Goal: Task Accomplishment & Management: Complete application form

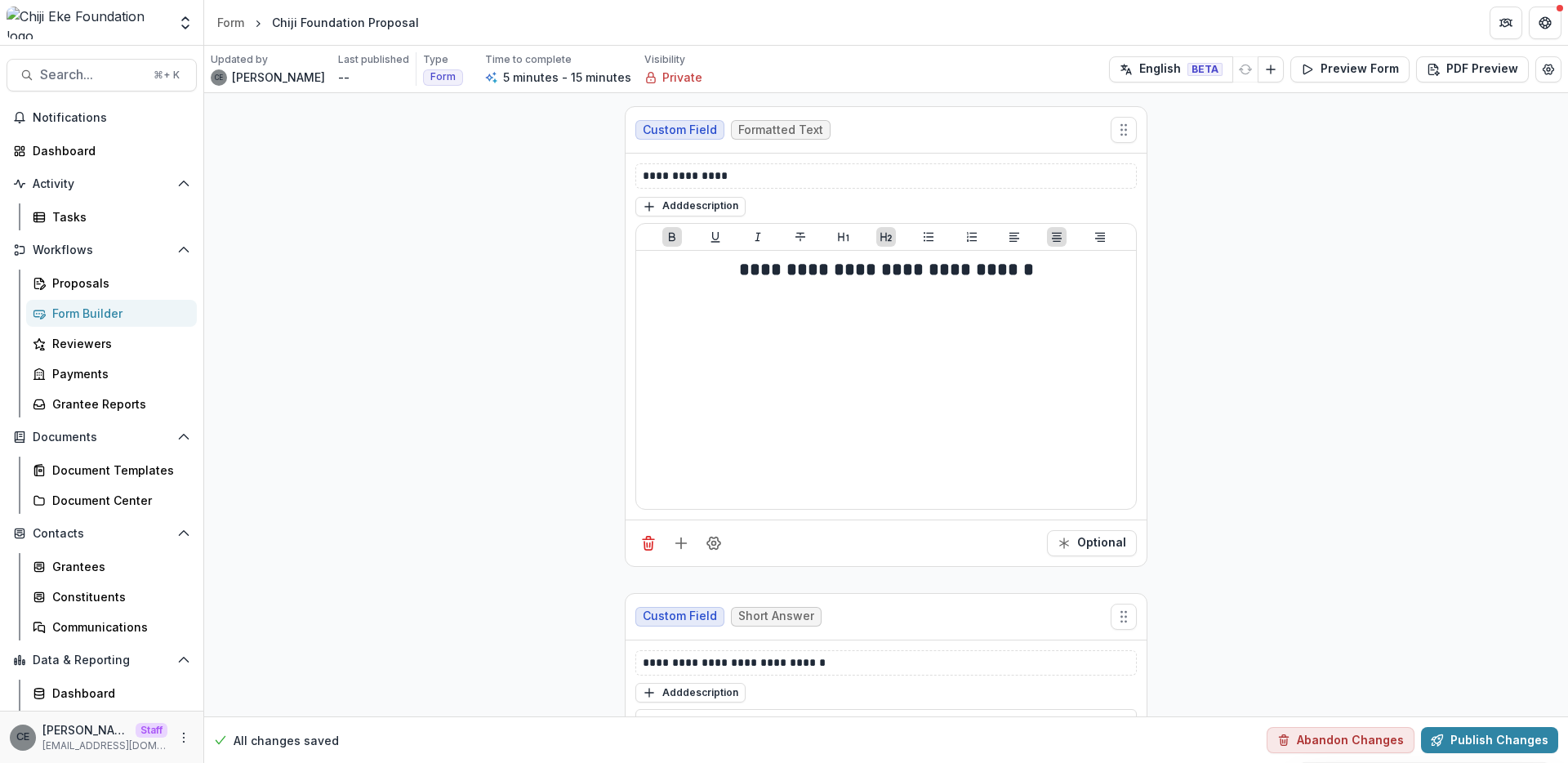
scroll to position [95, 0]
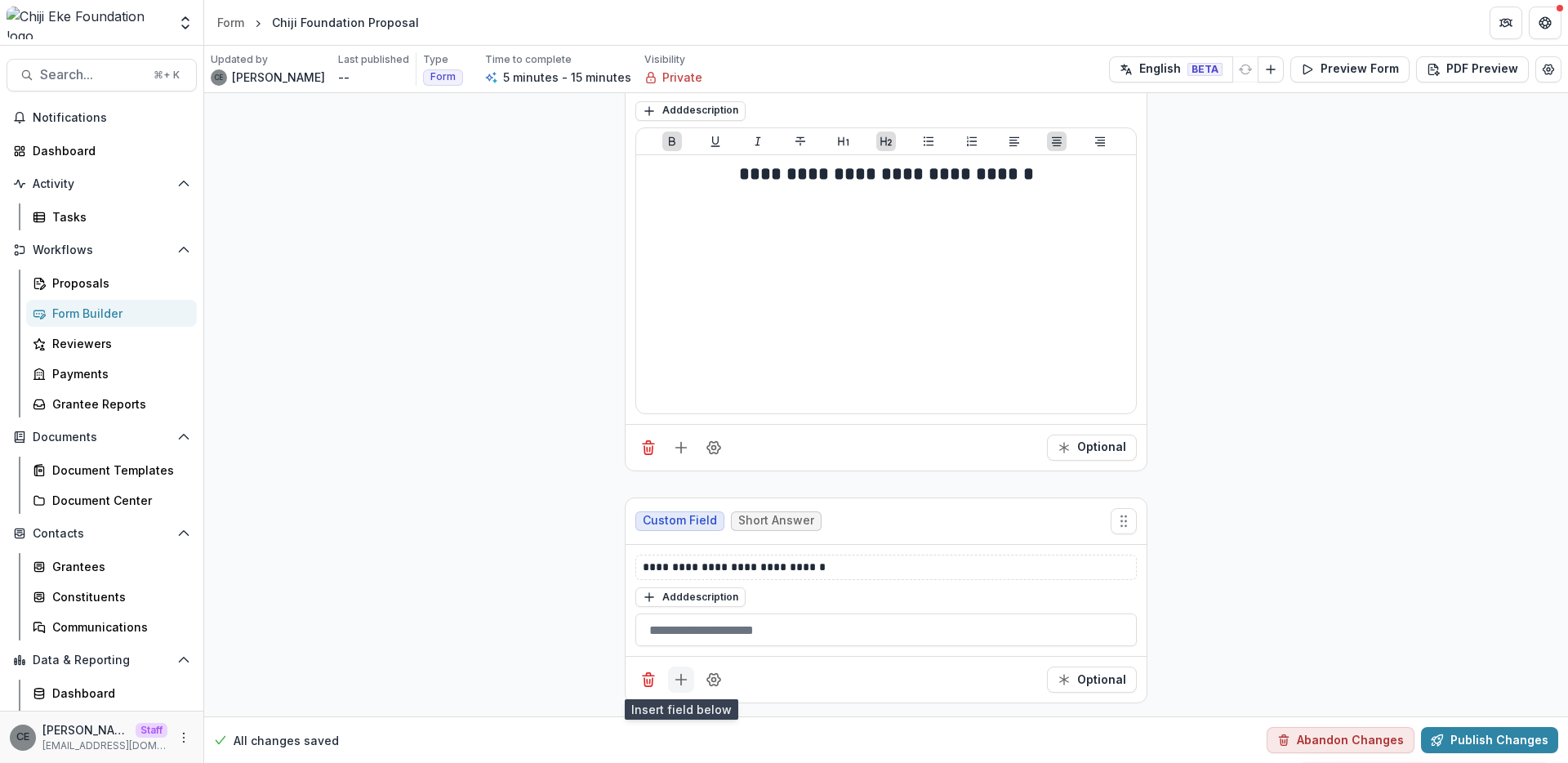
click at [682, 680] on icon "Add field" at bounding box center [681, 679] width 16 height 16
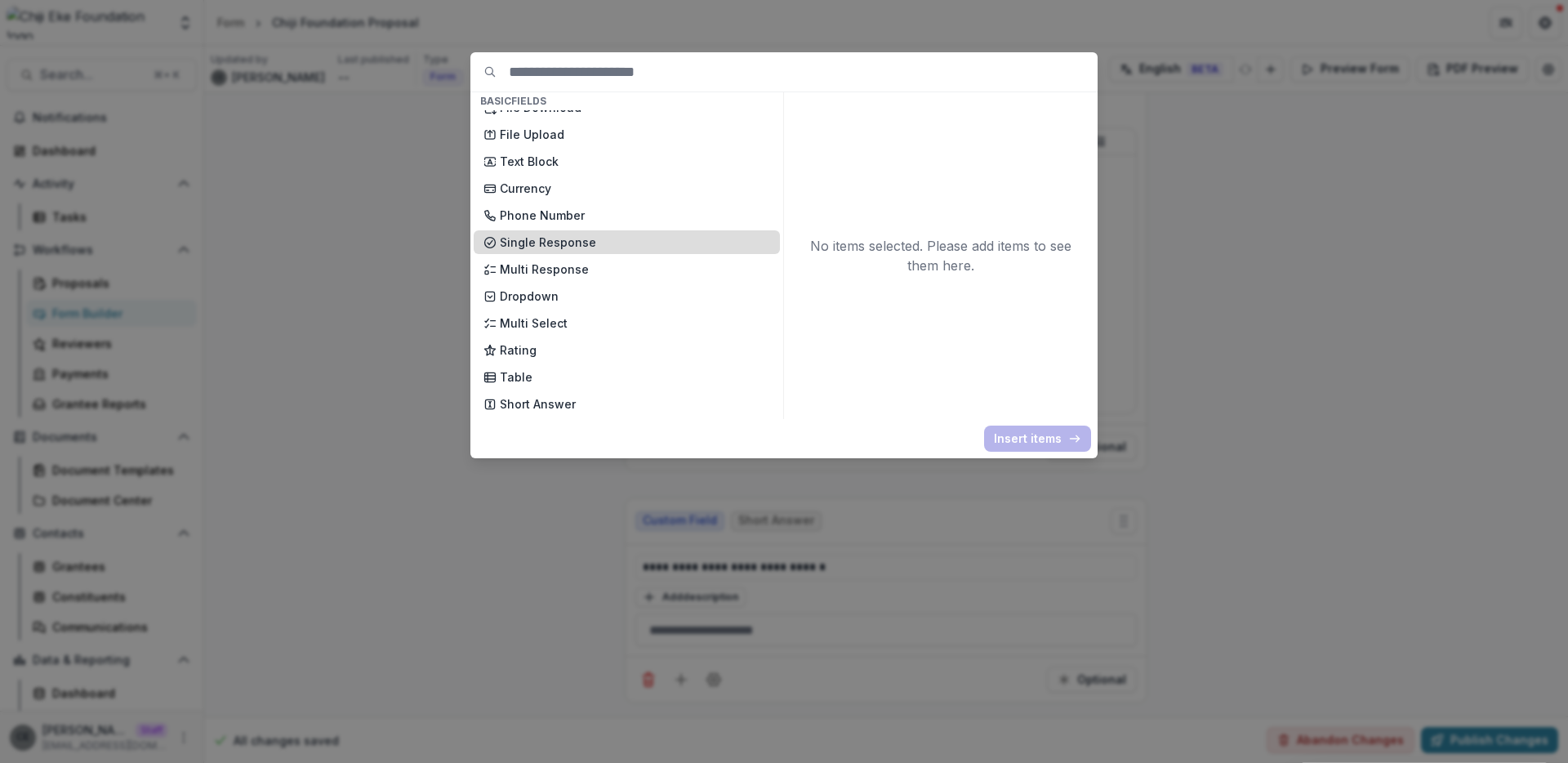
scroll to position [0, 0]
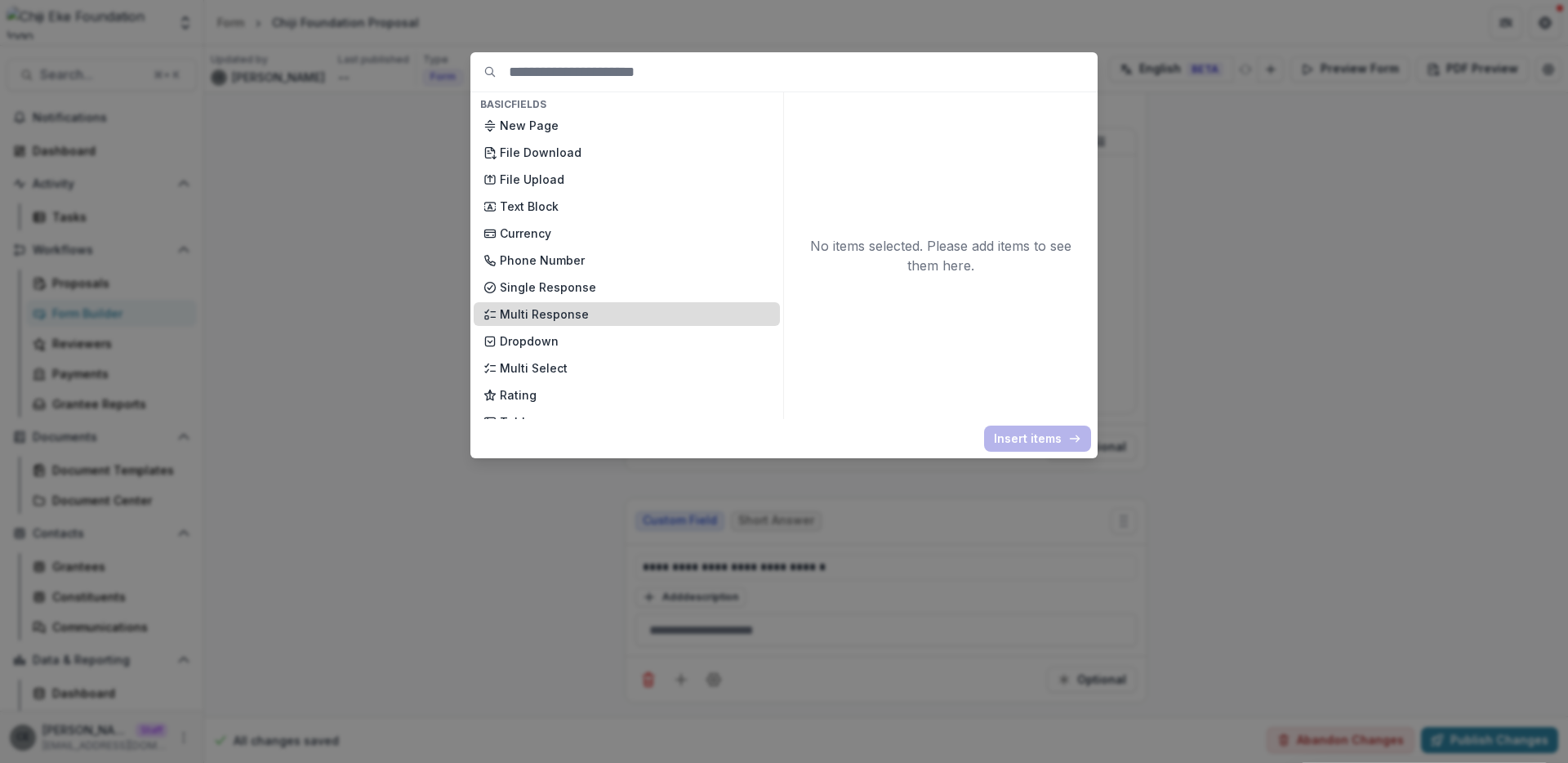
click at [578, 317] on p "Multi Response" at bounding box center [635, 313] width 270 height 17
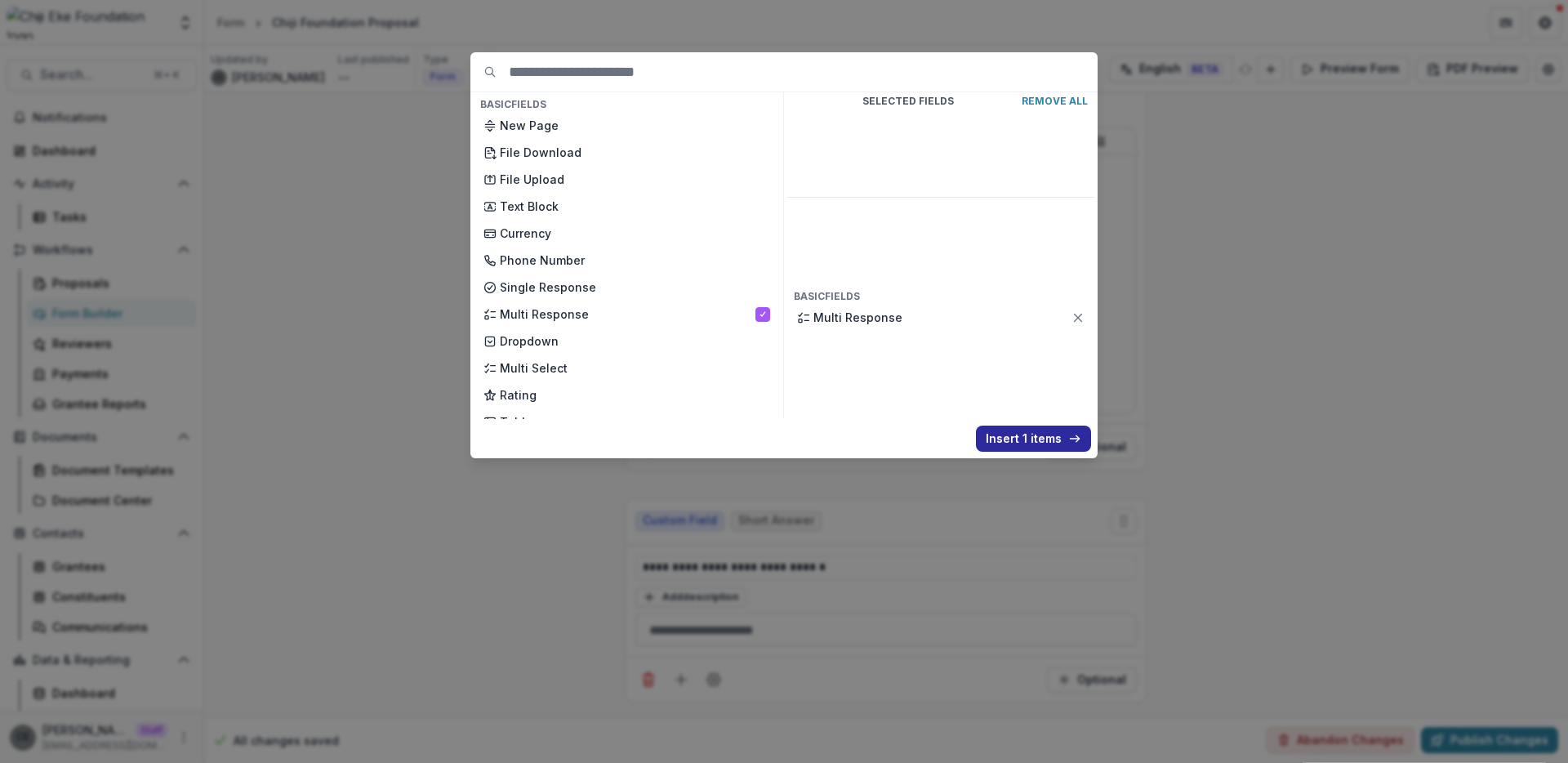
click at [1024, 433] on button "Insert 1 items" at bounding box center [1033, 438] width 115 height 26
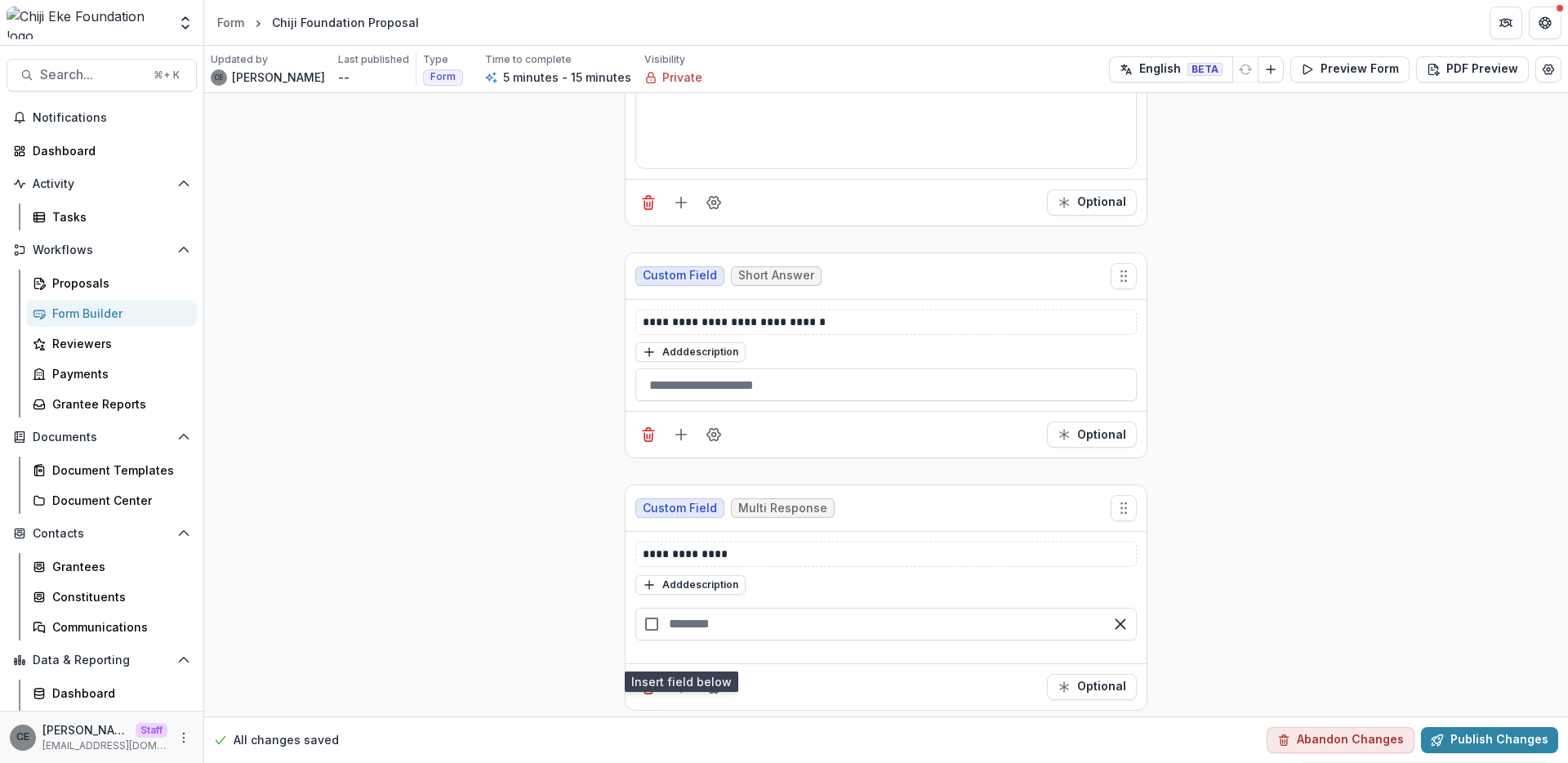
scroll to position [348, 0]
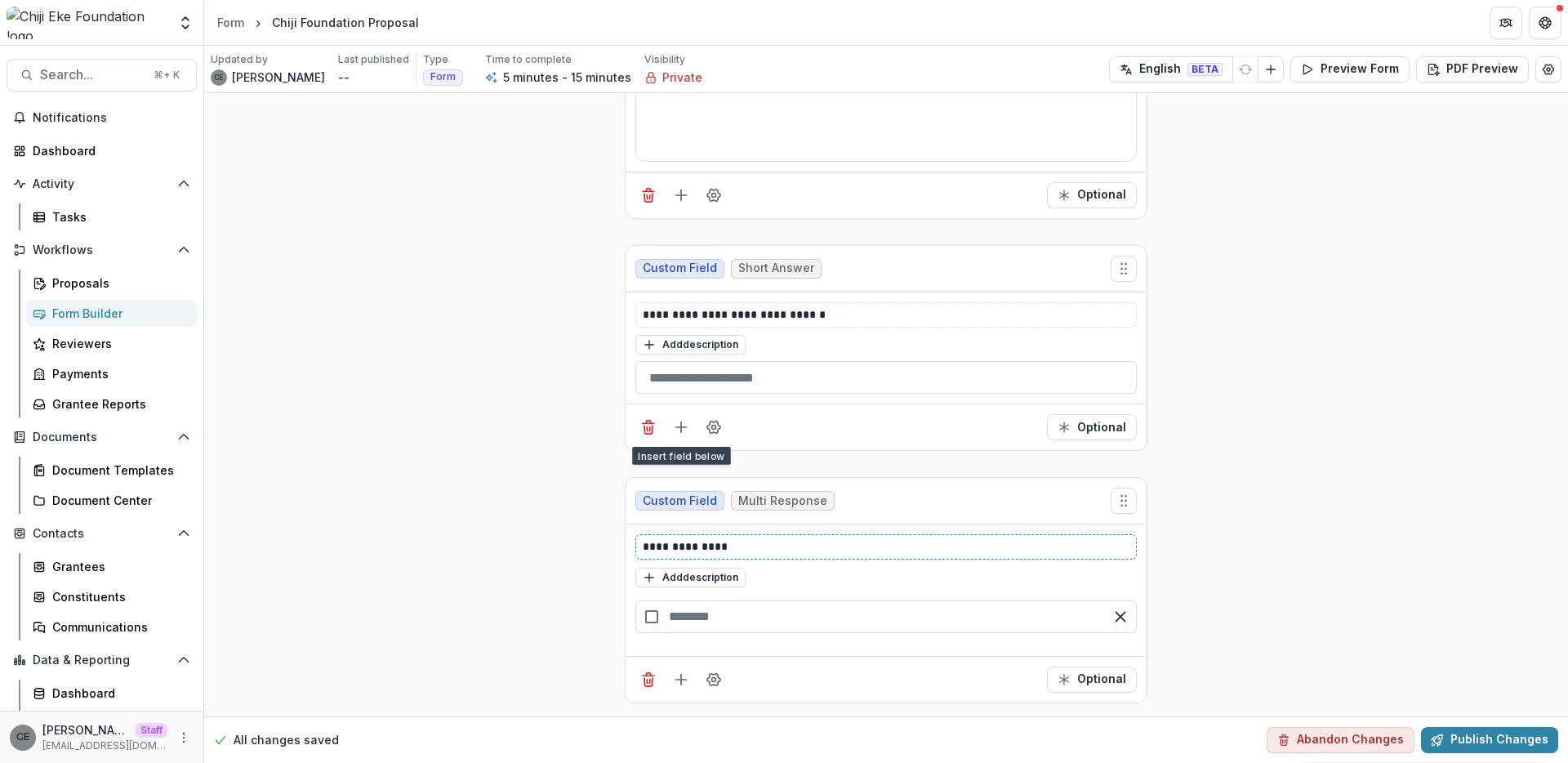
click at [738, 545] on p "**********" at bounding box center [885, 546] width 486 height 17
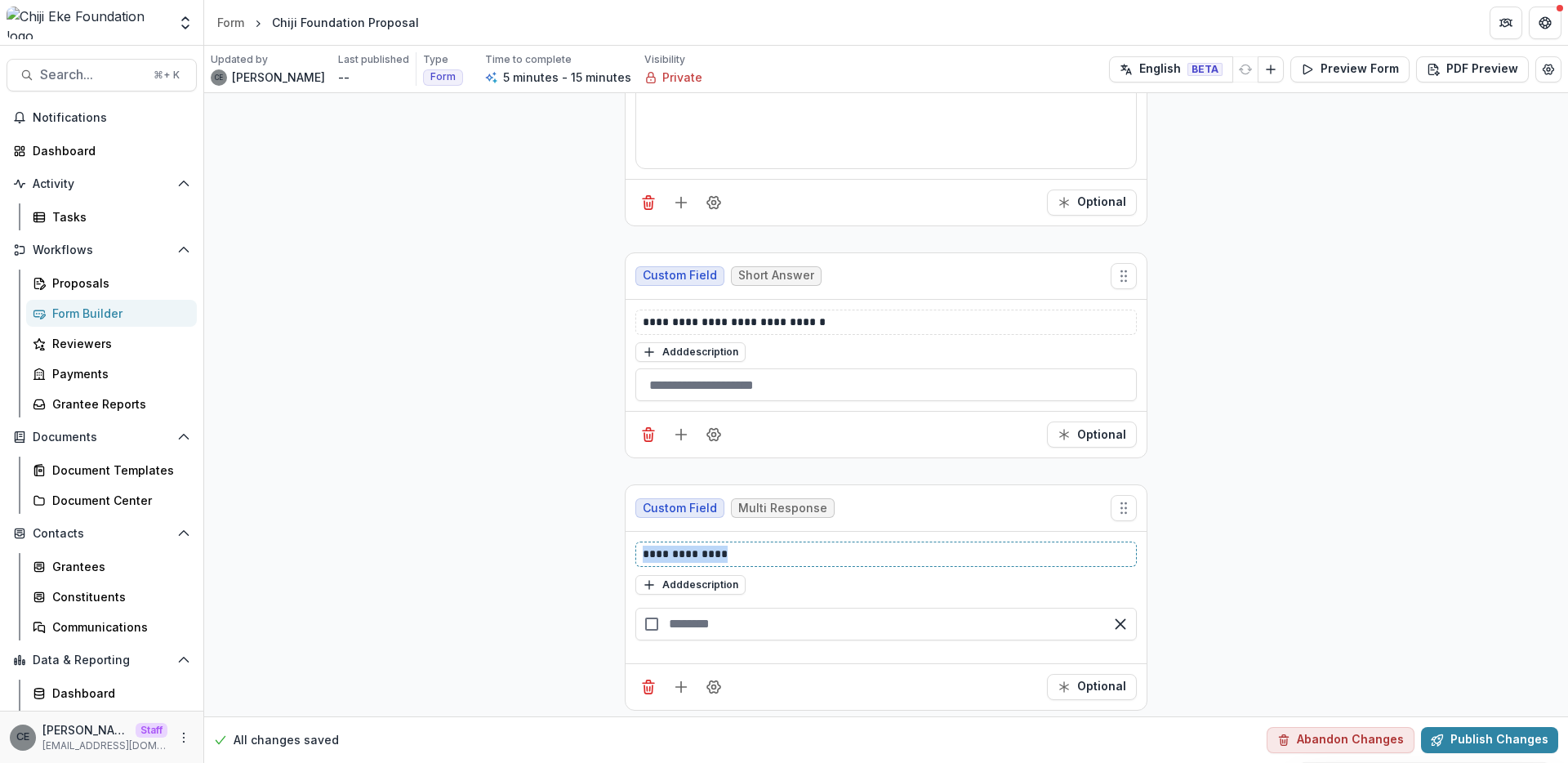
drag, startPoint x: 738, startPoint y: 545, endPoint x: 606, endPoint y: 531, distance: 132.7
click at [607, 531] on div "**********" at bounding box center [886, 238] width 1364 height 971
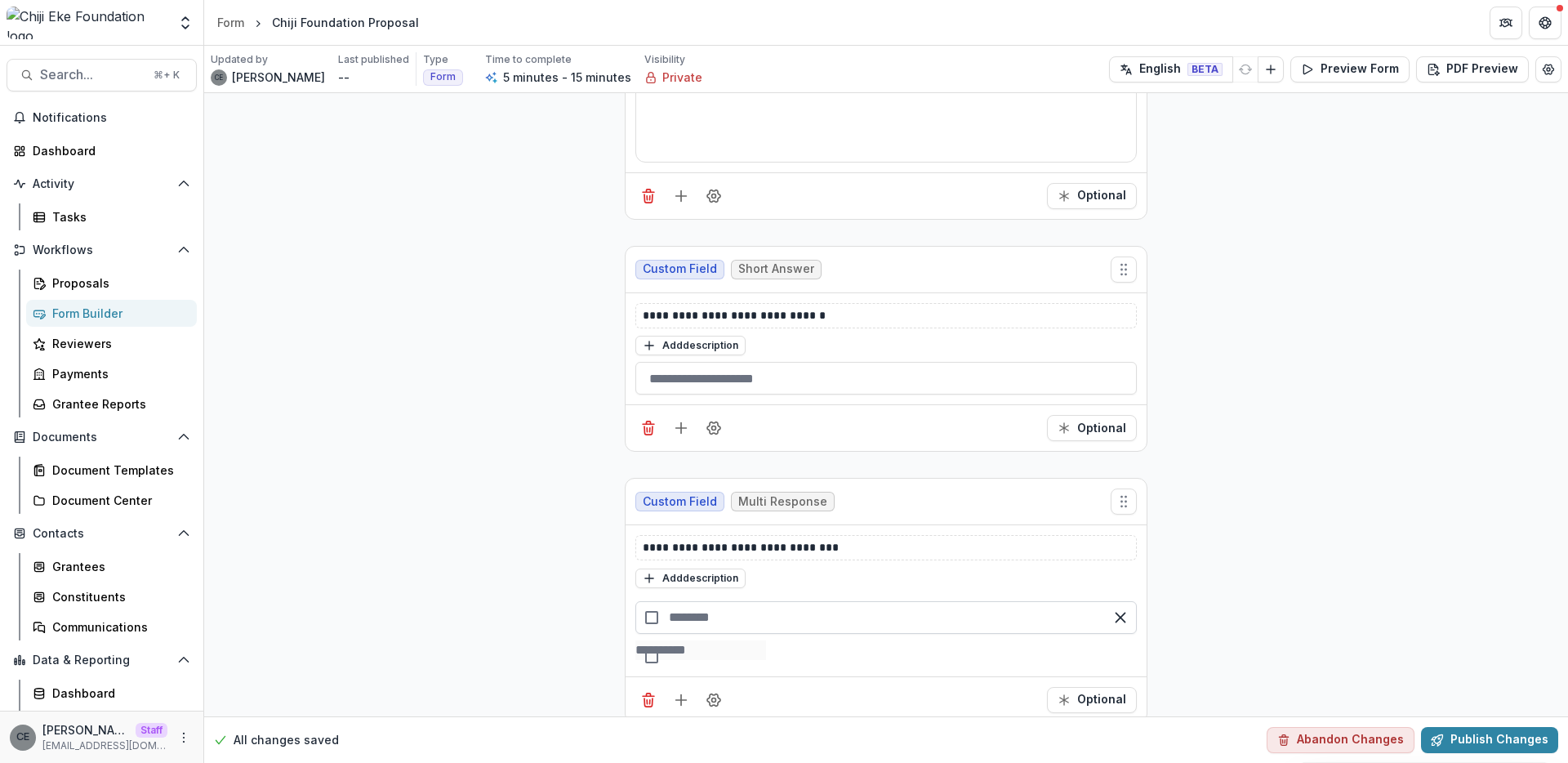
scroll to position [346, 0]
click at [698, 618] on input "text" at bounding box center [885, 618] width 502 height 32
click at [738, 660] on div "button" at bounding box center [885, 651] width 502 height 20
type input "***"
type input "*"
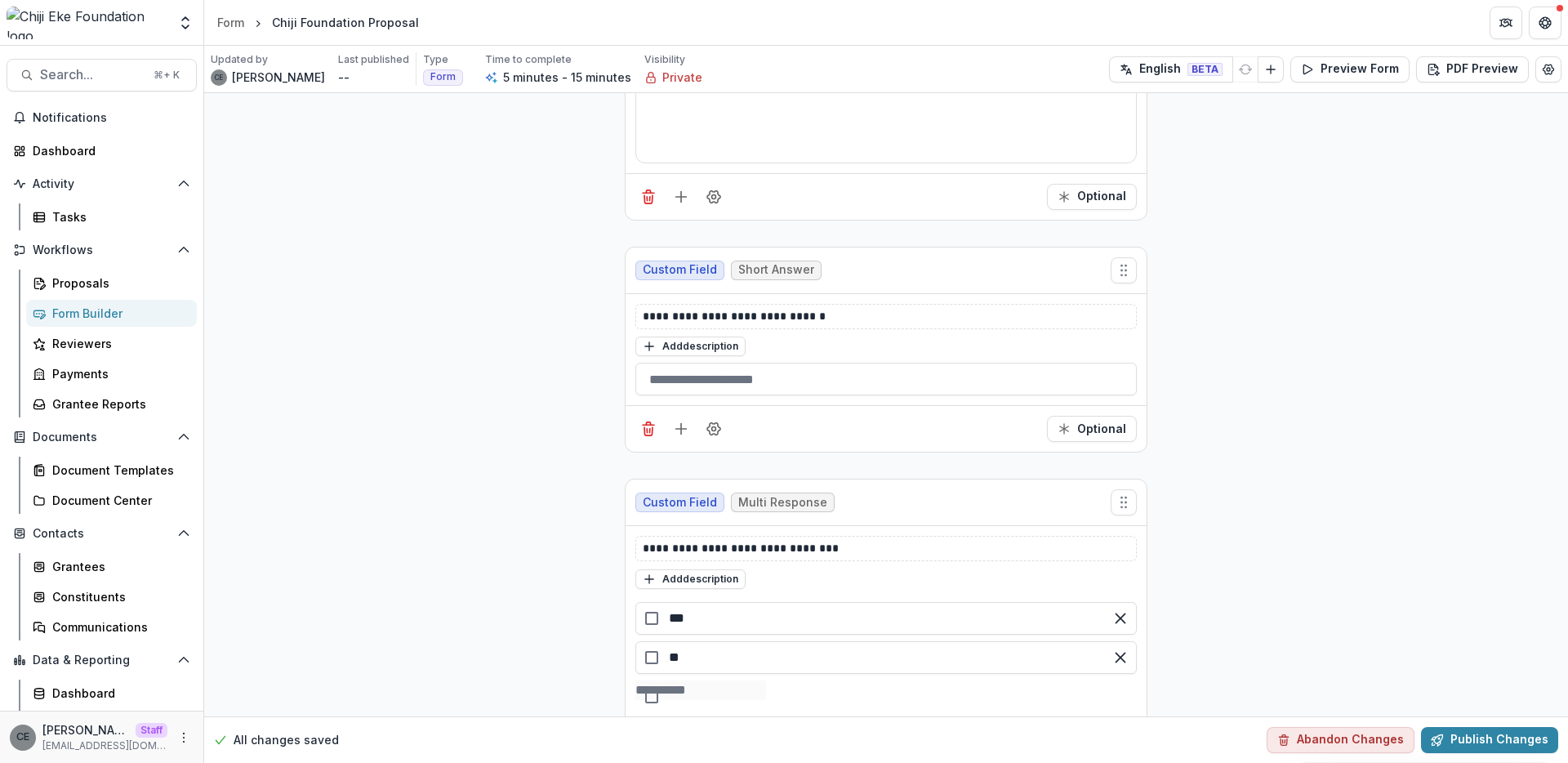
type input "*"
click at [733, 658] on div "button" at bounding box center [885, 651] width 502 height 20
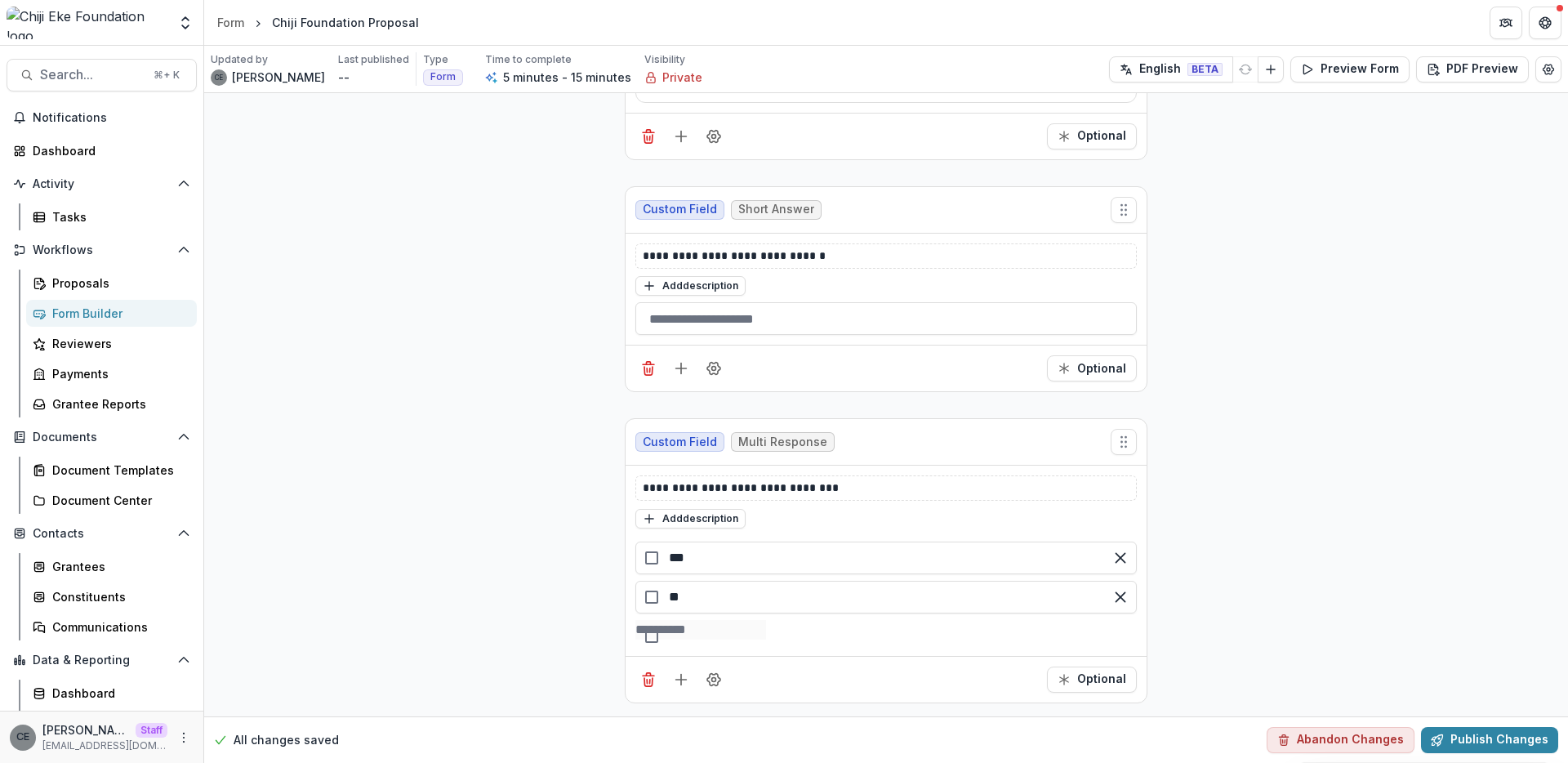
type input "**"
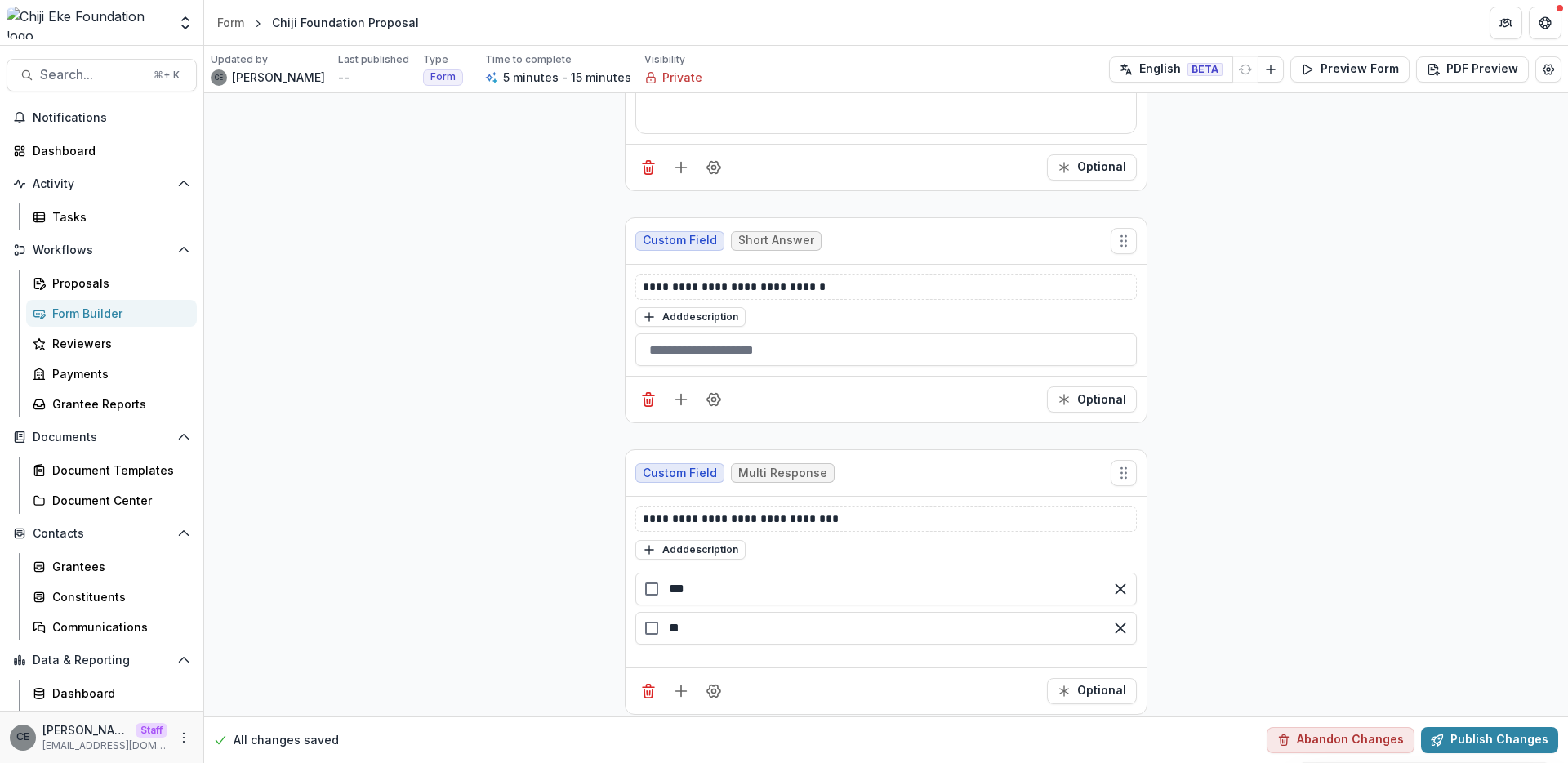
scroll to position [387, 0]
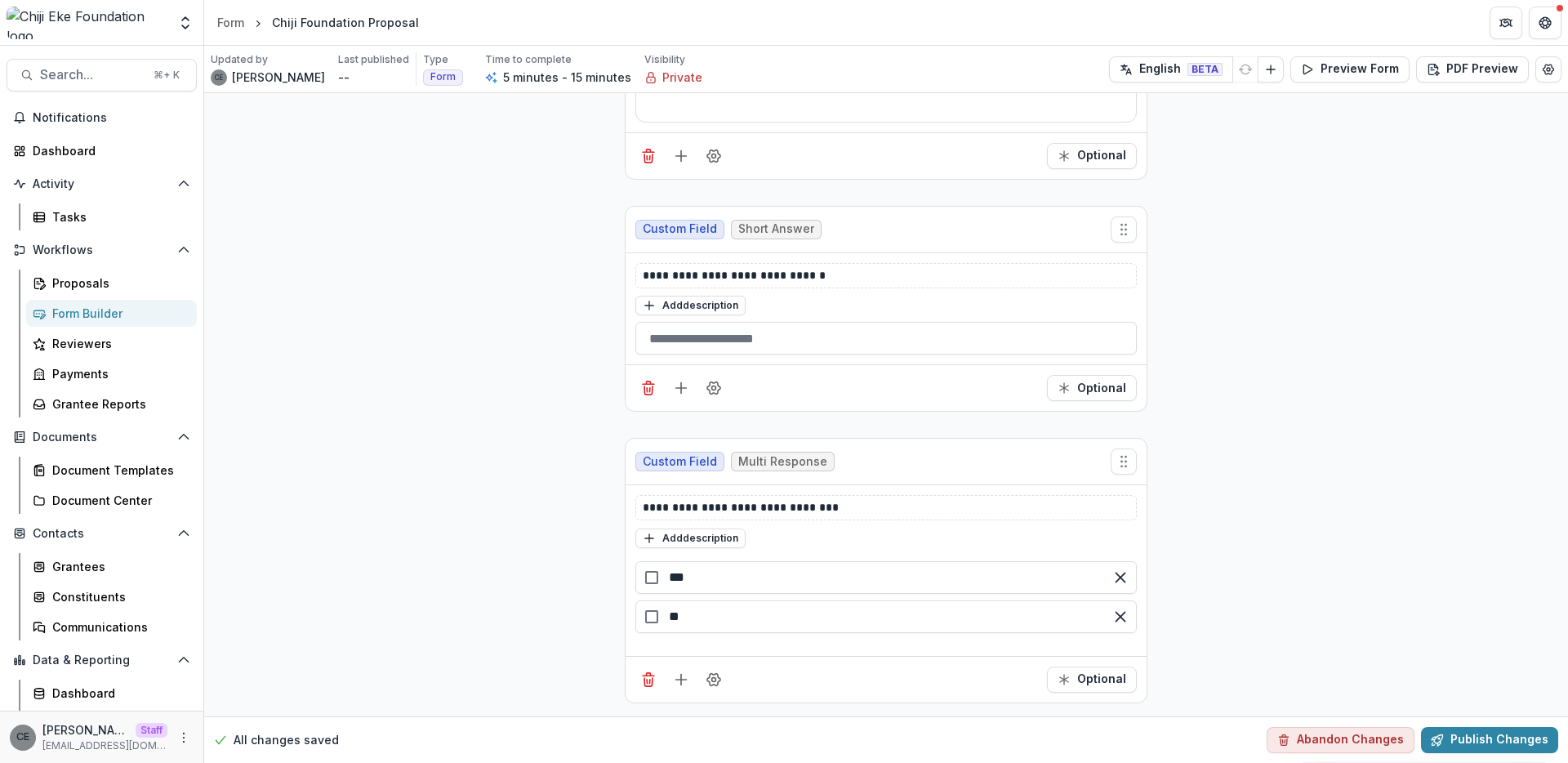
click at [676, 704] on div "**********" at bounding box center [885, 211] width 522 height 1010
click at [682, 685] on icon "Add field" at bounding box center [681, 682] width 16 height 16
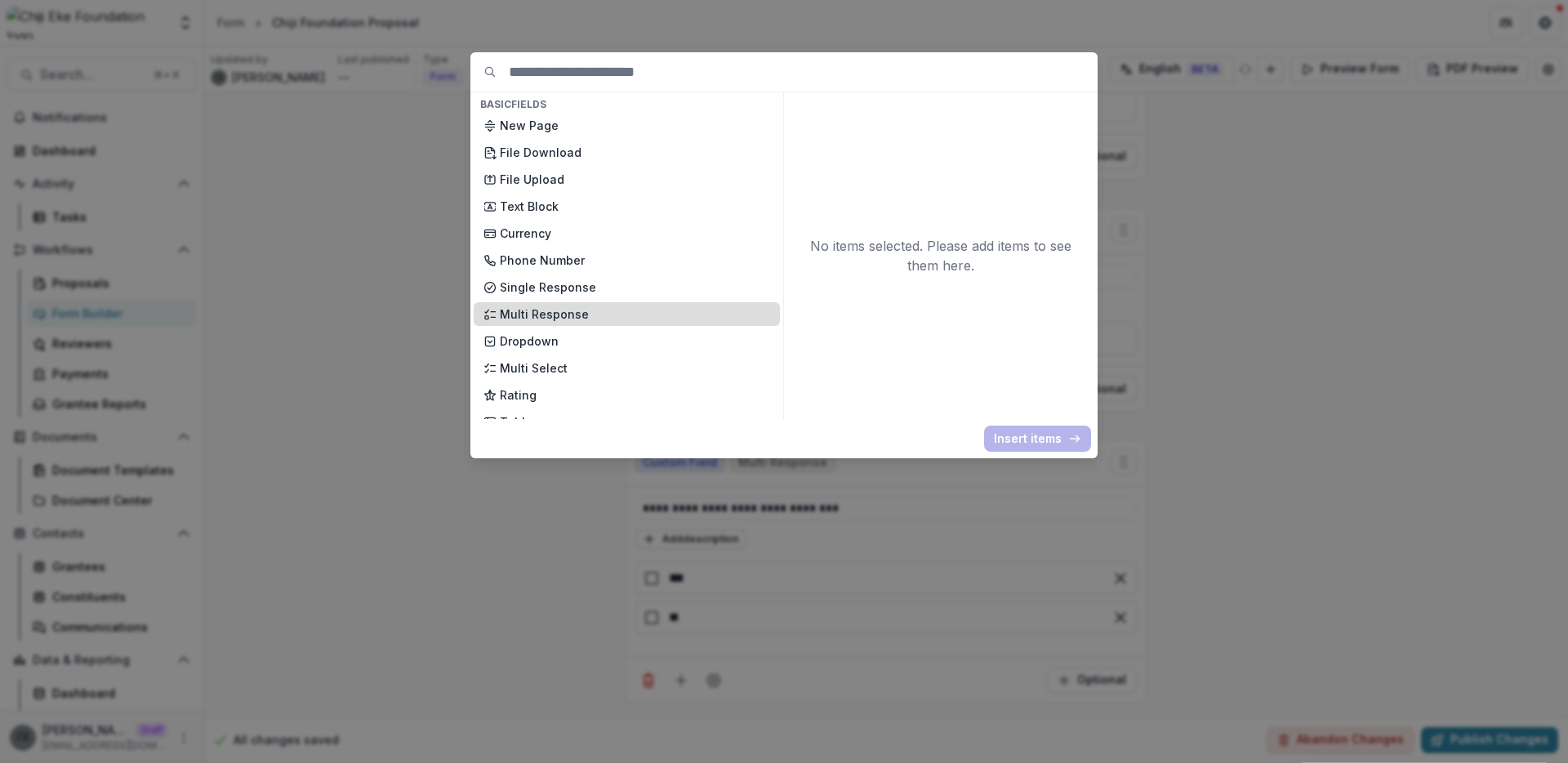
click at [565, 313] on p "Multi Response" at bounding box center [635, 313] width 270 height 17
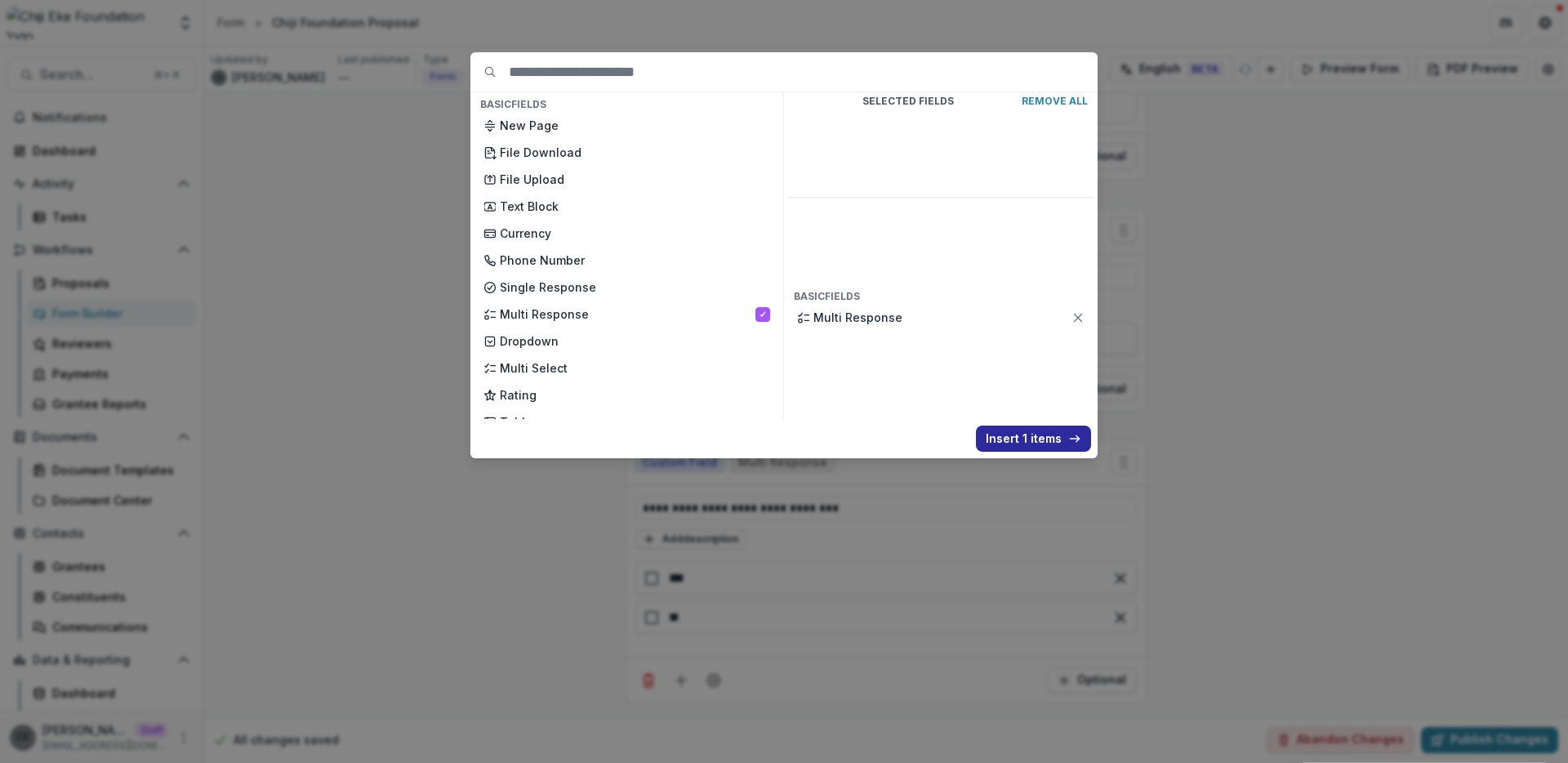
click at [1030, 431] on button "Insert 1 items" at bounding box center [1033, 438] width 115 height 26
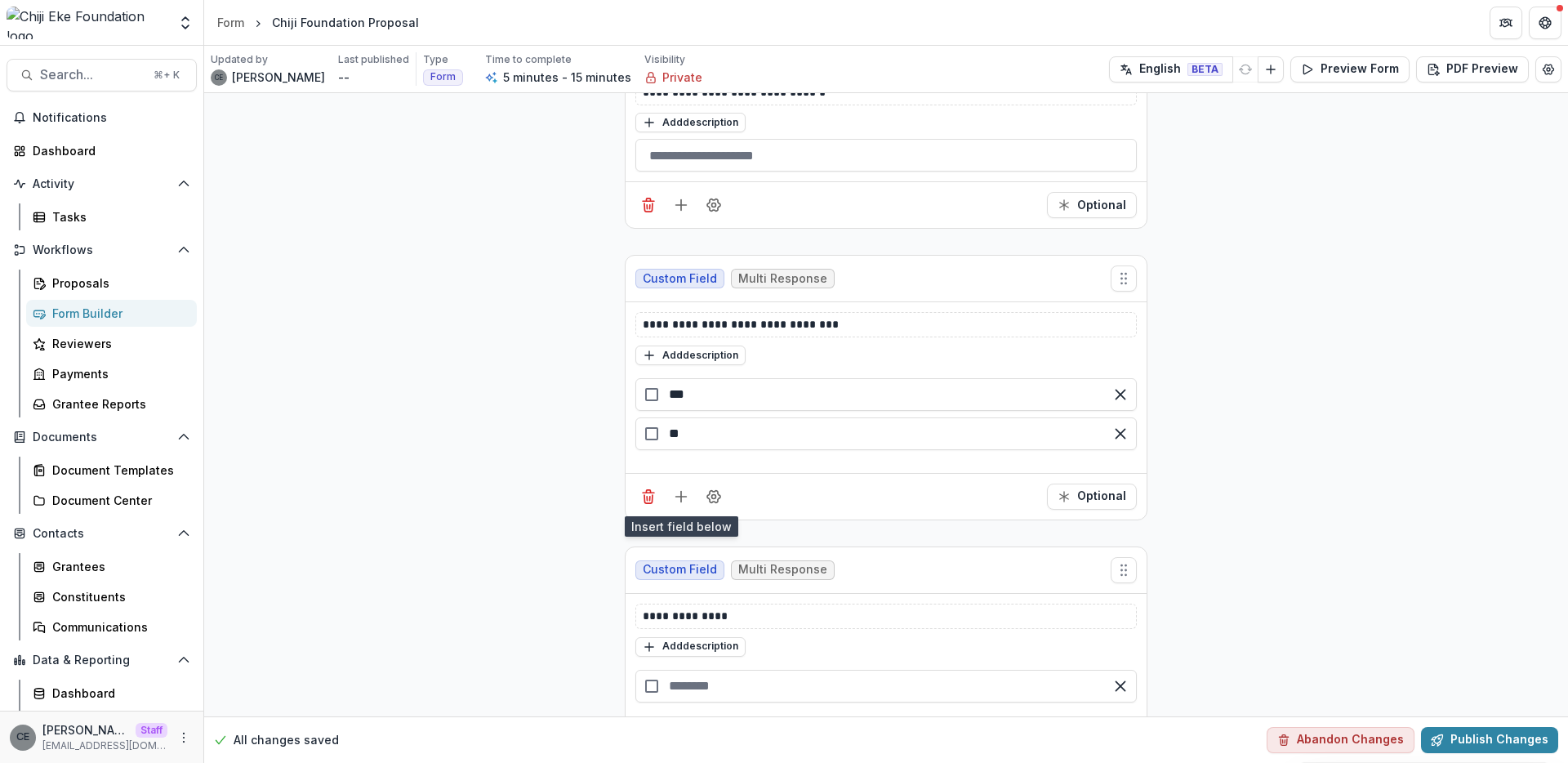
scroll to position [640, 0]
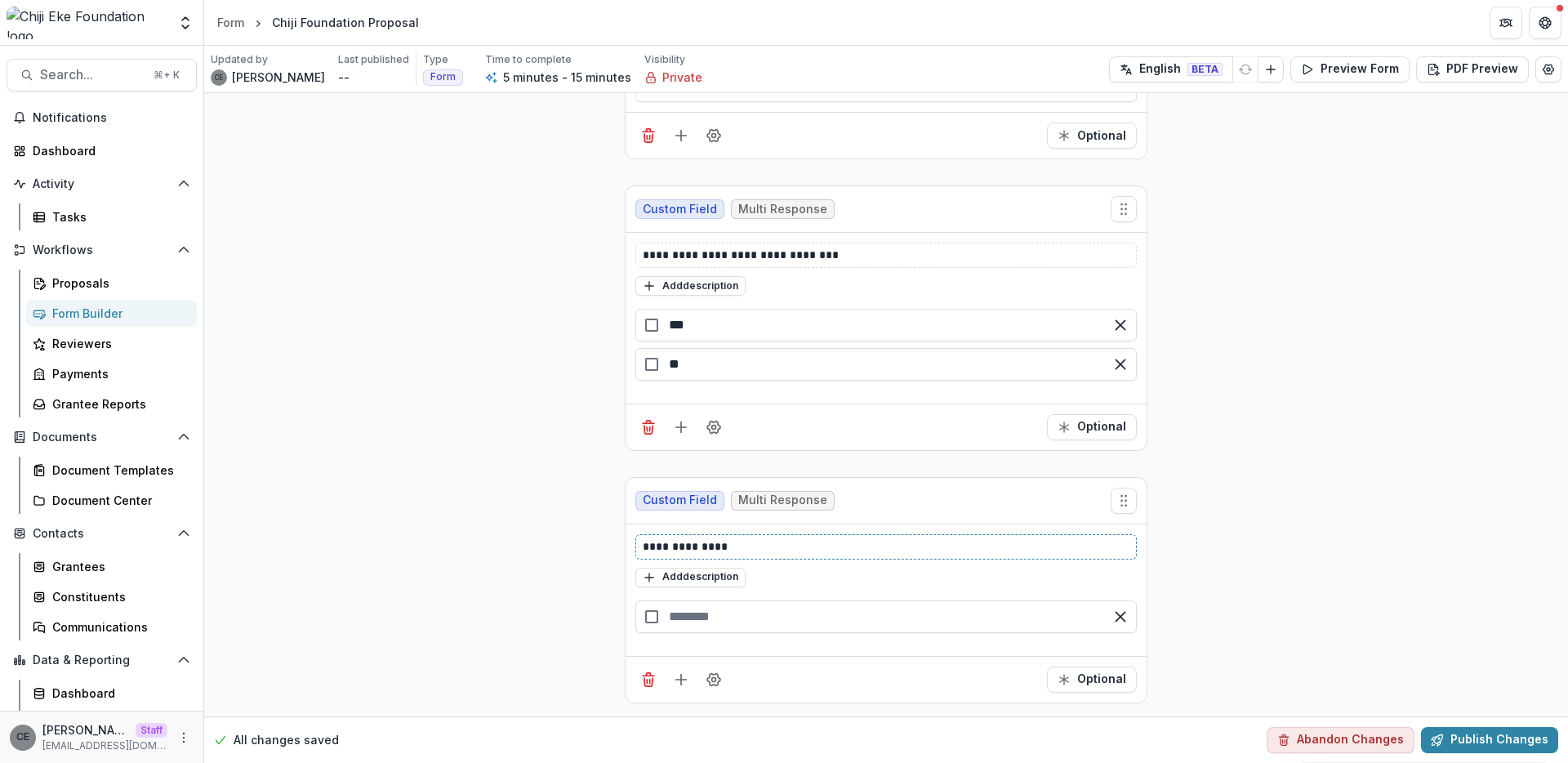
click at [711, 542] on p "**********" at bounding box center [885, 546] width 486 height 17
drag, startPoint x: 766, startPoint y: 550, endPoint x: 609, endPoint y: 512, distance: 161.5
click at [612, 512] on div "**********" at bounding box center [885, 85] width 548 height 1262
click at [650, 681] on icon "Delete field" at bounding box center [648, 679] width 16 height 16
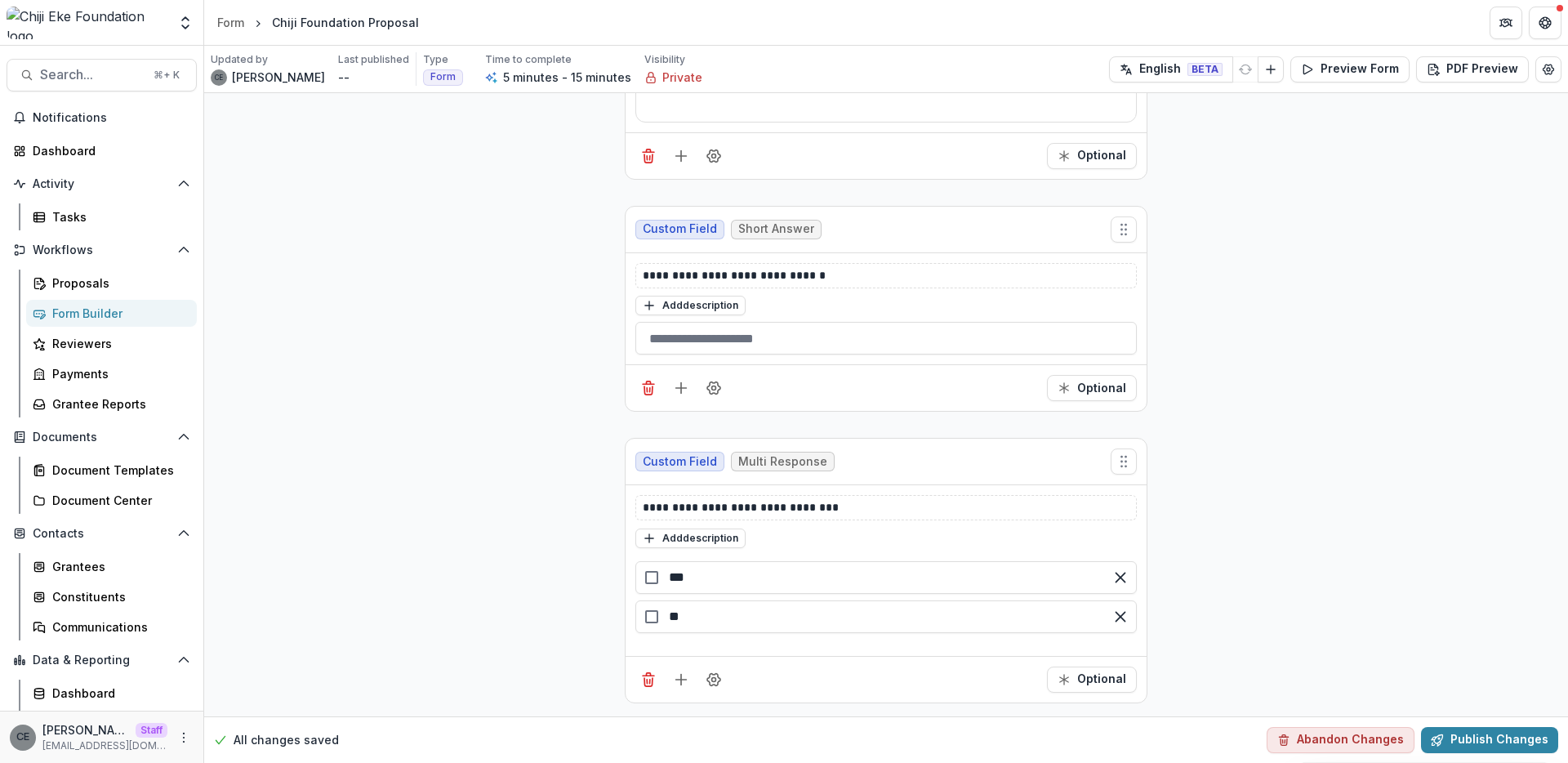
scroll to position [387, 0]
click at [678, 679] on line "Add field" at bounding box center [682, 679] width 11 height 0
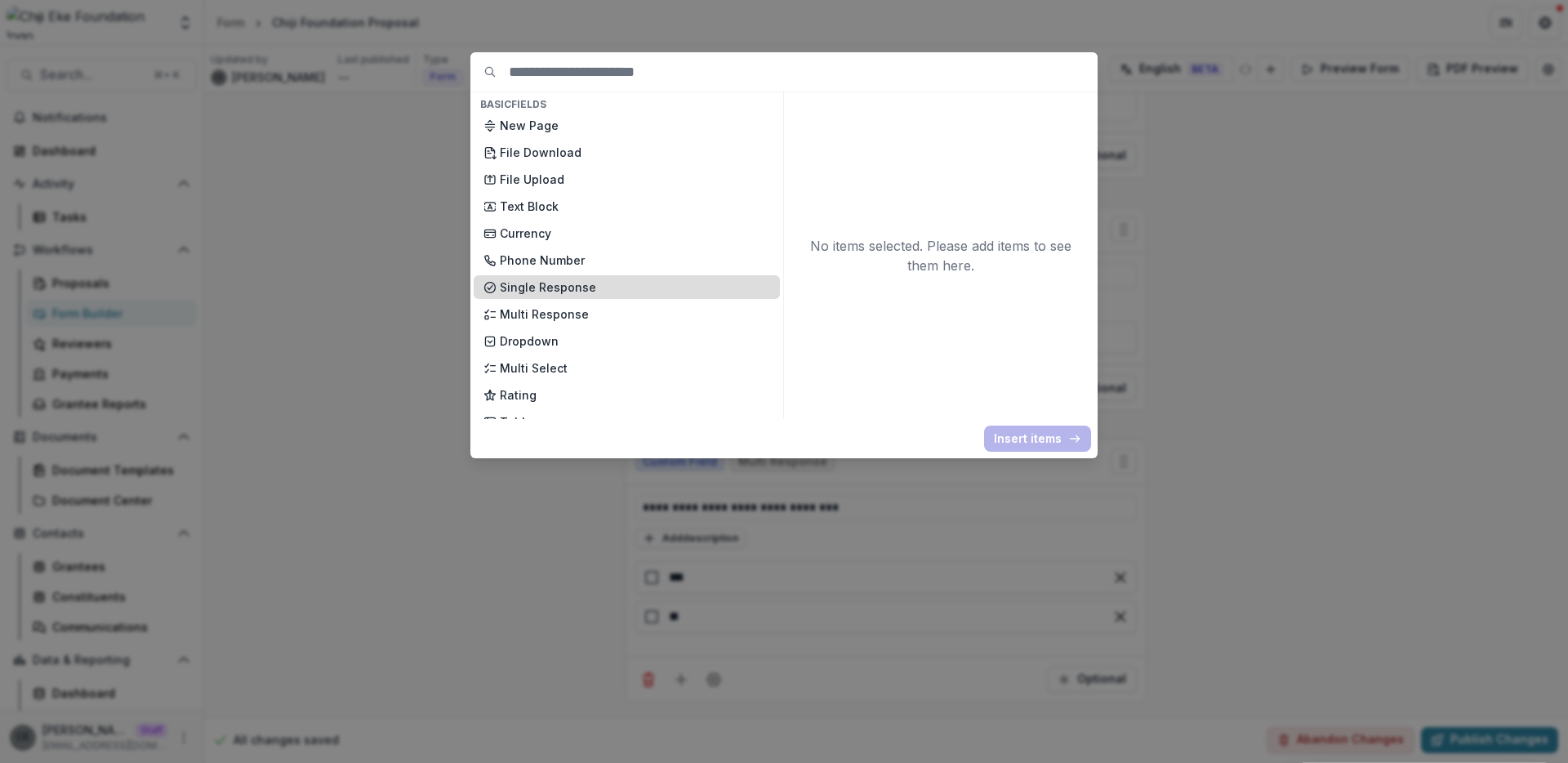
click at [535, 284] on p "Single Response" at bounding box center [635, 286] width 270 height 17
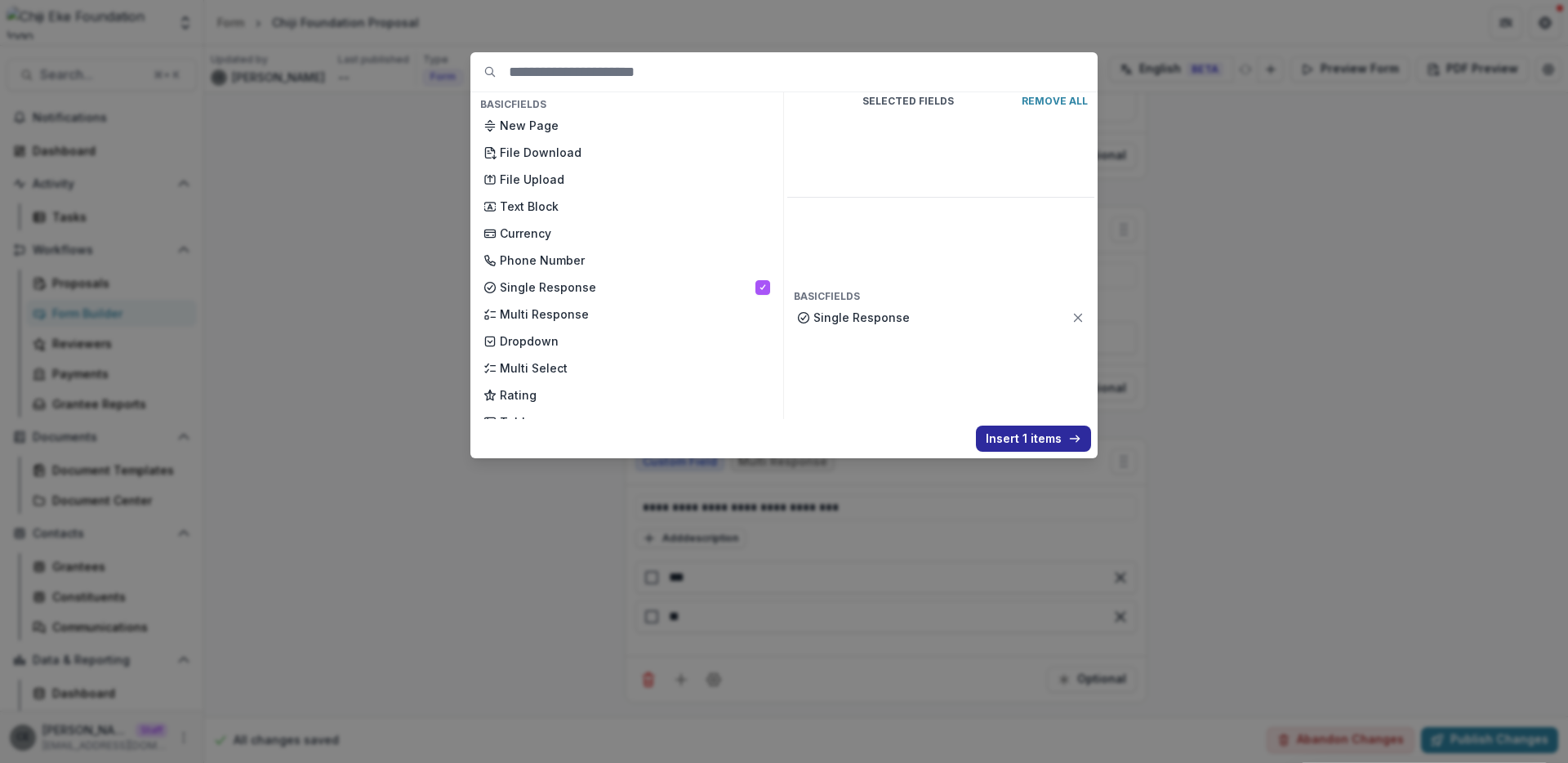
click at [1022, 436] on button "Insert 1 items" at bounding box center [1033, 438] width 115 height 26
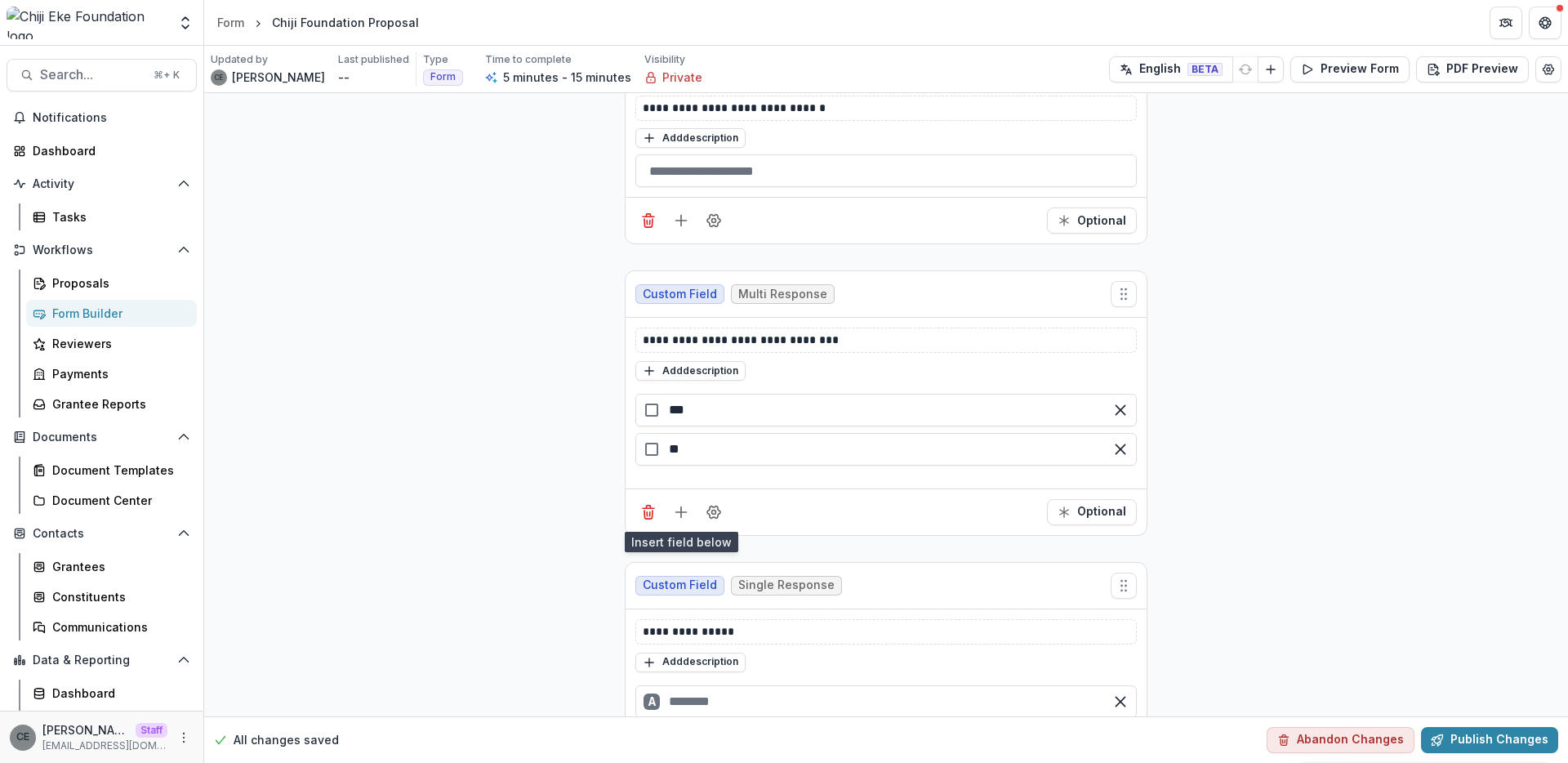
scroll to position [640, 0]
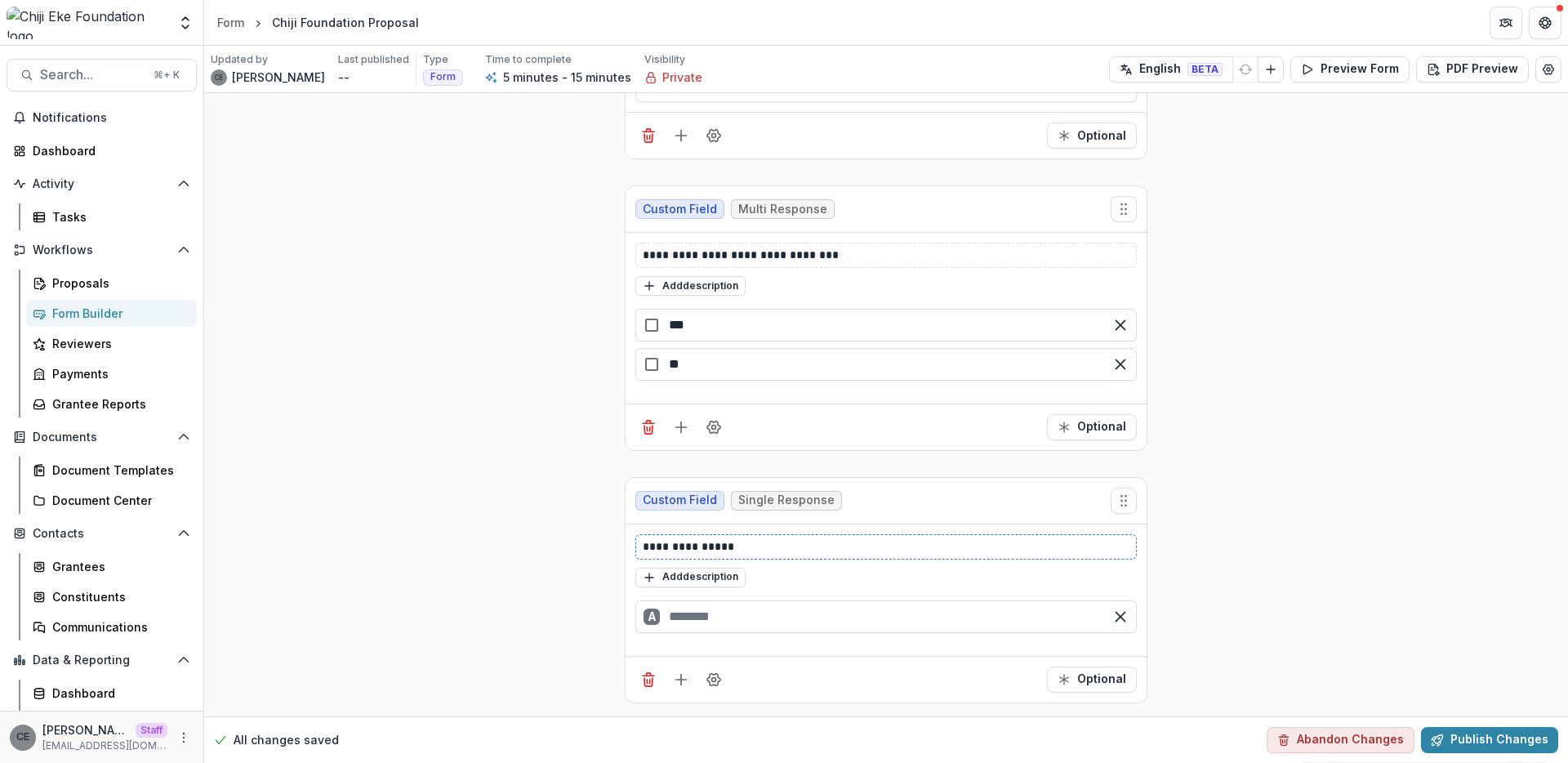
click at [751, 548] on p "**********" at bounding box center [885, 546] width 486 height 17
click at [691, 618] on input "text" at bounding box center [885, 616] width 502 height 32
click at [715, 659] on div "B" at bounding box center [885, 649] width 502 height 20
type input "**"
click at [721, 687] on div "C" at bounding box center [885, 688] width 502 height 20
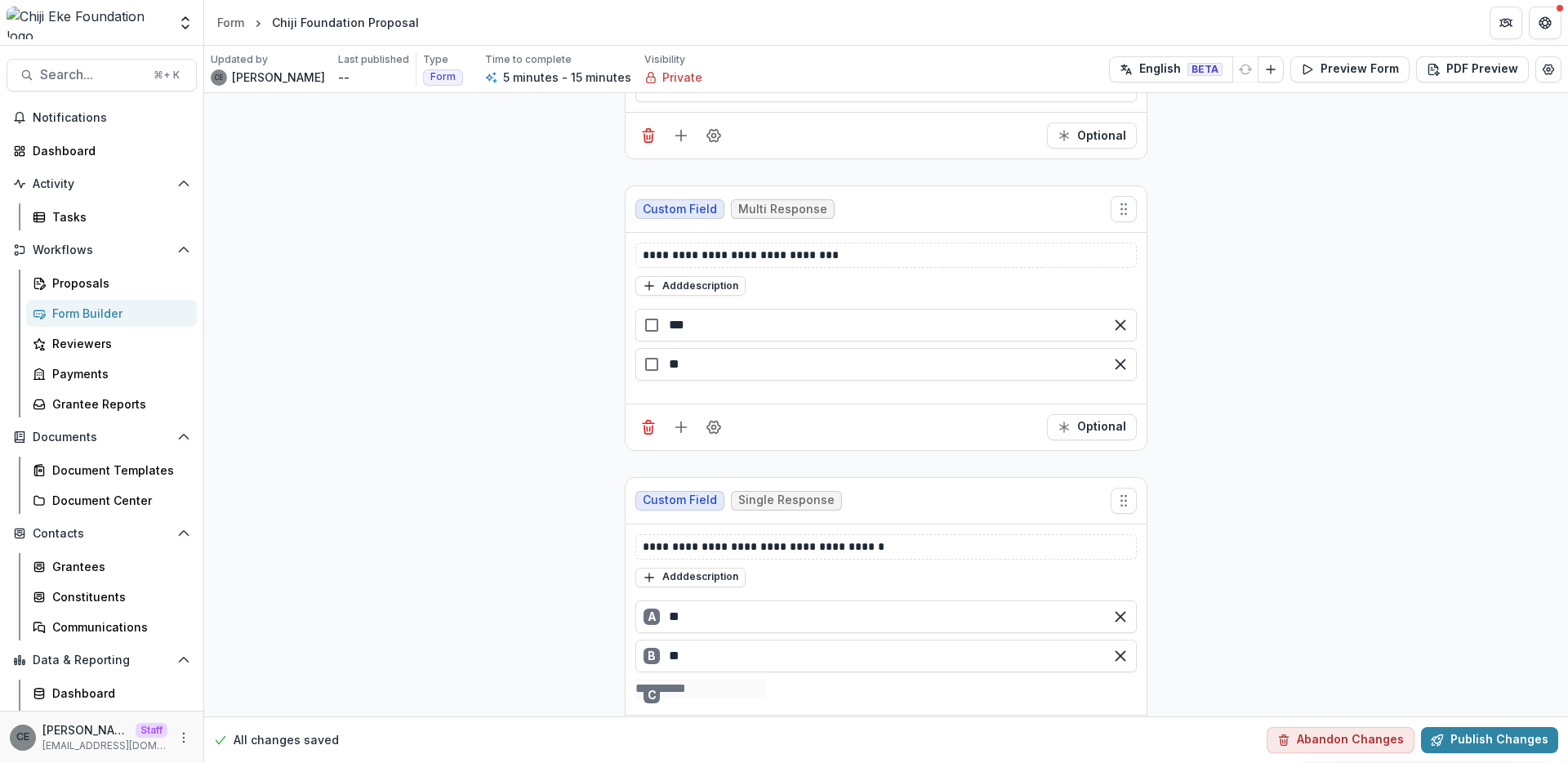
type input "**"
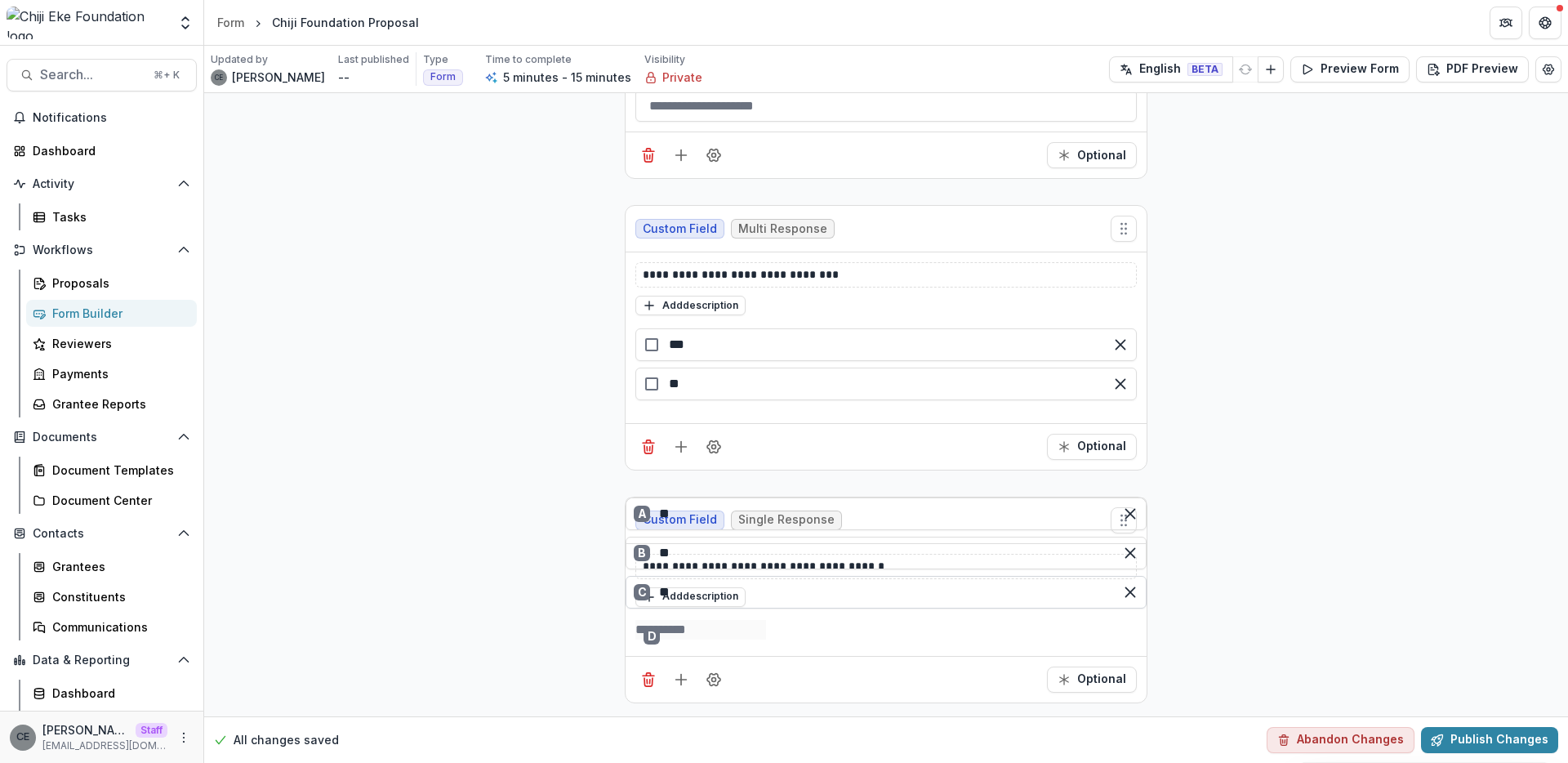
scroll to position [744, 0]
click at [730, 631] on div "D" at bounding box center [885, 630] width 502 height 20
type input "**"
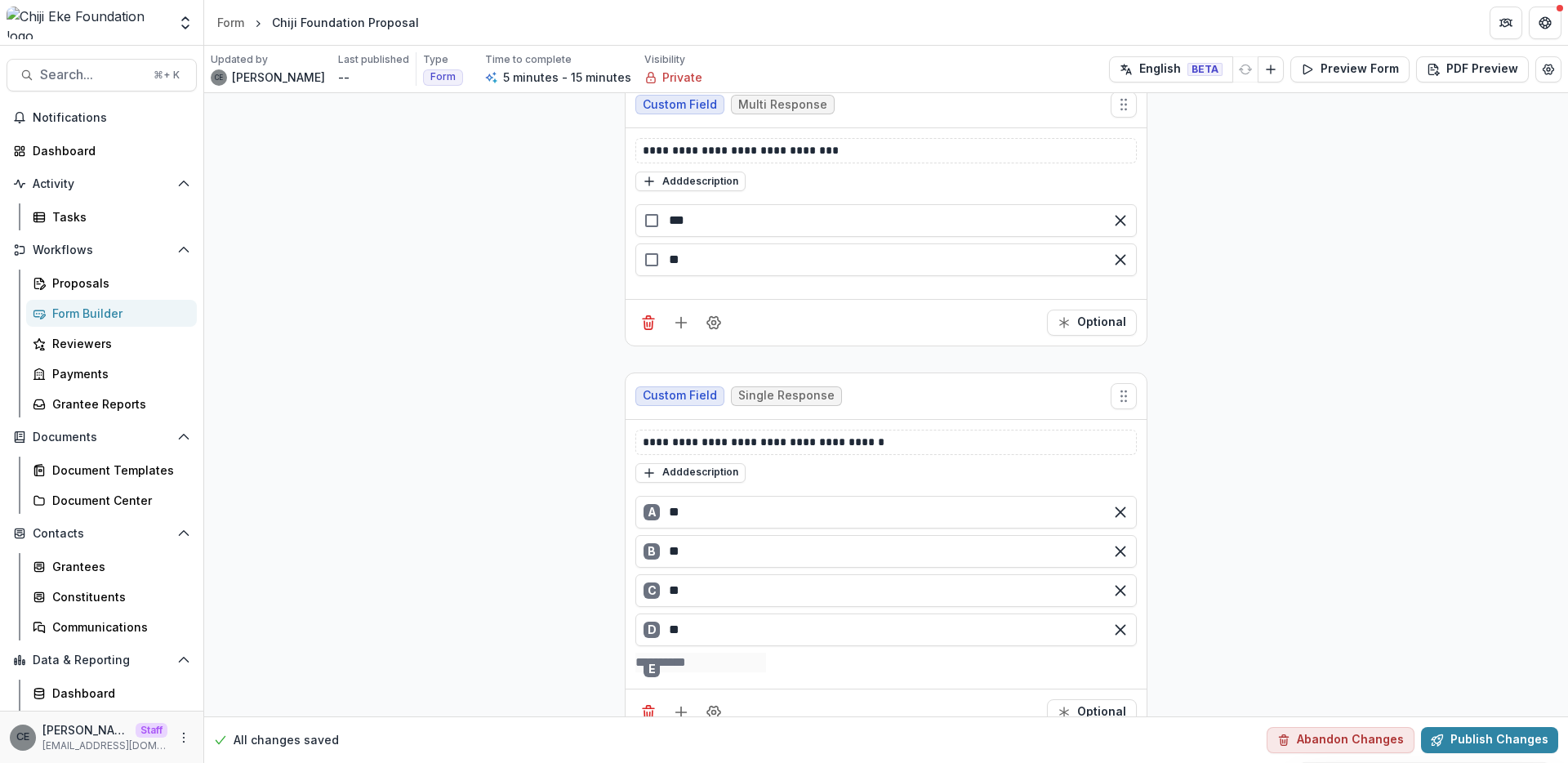
click at [722, 659] on div "E" at bounding box center [885, 662] width 502 height 20
type input "**"
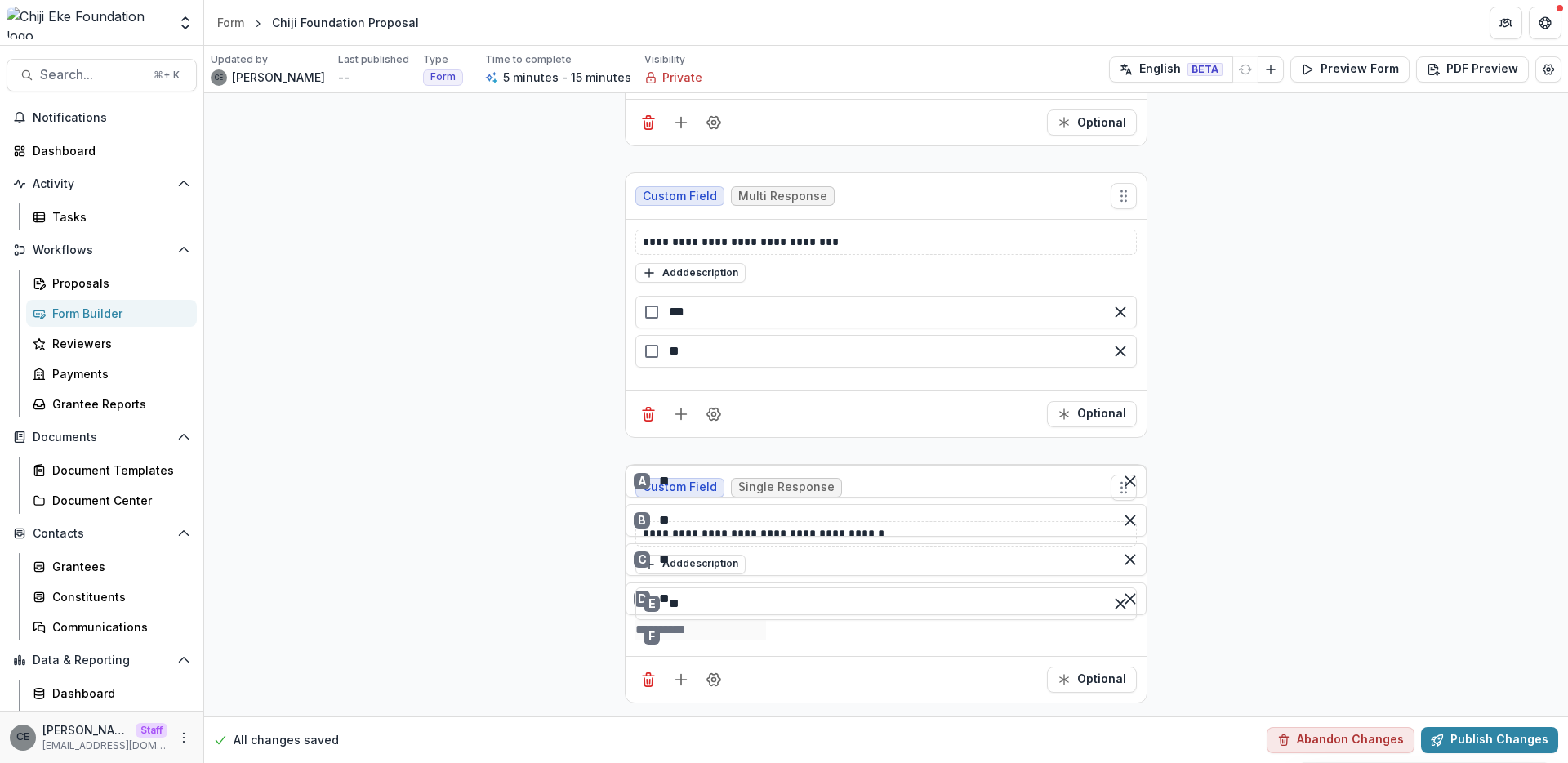
scroll to position [817, 0]
click at [733, 630] on div "F" at bounding box center [885, 630] width 502 height 20
type input "**"
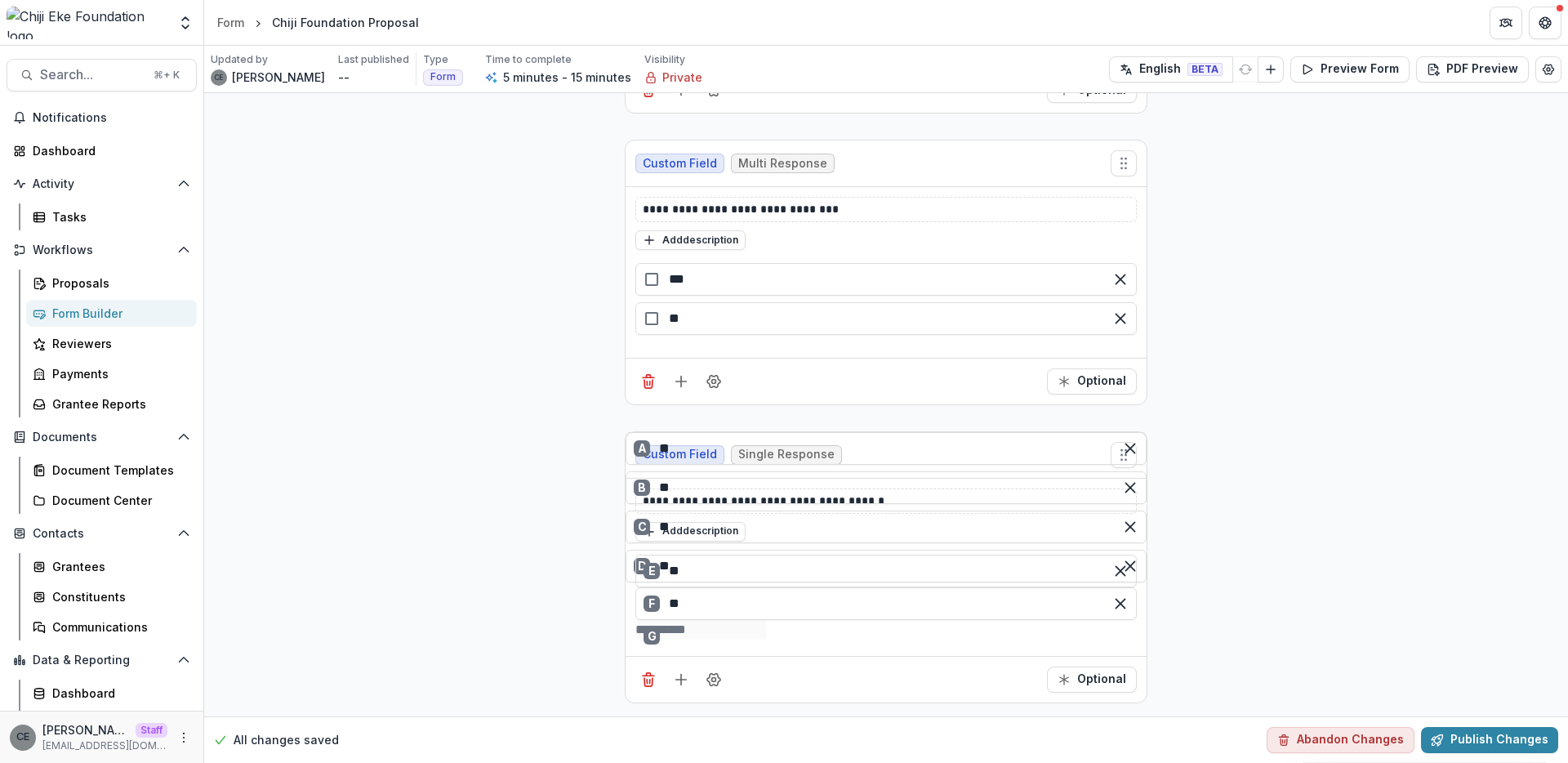
click at [736, 640] on div "G" at bounding box center [885, 630] width 502 height 20
type input "**"
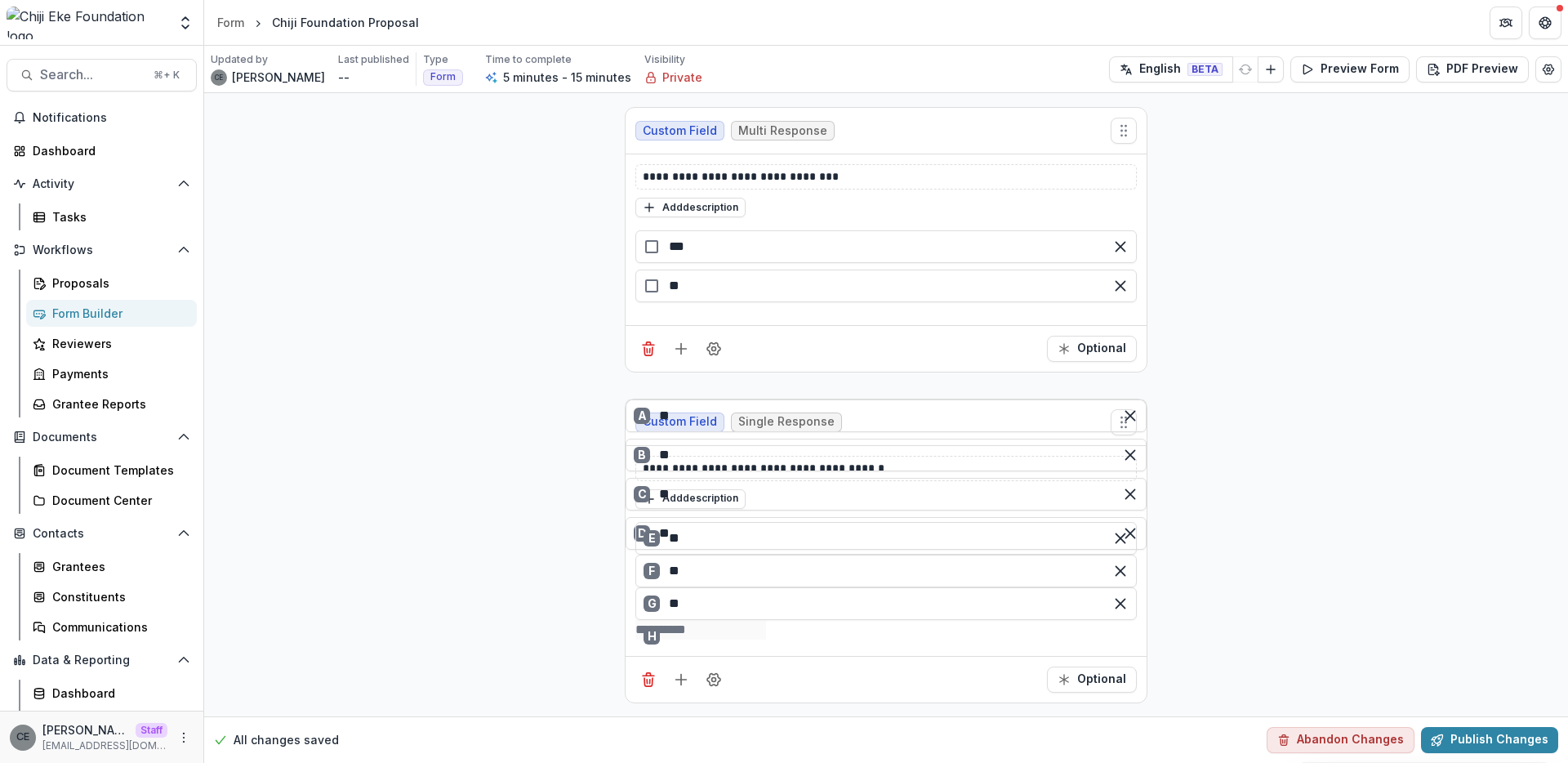
type input "**"
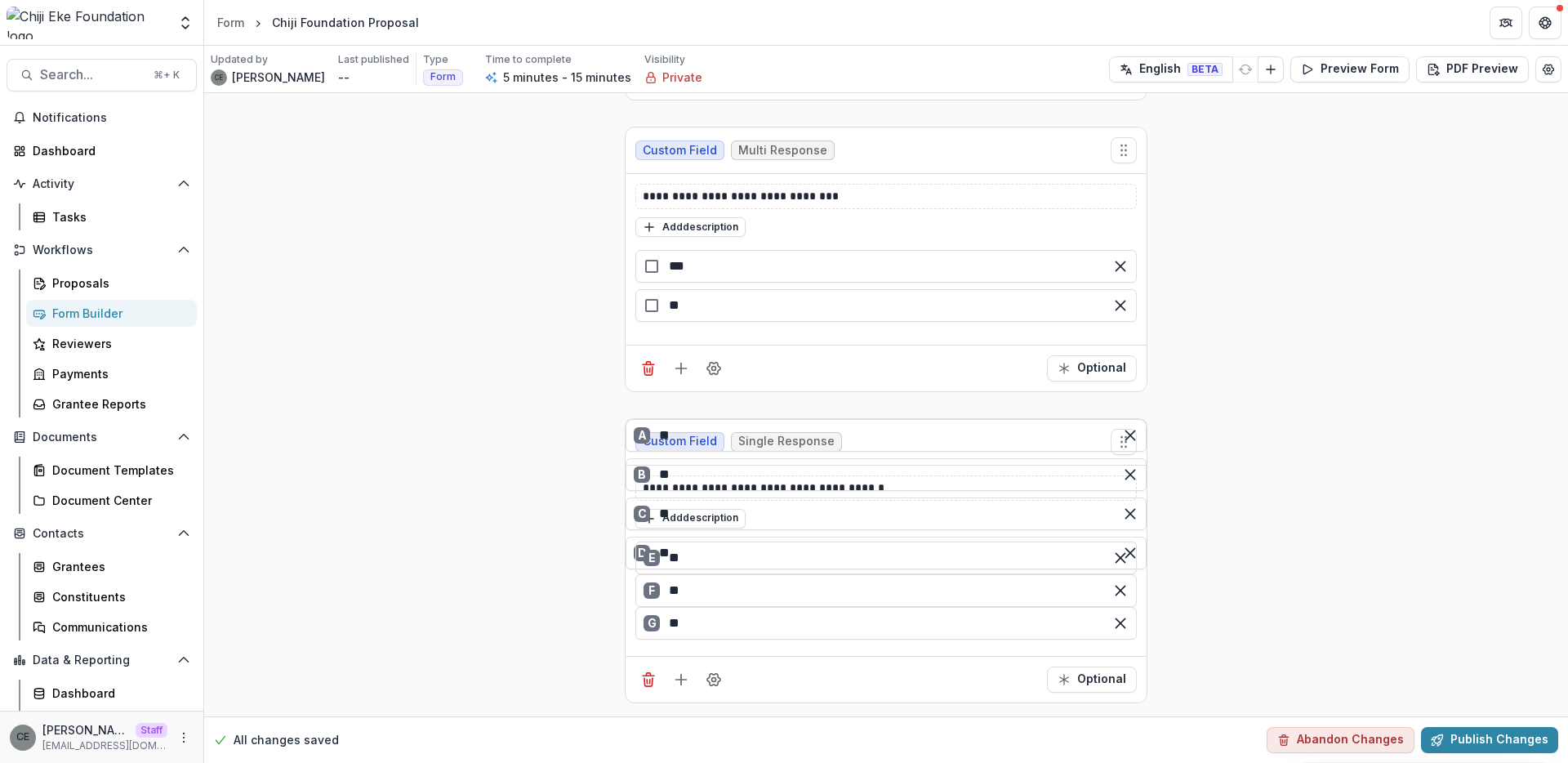
drag, startPoint x: 541, startPoint y: 496, endPoint x: 633, endPoint y: 542, distance: 102.9
click at [542, 496] on div "**********" at bounding box center [886, 55] width 1364 height 1322
click at [711, 677] on circle "Field Settings" at bounding box center [713, 678] width 5 height 5
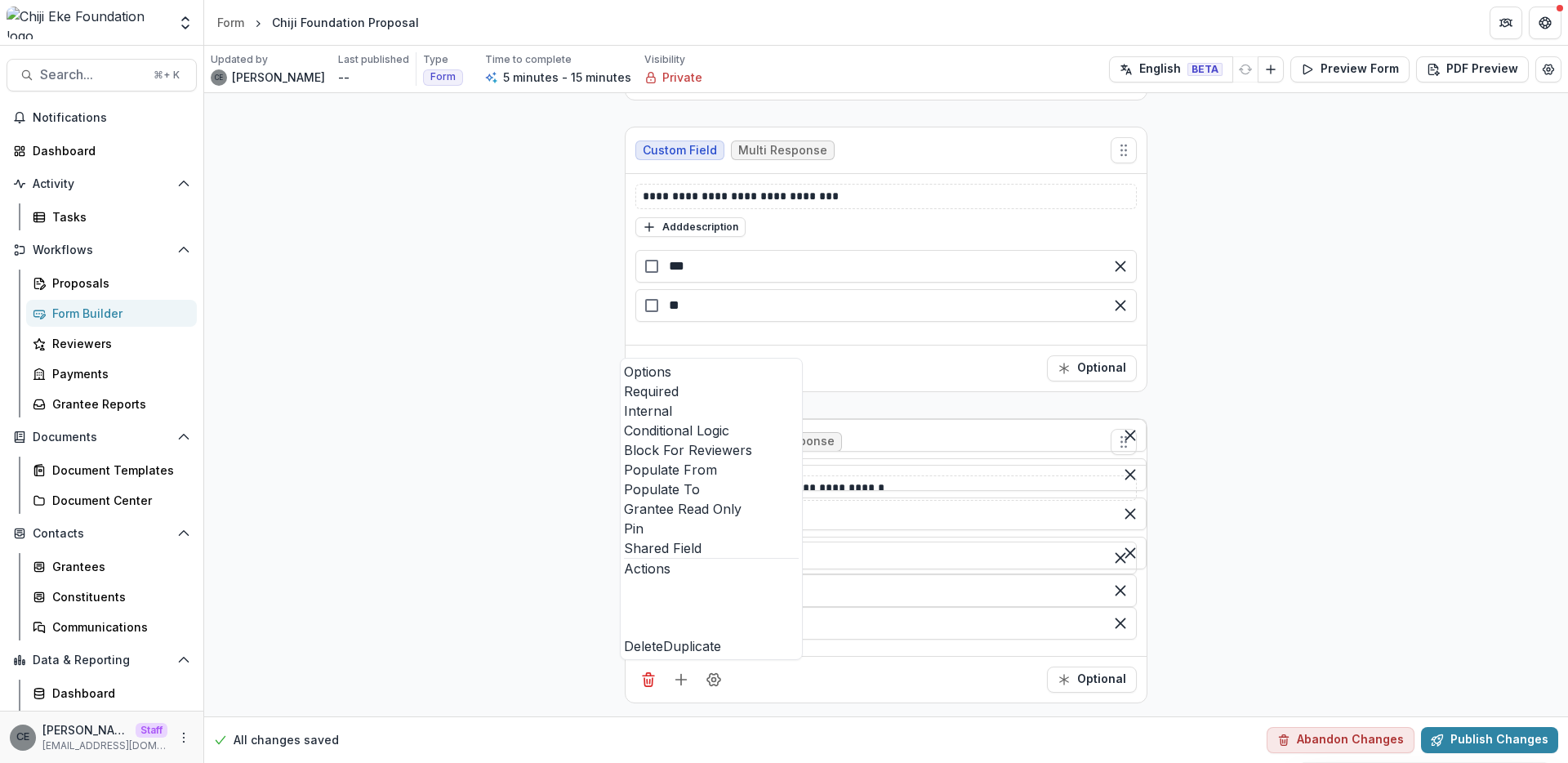
click at [624, 441] on span at bounding box center [624, 441] width 0 height 0
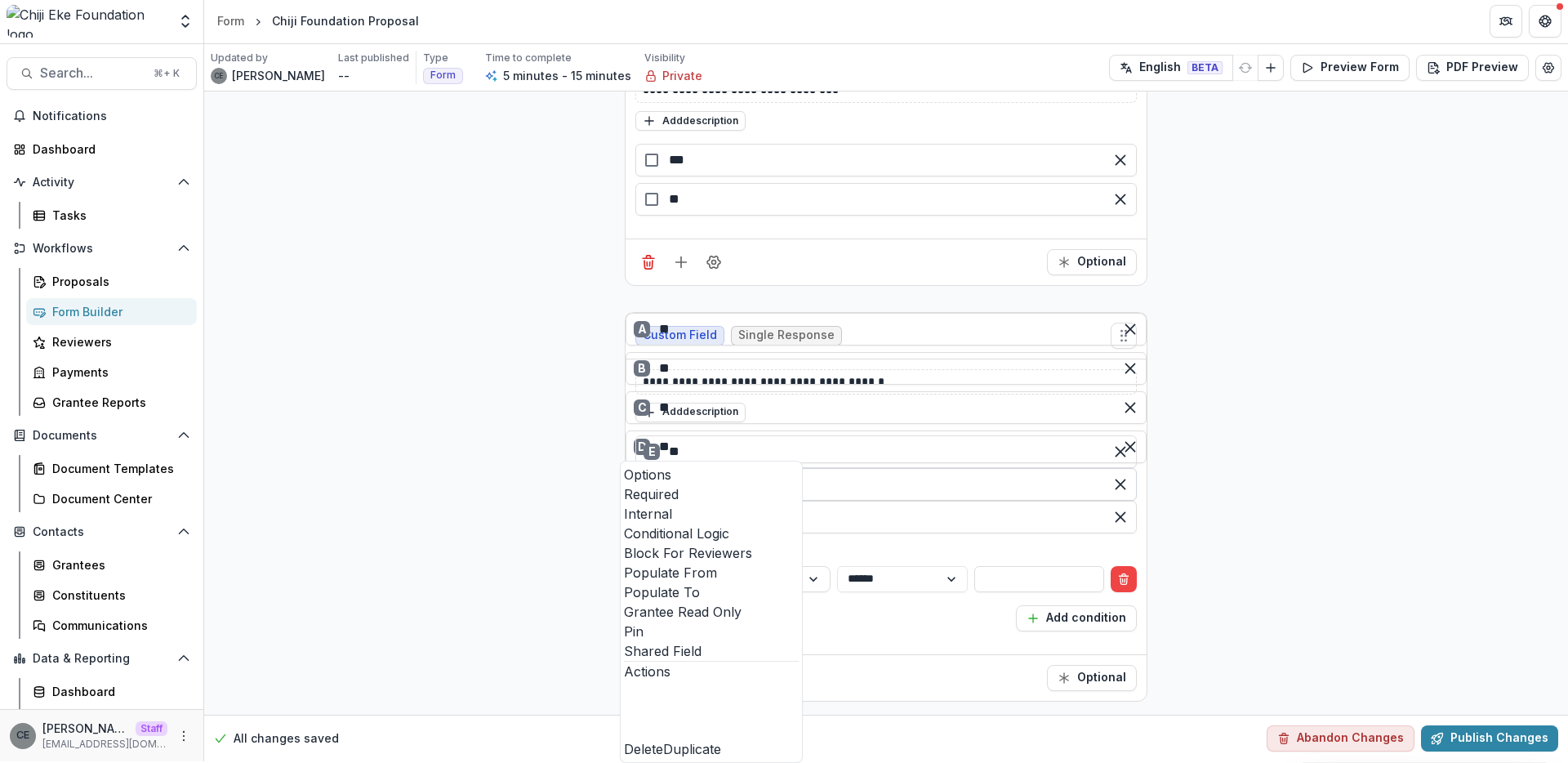
scroll to position [2, 0]
click at [900, 540] on div "A ** B ** C ** D ** E ** F ** G **" at bounding box center [885, 484] width 514 height 111
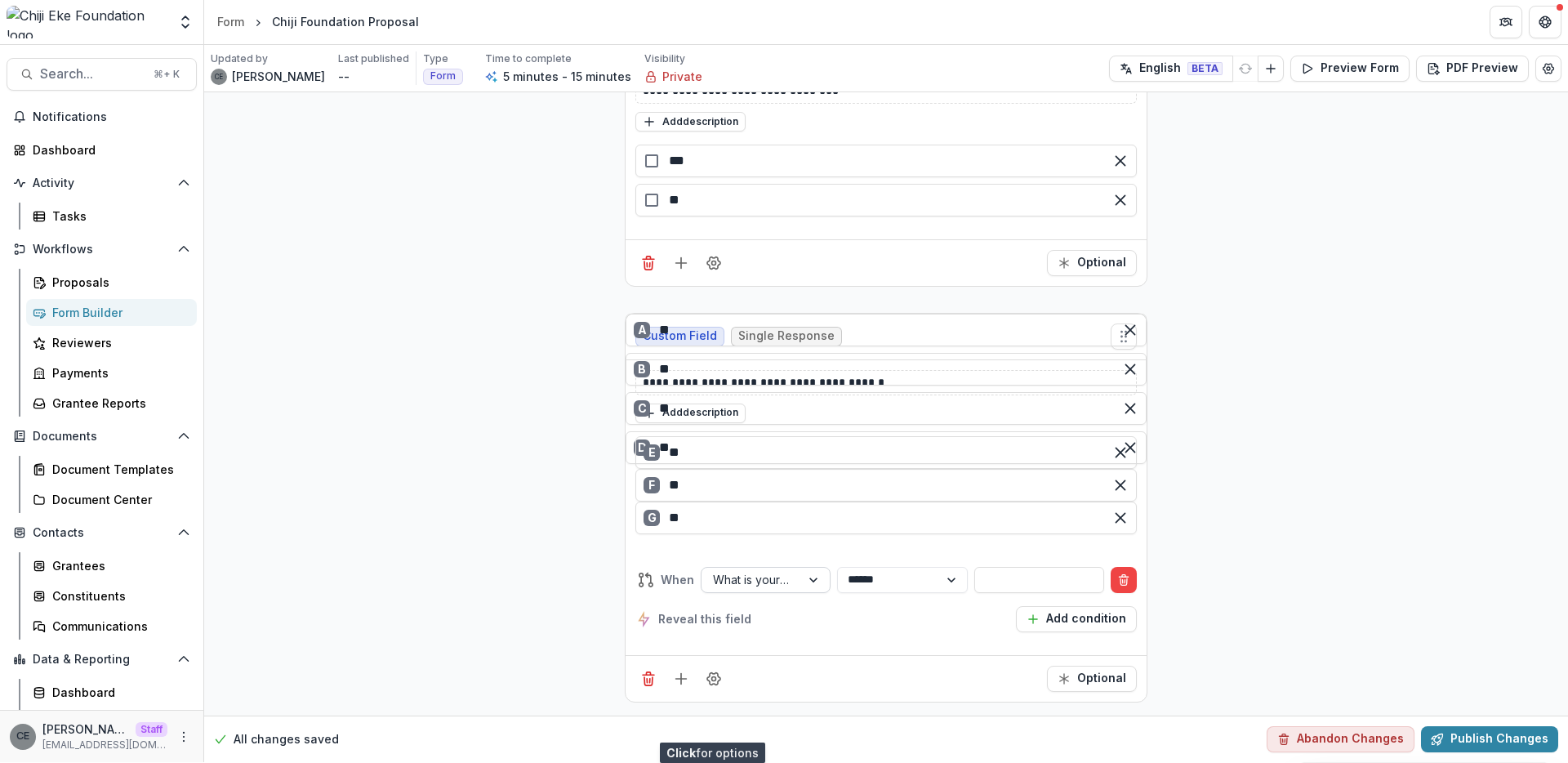
scroll to position [0, 0]
click at [990, 594] on input "text" at bounding box center [1038, 580] width 130 height 26
type input "***"
click at [942, 633] on div "Reveal this field Add condition" at bounding box center [885, 620] width 502 height 26
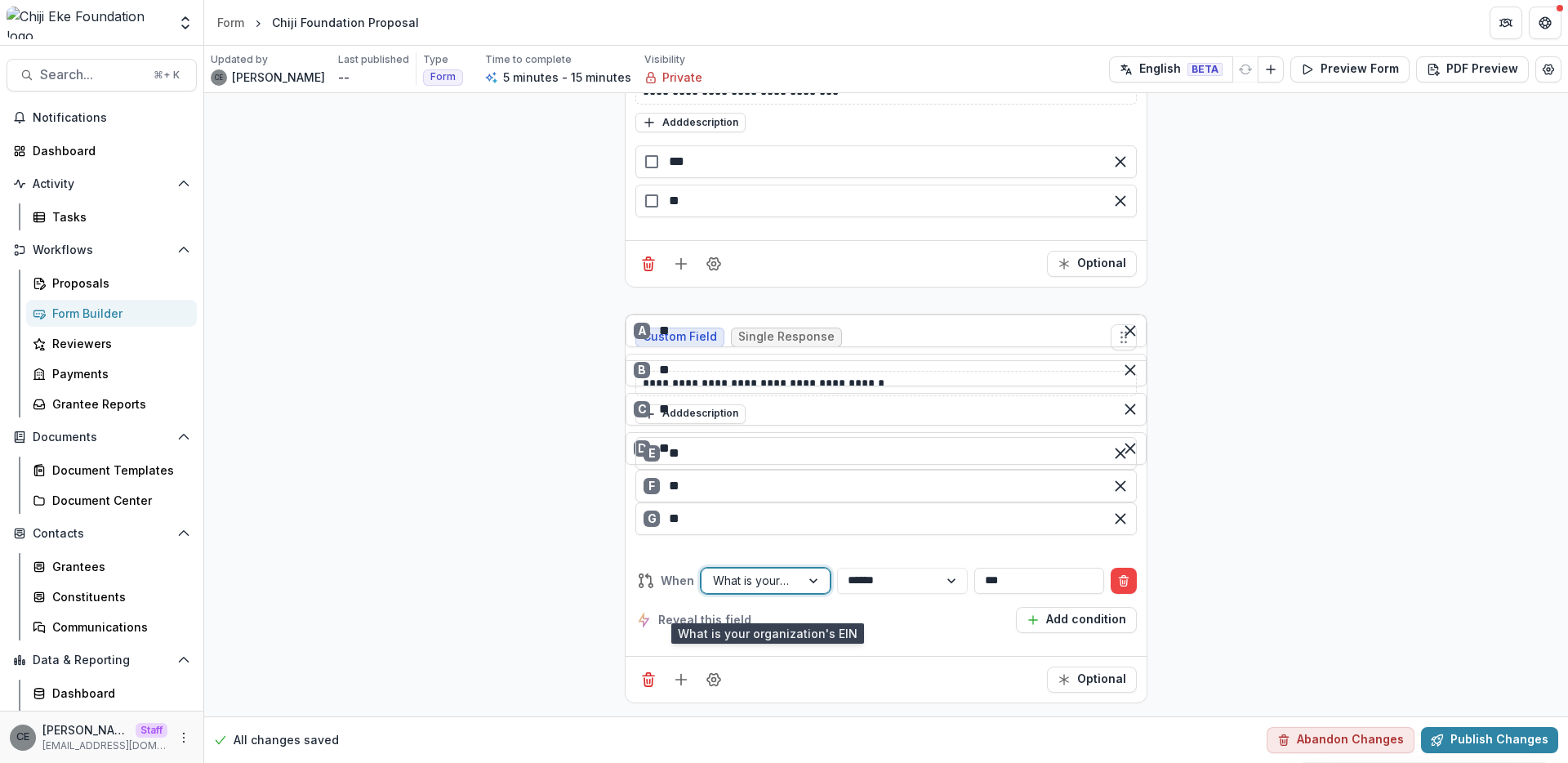
click at [818, 593] on div at bounding box center [814, 580] width 30 height 24
click at [807, 762] on div "What is your organization's EIN" at bounding box center [784, 773] width 1568 height 20
click at [926, 594] on select "**********" at bounding box center [902, 580] width 130 height 26
click at [973, 633] on div "Reveal this field Add condition" at bounding box center [885, 620] width 502 height 26
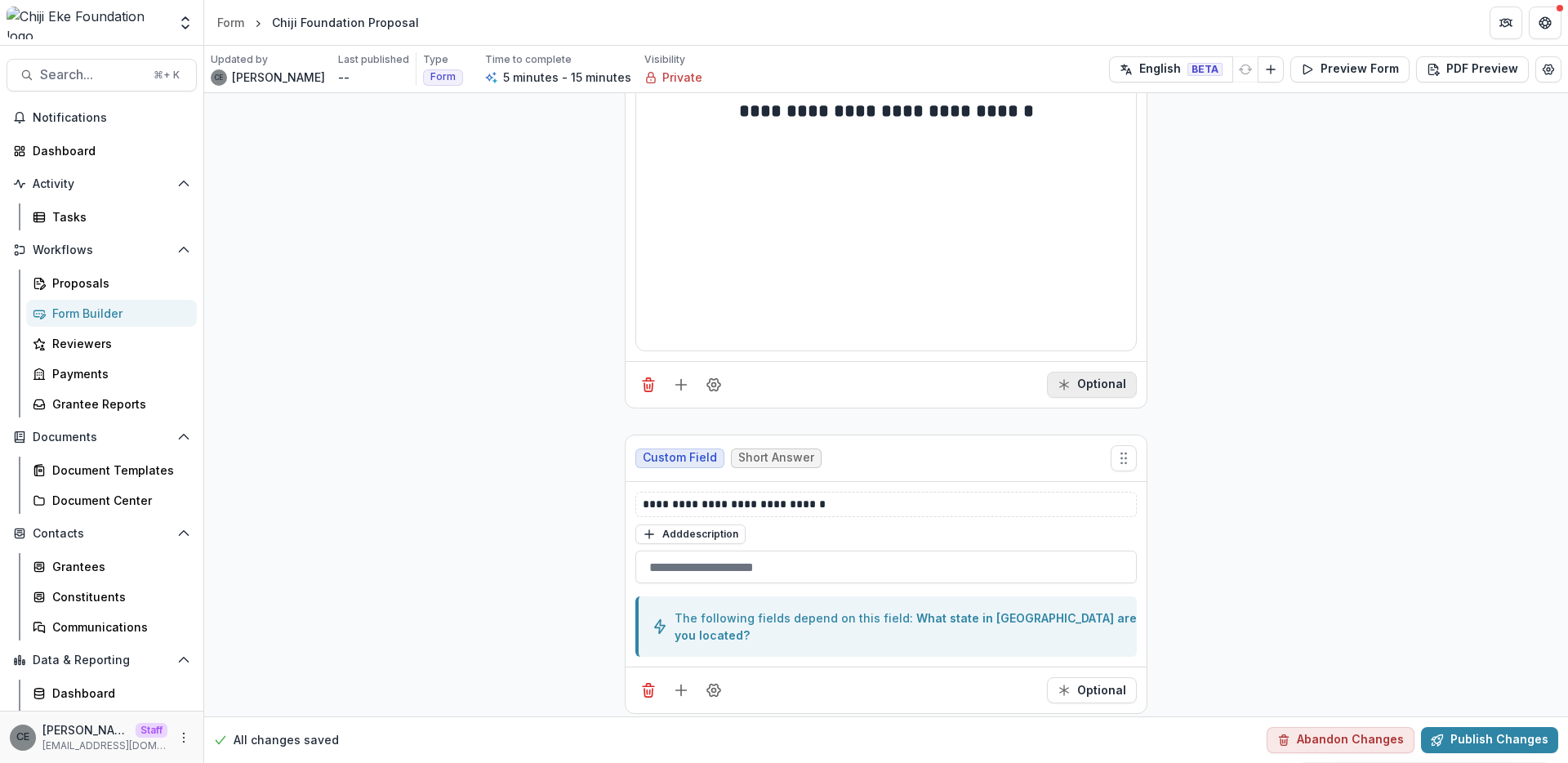
scroll to position [386, 0]
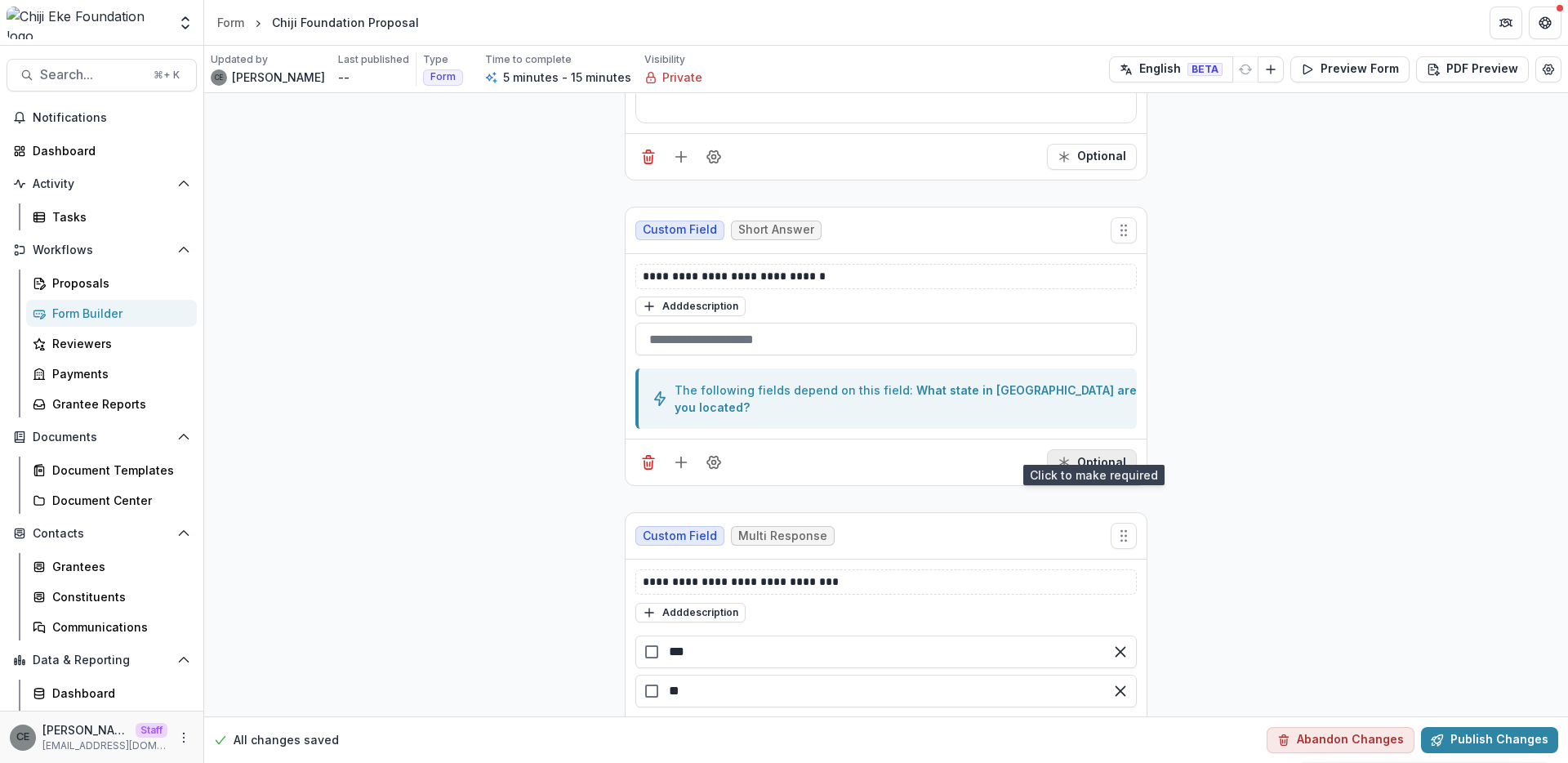
click at [1080, 450] on button "Optional" at bounding box center [1092, 462] width 90 height 26
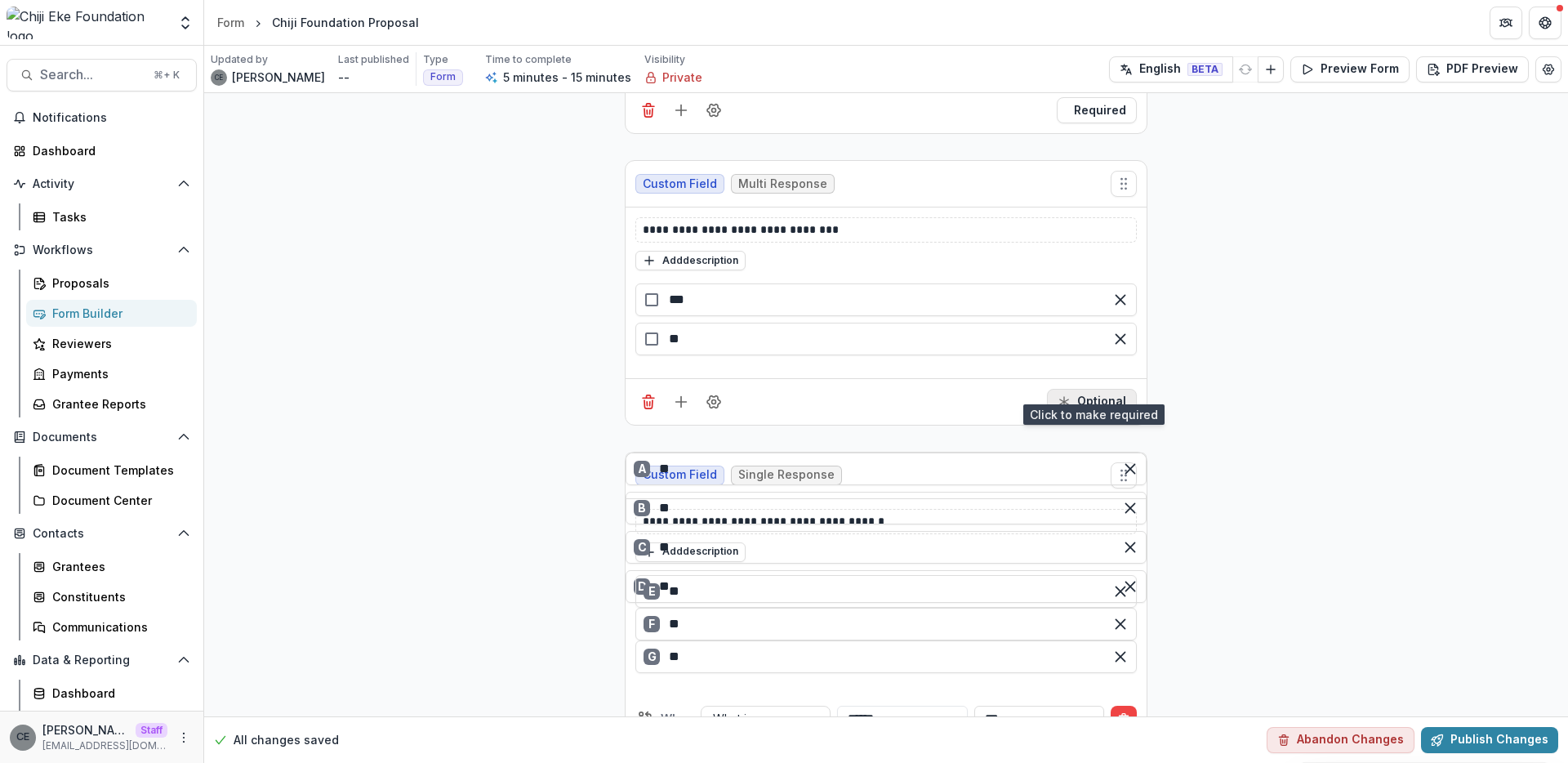
click at [1078, 389] on button "Optional" at bounding box center [1092, 402] width 90 height 26
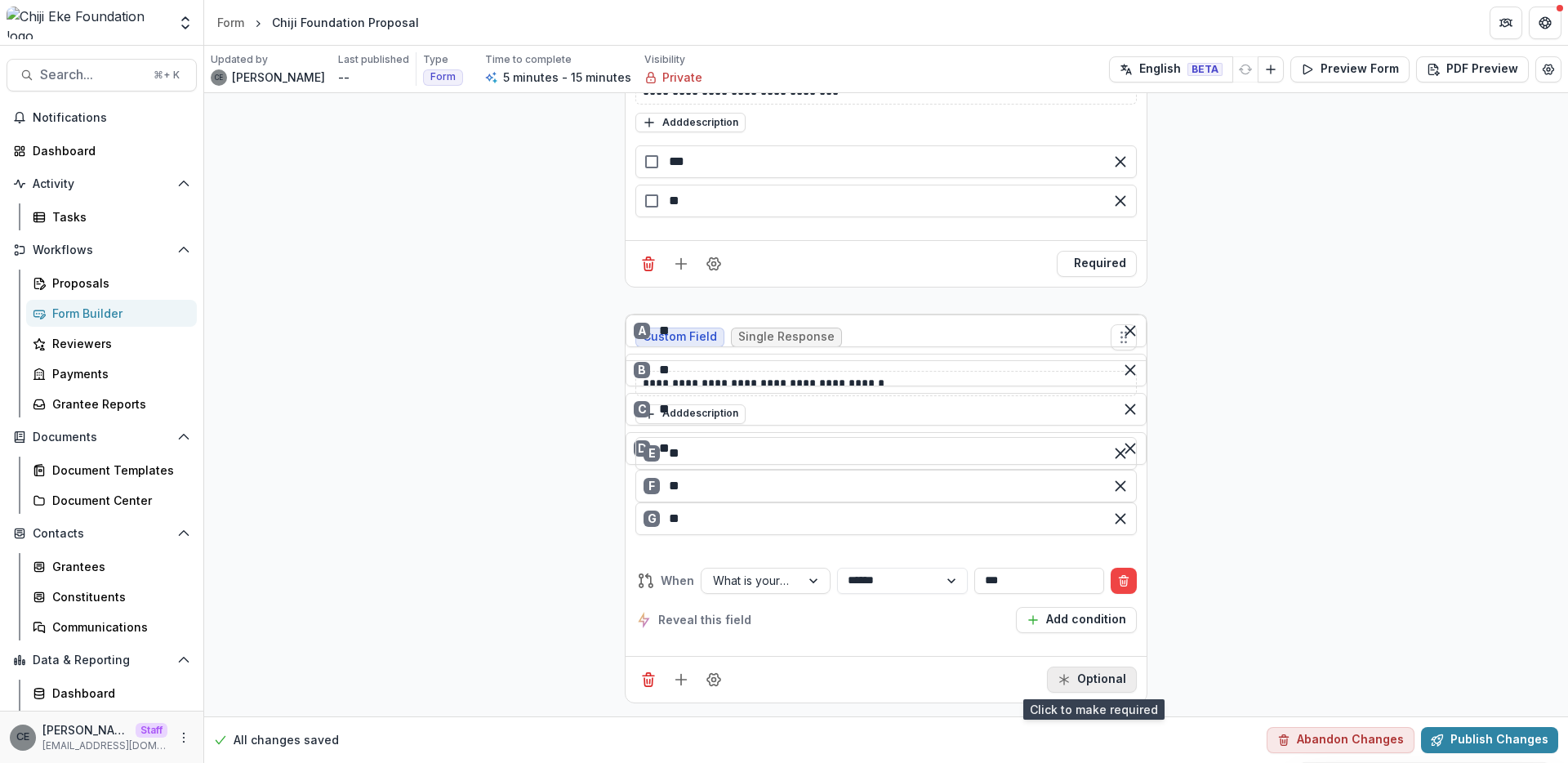
click at [1083, 684] on button "Optional" at bounding box center [1092, 679] width 90 height 26
click at [1370, 74] on button "Preview Form" at bounding box center [1349, 69] width 119 height 26
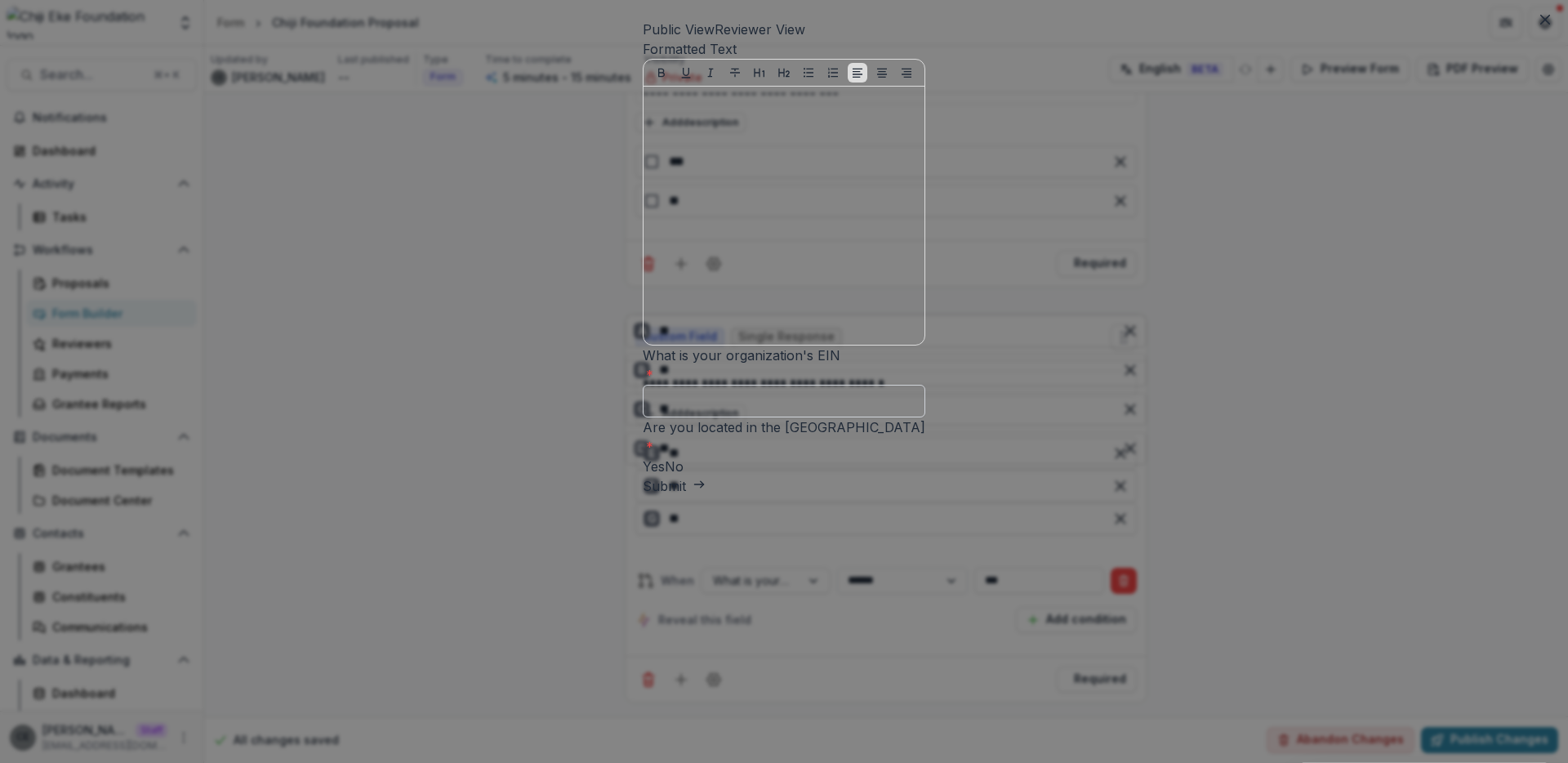
click at [642, 417] on input "What is your organization's EIN *" at bounding box center [784, 401] width 283 height 32
type input "*"
click at [642, 475] on span at bounding box center [642, 467] width 0 height 16
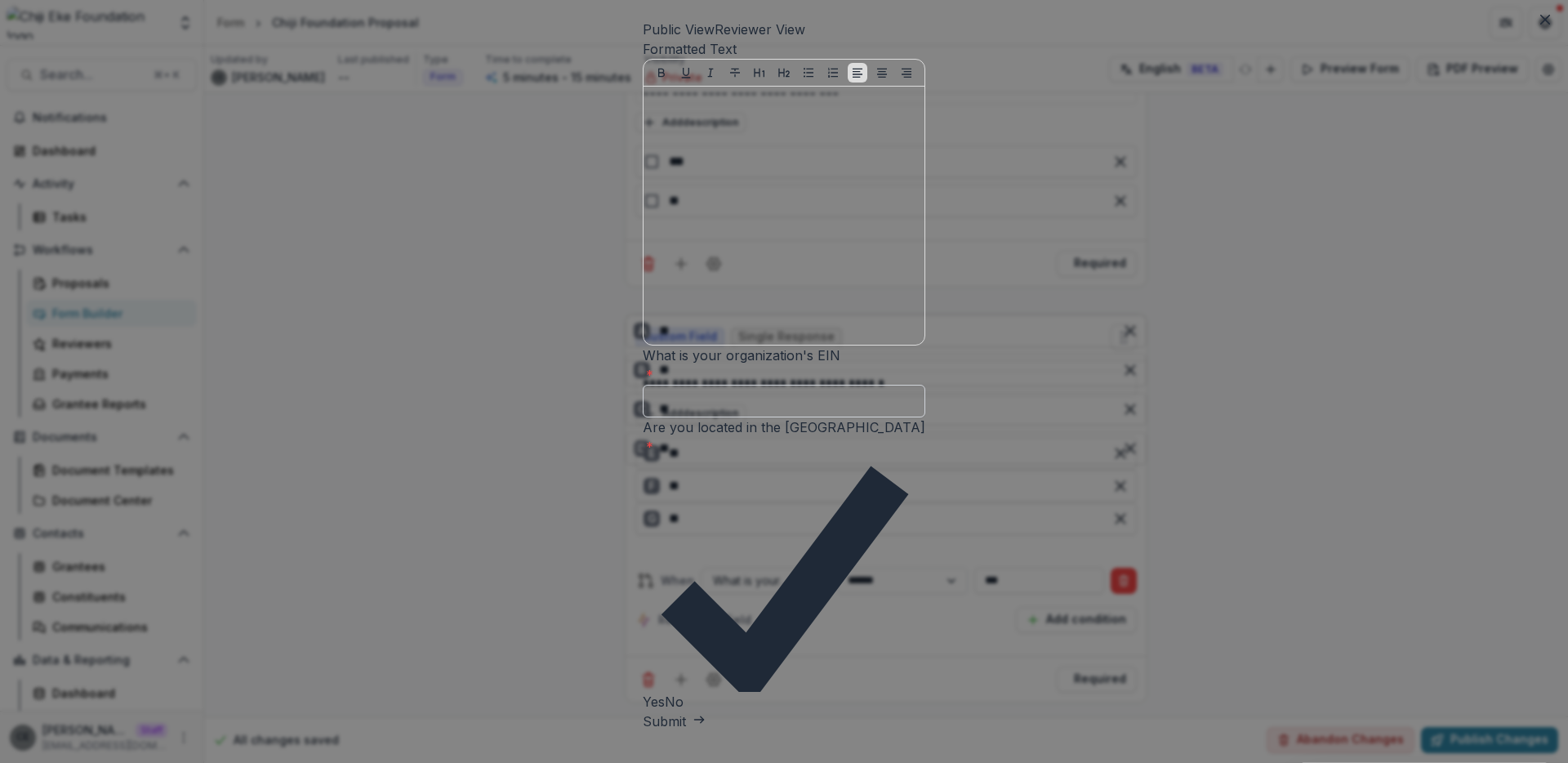
click at [642, 417] on input "What is your organization's EIN *" at bounding box center [784, 401] width 283 height 32
click at [642, 712] on button "Submit" at bounding box center [674, 722] width 63 height 20
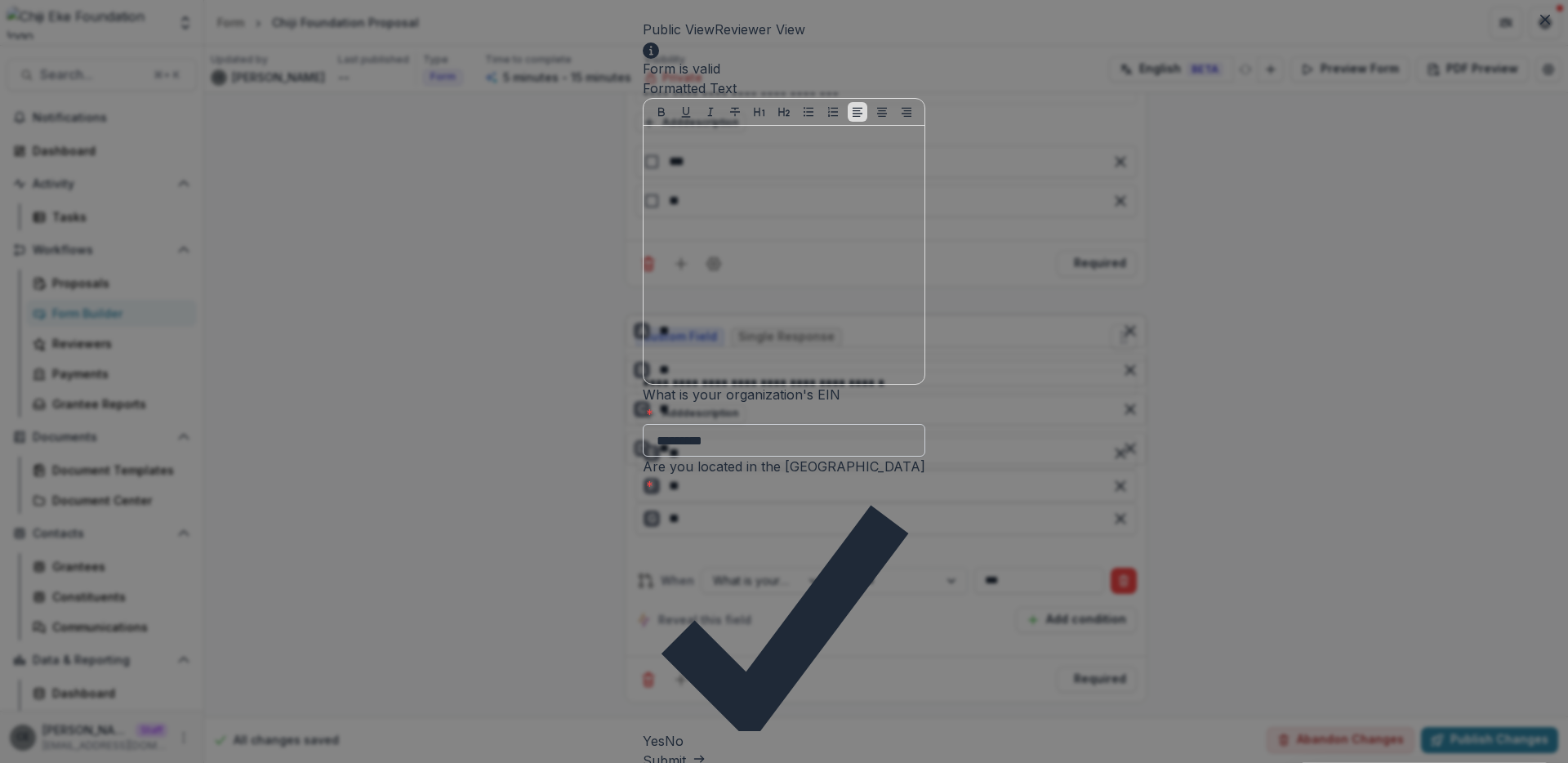
click at [642, 457] on input "*********" at bounding box center [784, 440] width 283 height 32
type input "**********"
click at [642, 750] on button "Submit" at bounding box center [674, 760] width 63 height 20
click at [1545, 22] on icon "Close" at bounding box center [1545, 19] width 10 height 10
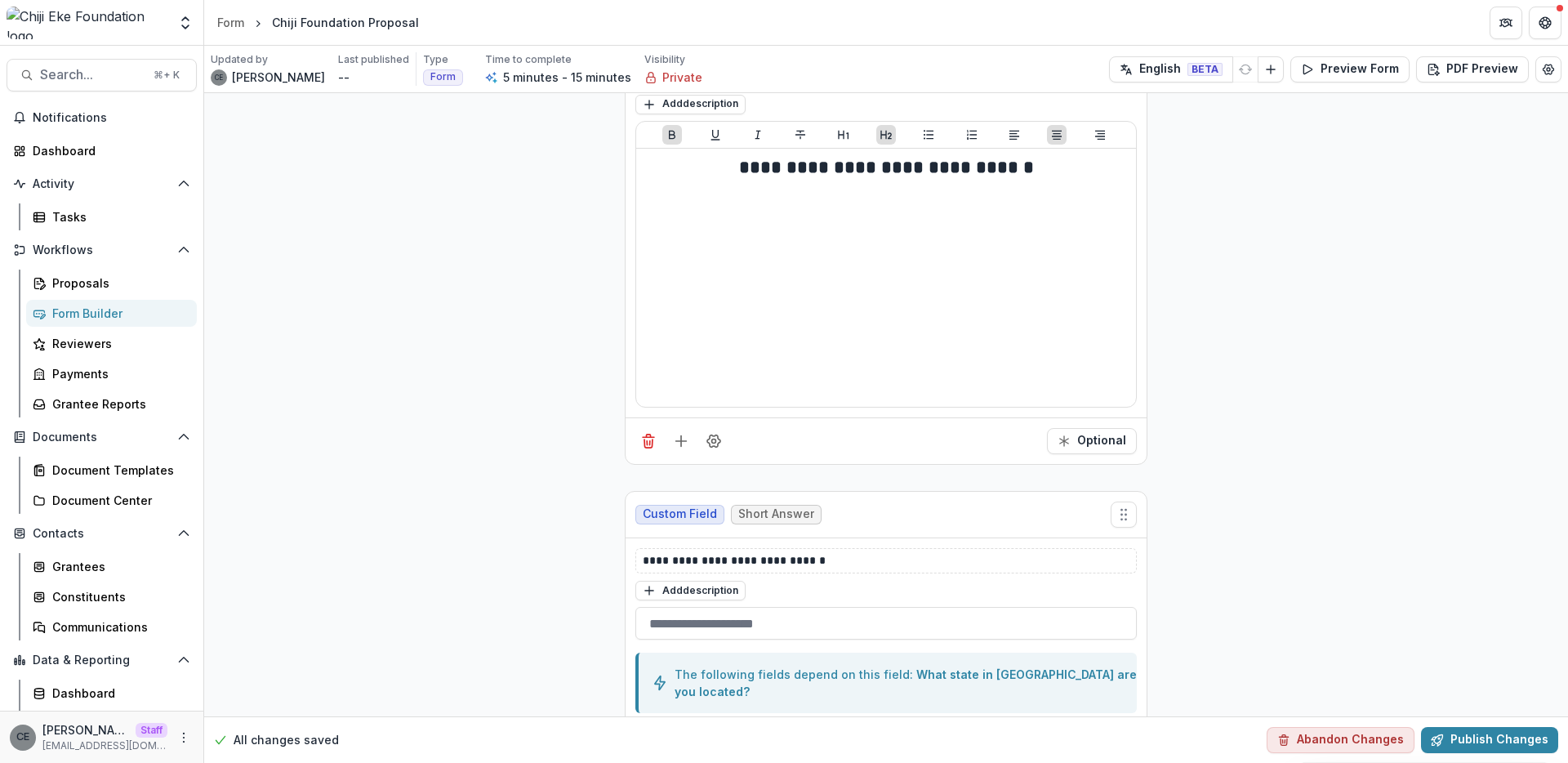
scroll to position [0, 0]
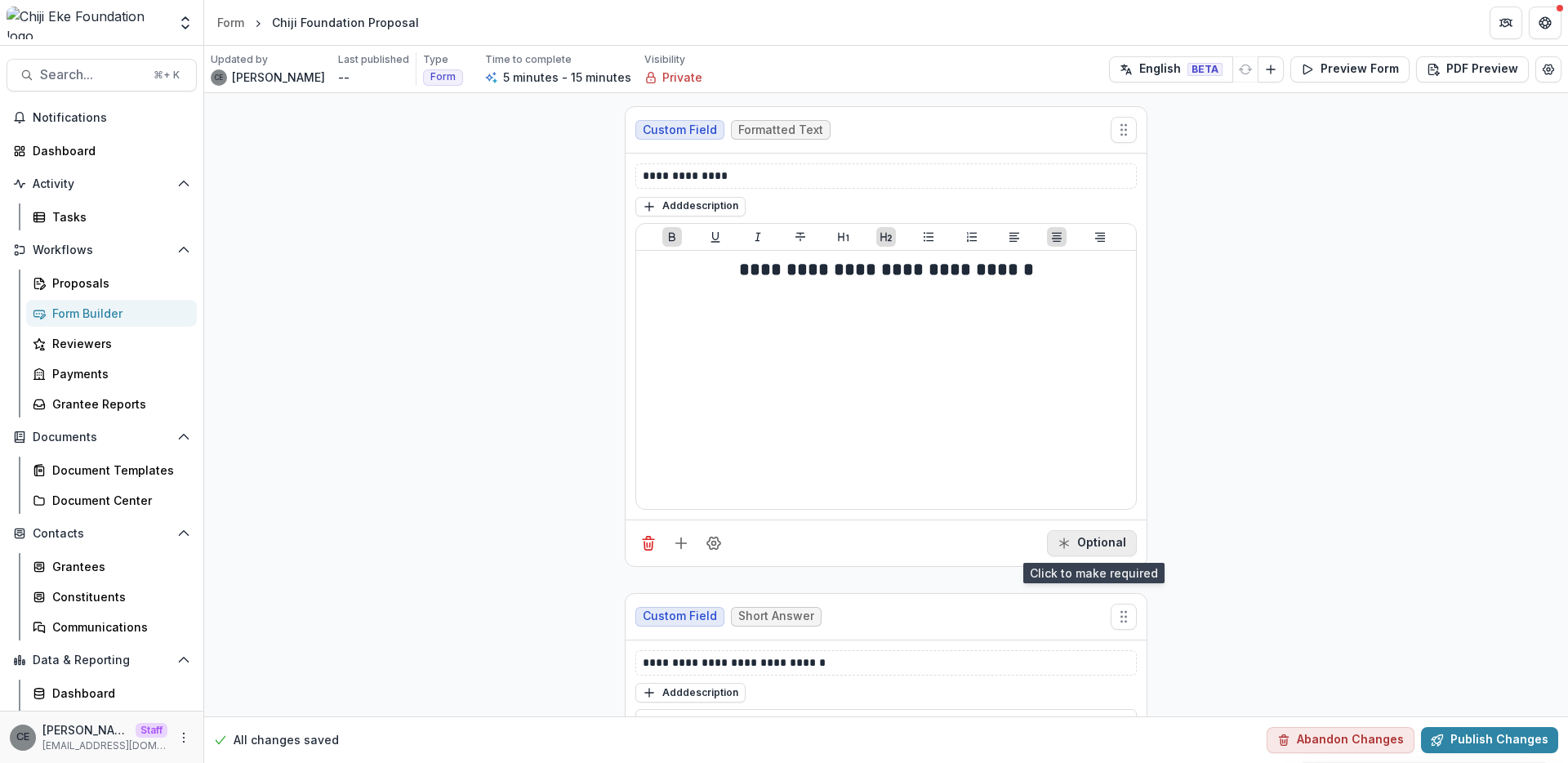
click at [1097, 544] on button "Optional" at bounding box center [1092, 542] width 90 height 26
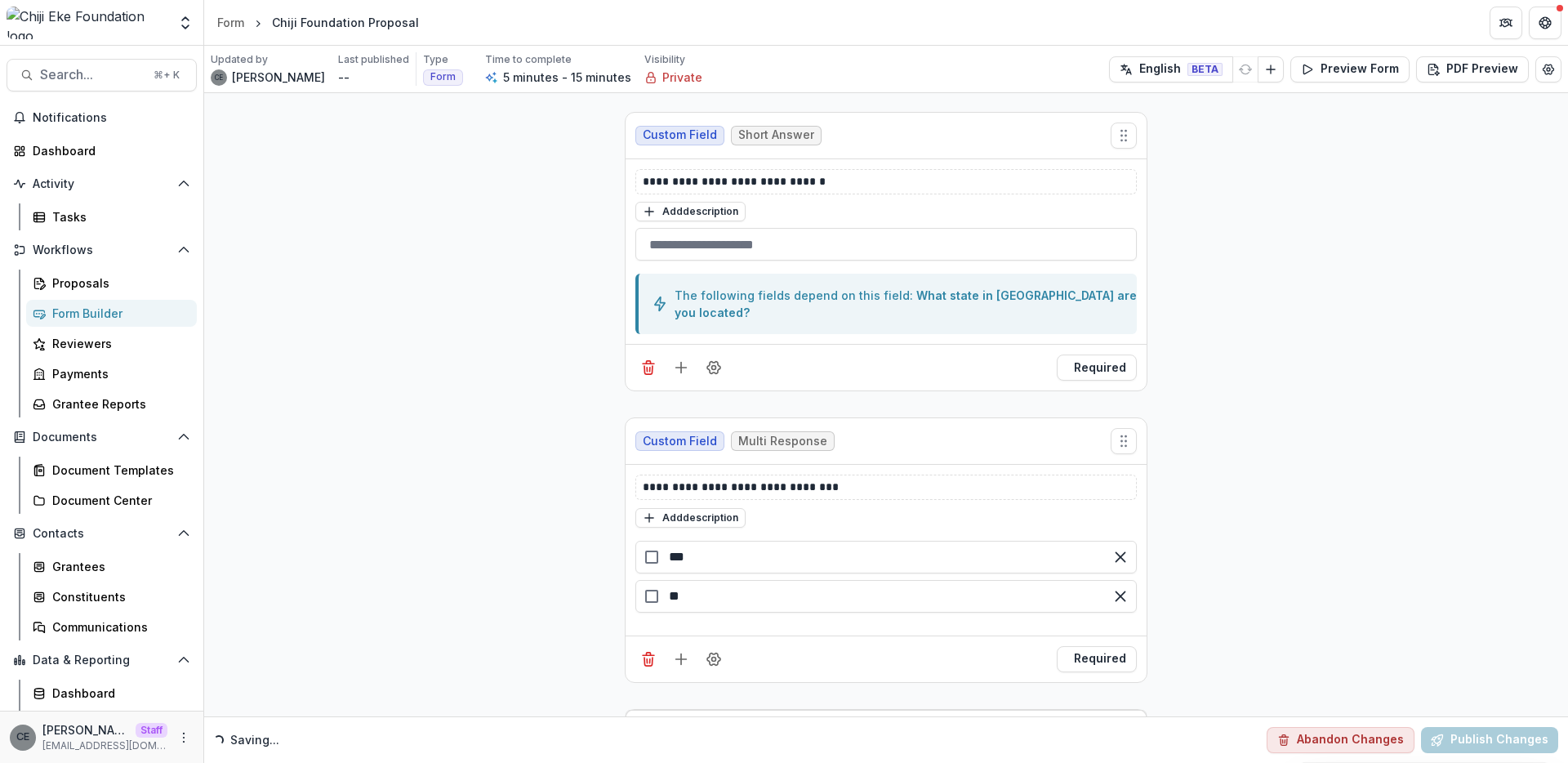
scroll to position [495, 0]
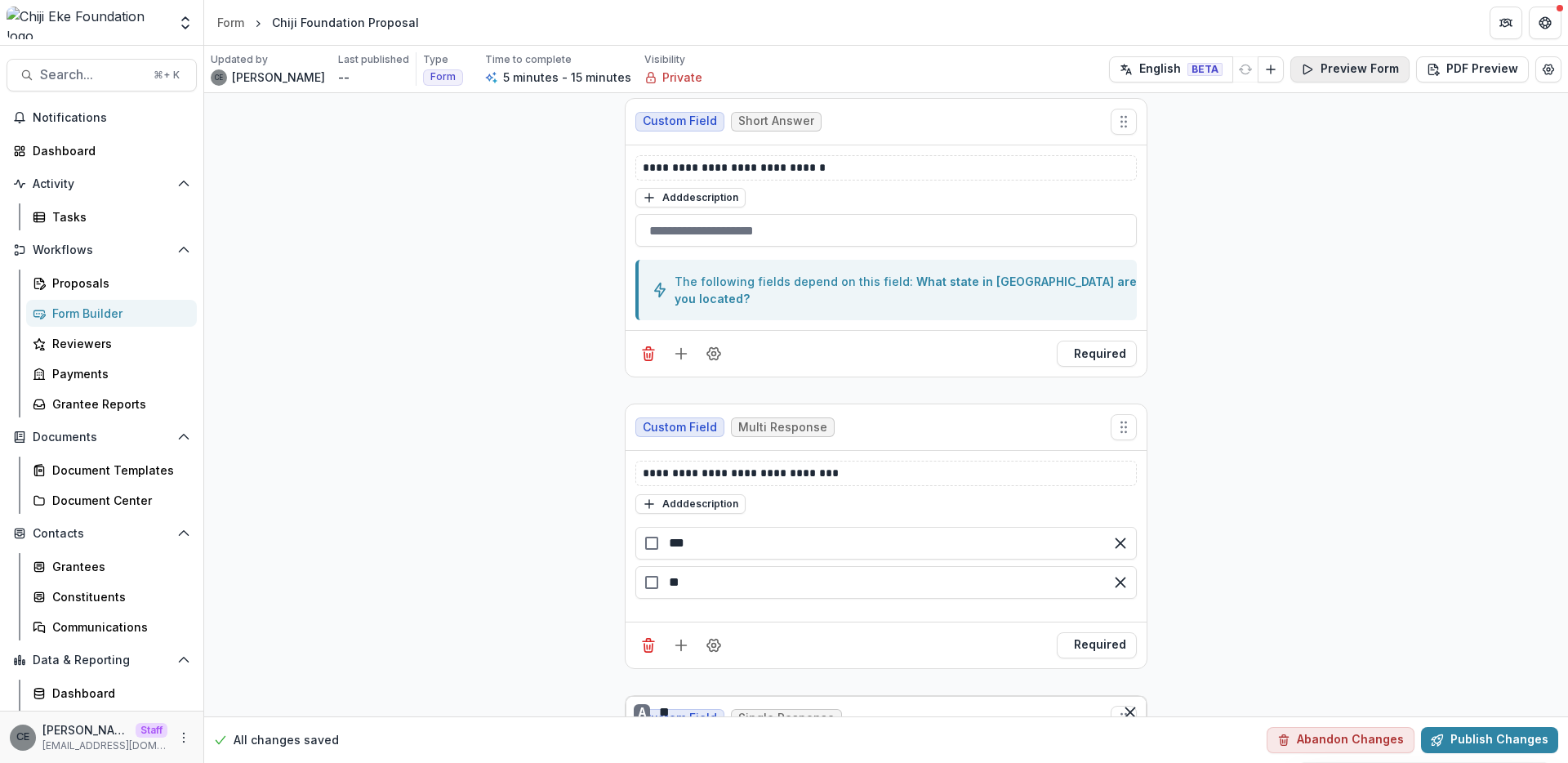
click at [1354, 77] on button "Preview Form" at bounding box center [1349, 69] width 119 height 26
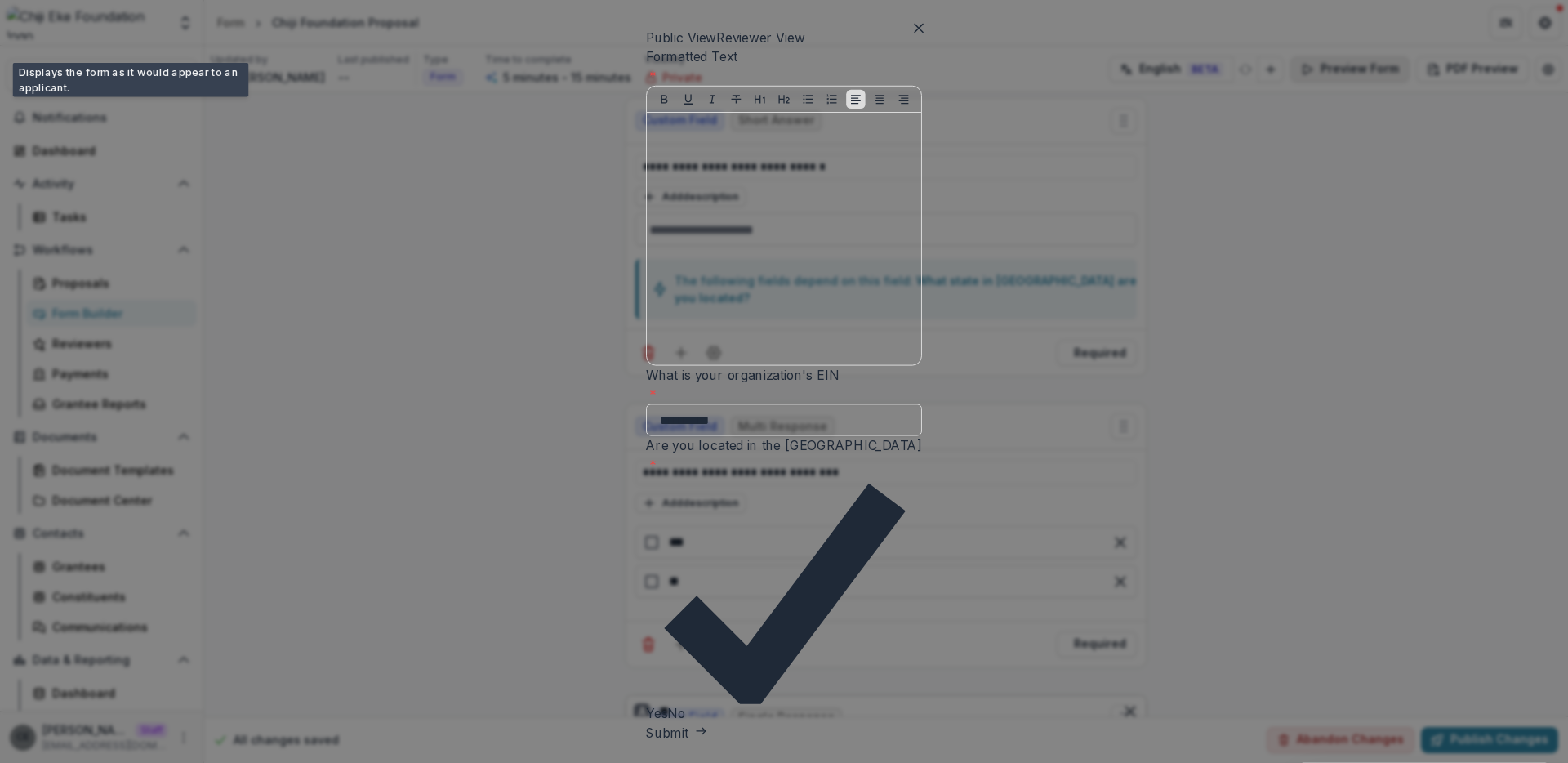
scroll to position [496, 0]
click at [642, 731] on button "Submit" at bounding box center [674, 740] width 63 height 20
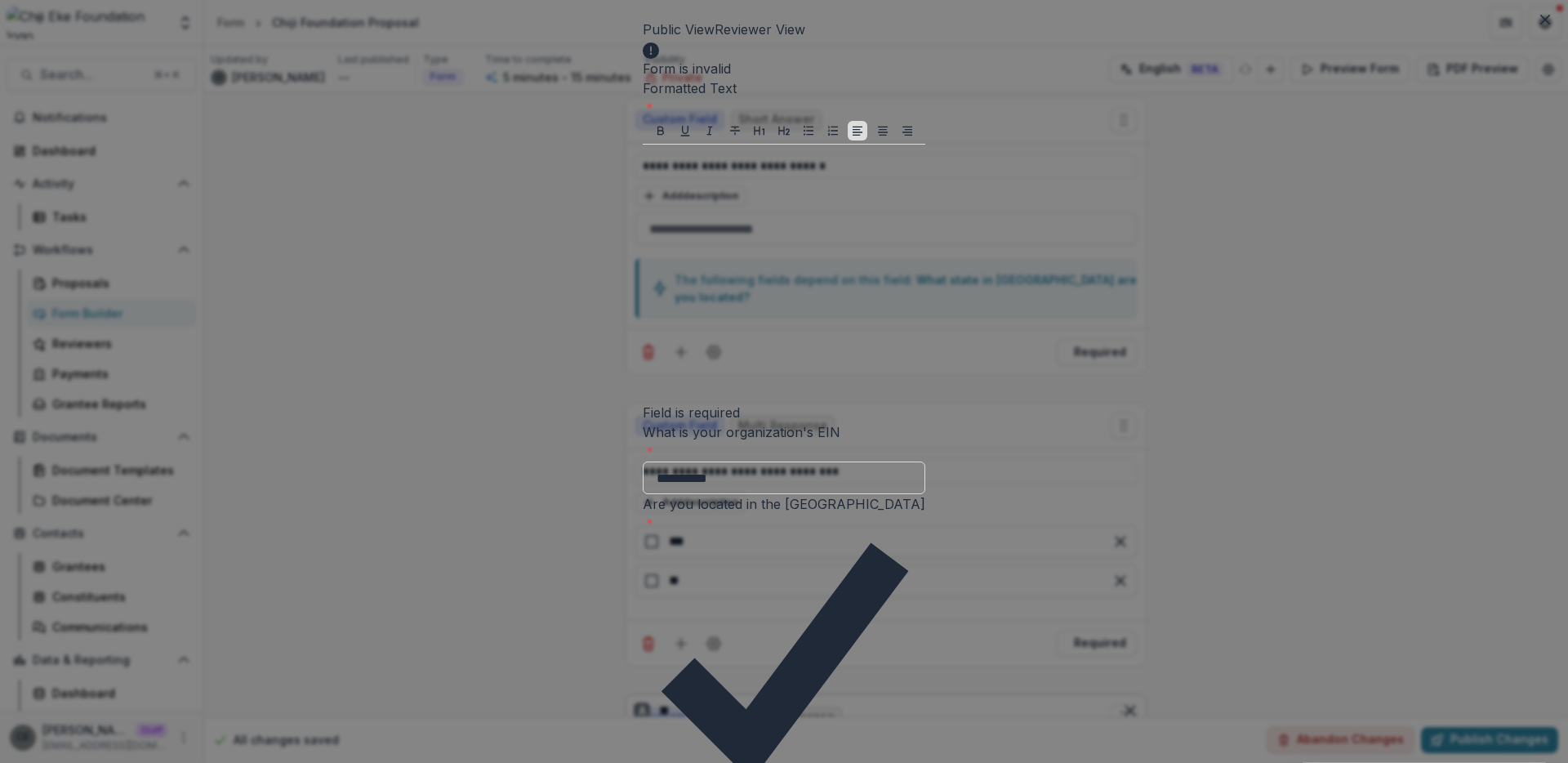
click at [694, 169] on p at bounding box center [784, 160] width 269 height 18
click at [1545, 21] on icon "Close" at bounding box center [1545, 19] width 10 height 10
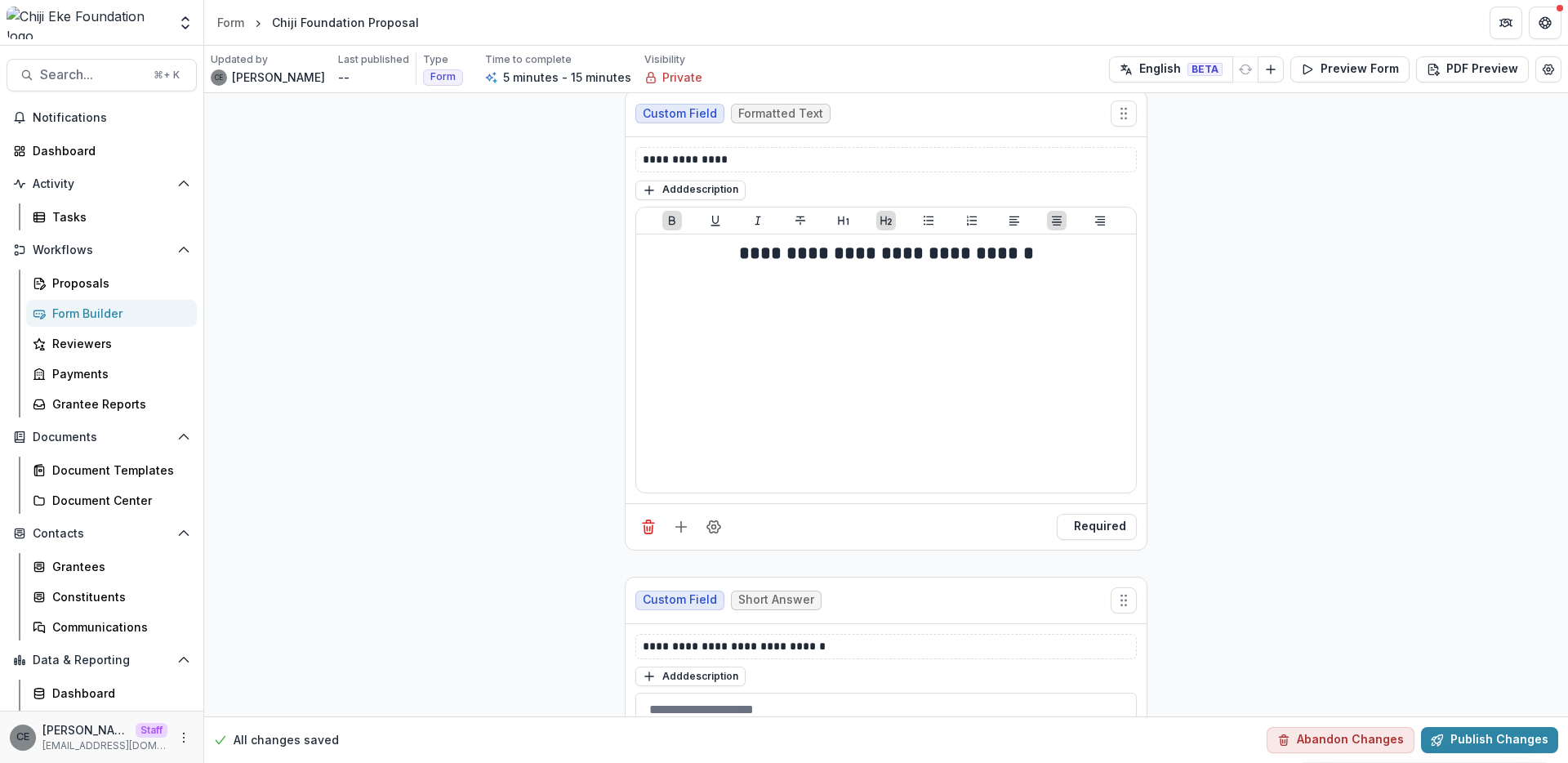
scroll to position [21, 0]
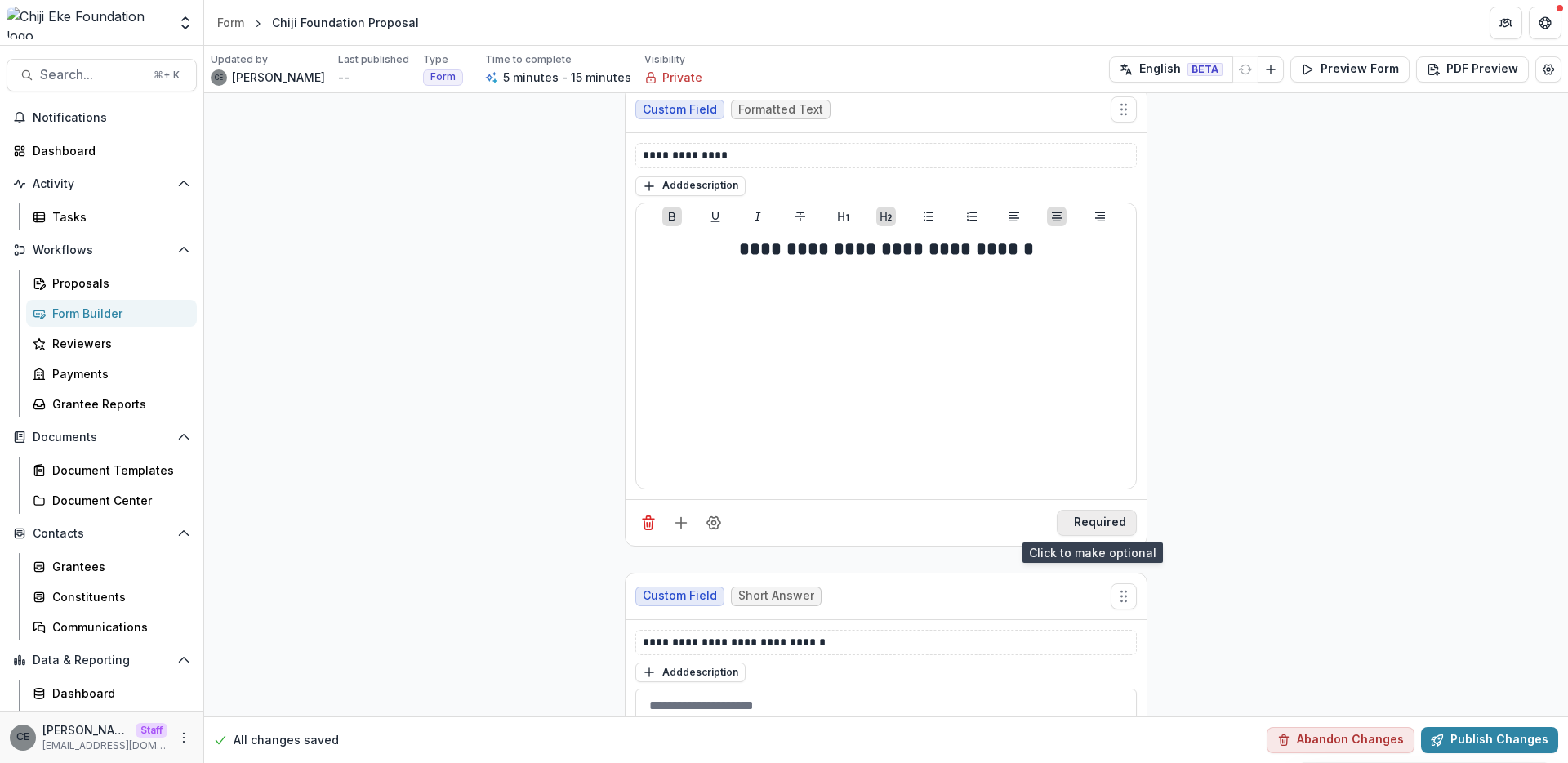
click at [1072, 516] on button "Required" at bounding box center [1096, 522] width 80 height 26
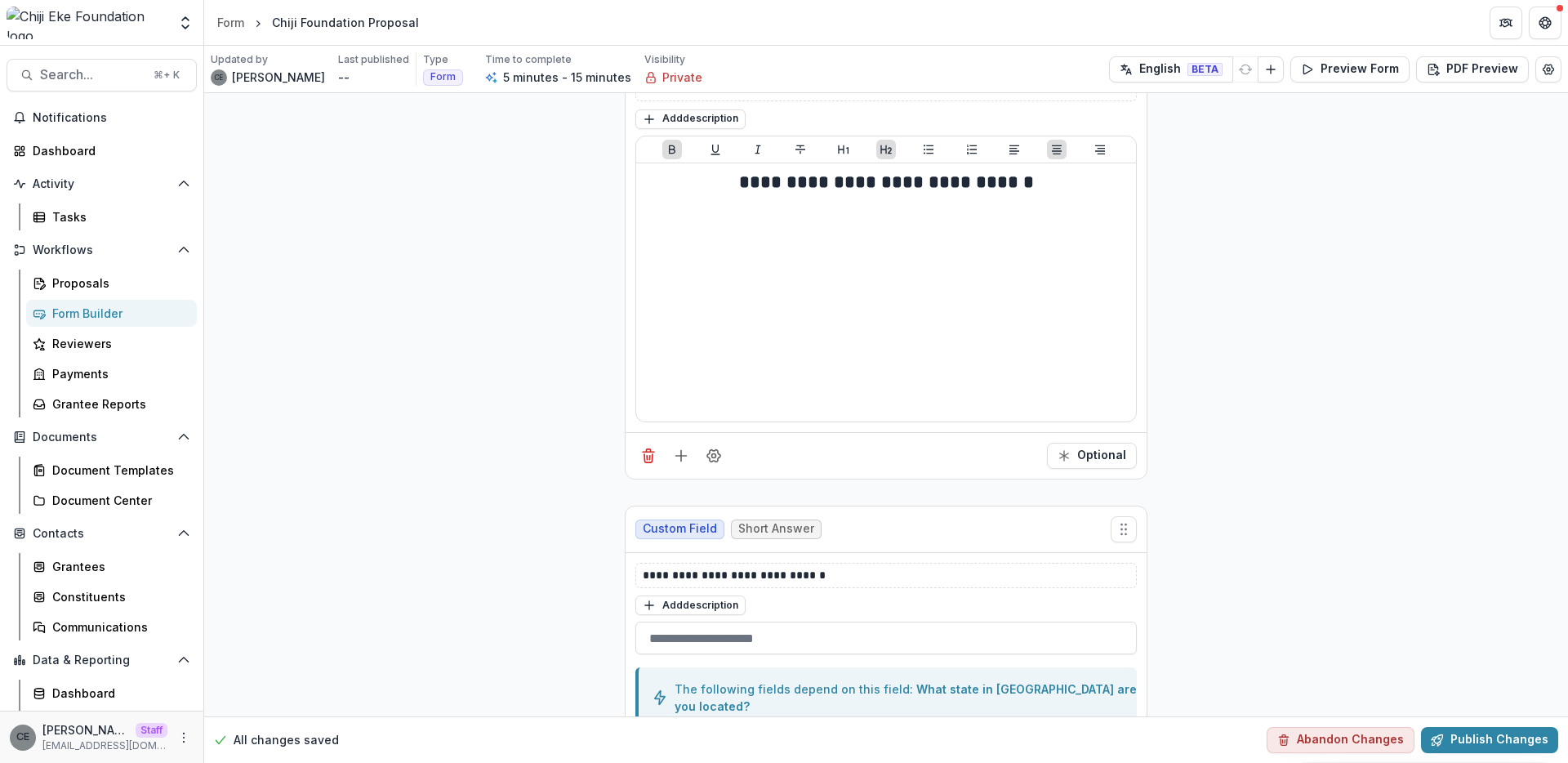
scroll to position [0, 0]
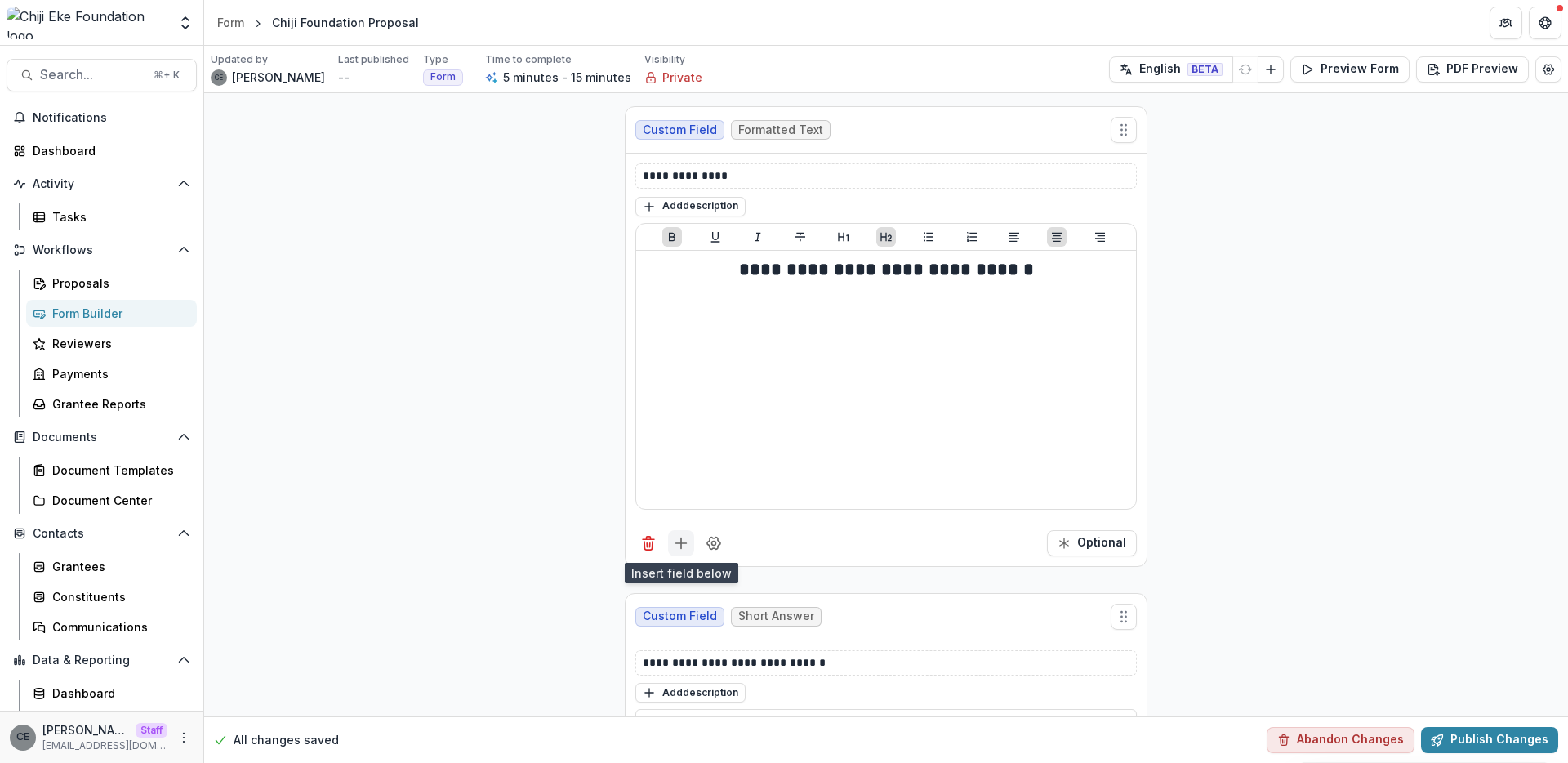
click at [681, 547] on line "Add field" at bounding box center [681, 542] width 0 height 11
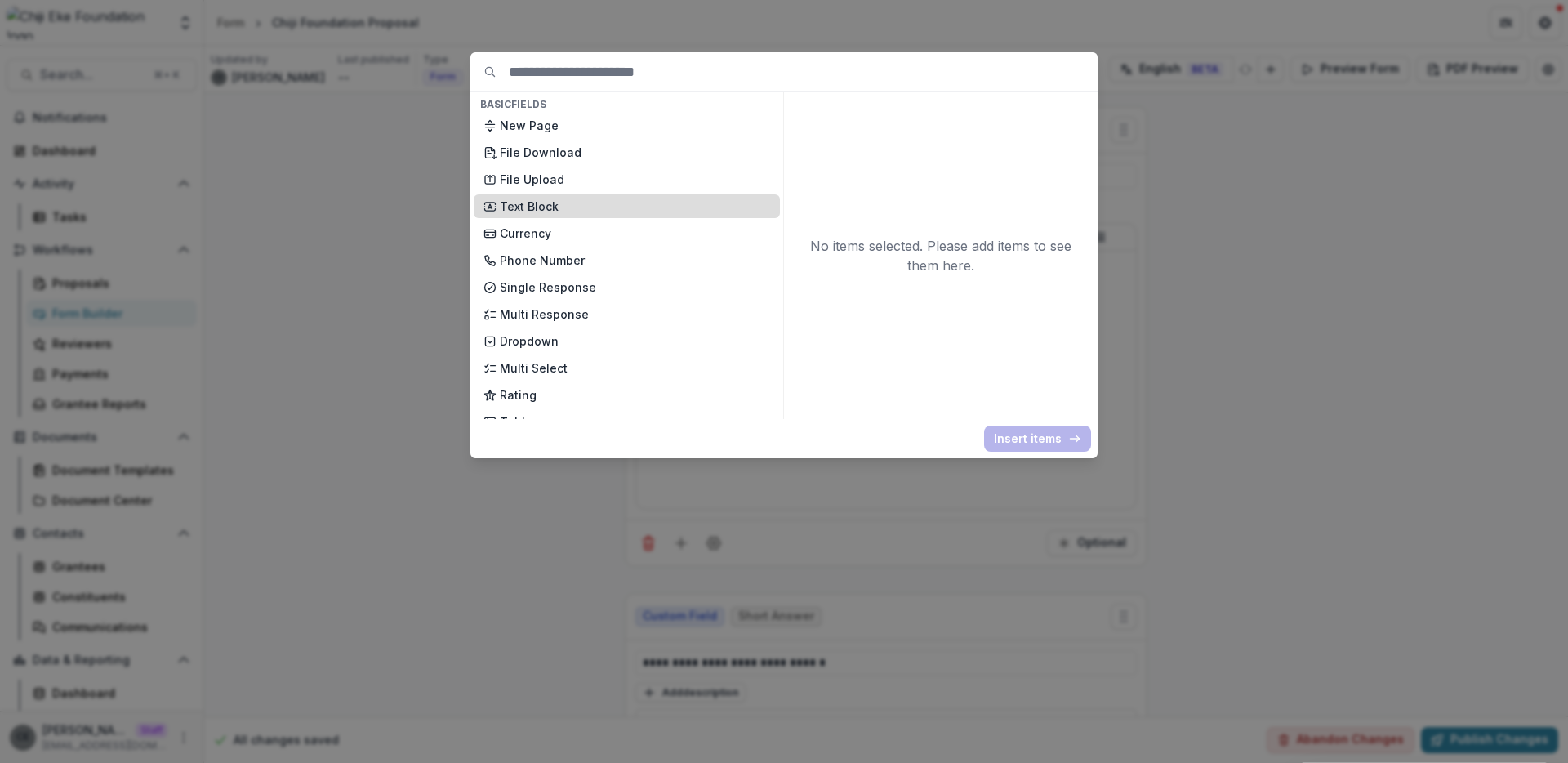
click at [555, 205] on p "Text Block" at bounding box center [635, 205] width 270 height 17
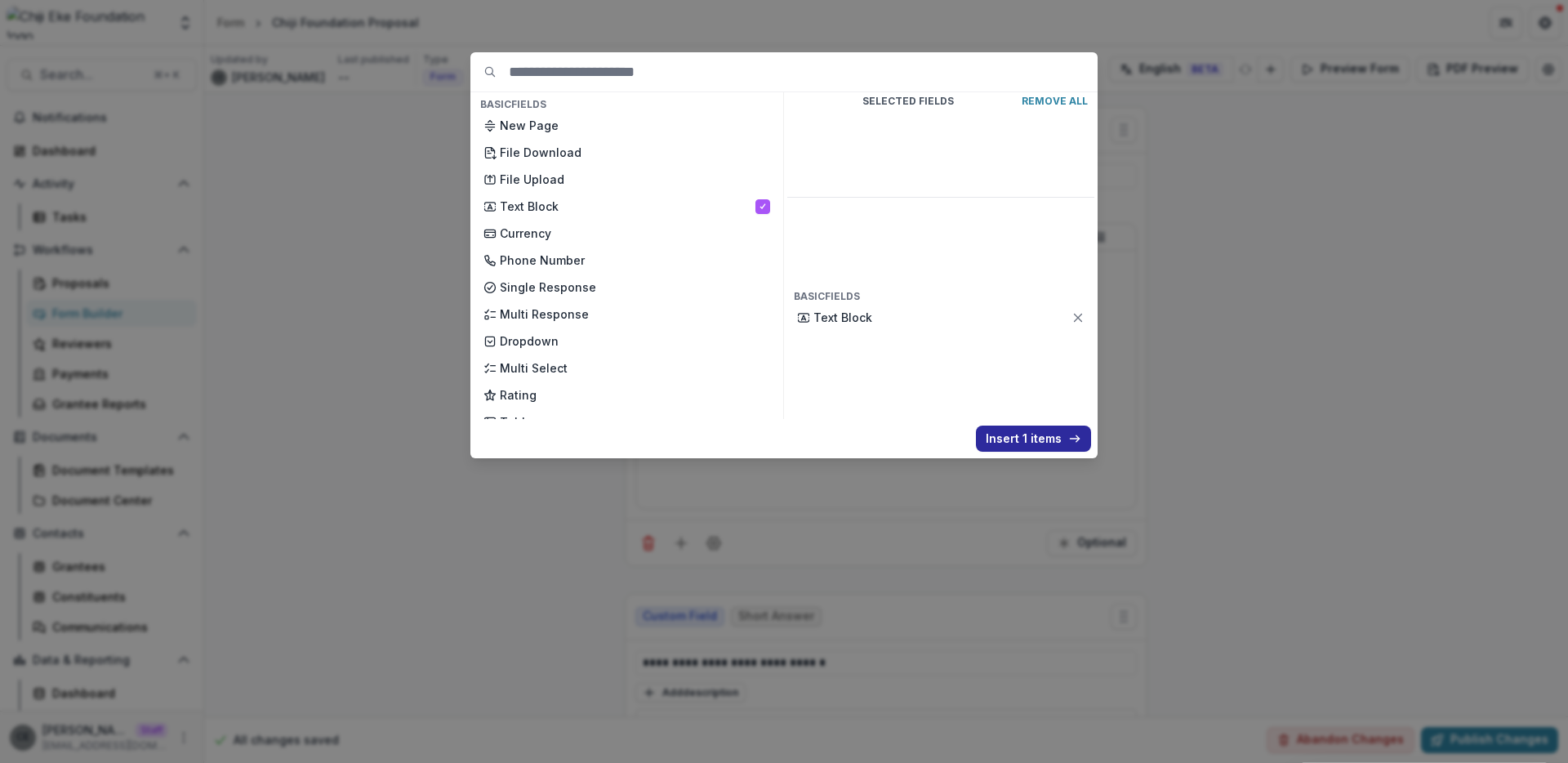
click at [1011, 441] on button "Insert 1 items" at bounding box center [1033, 438] width 115 height 26
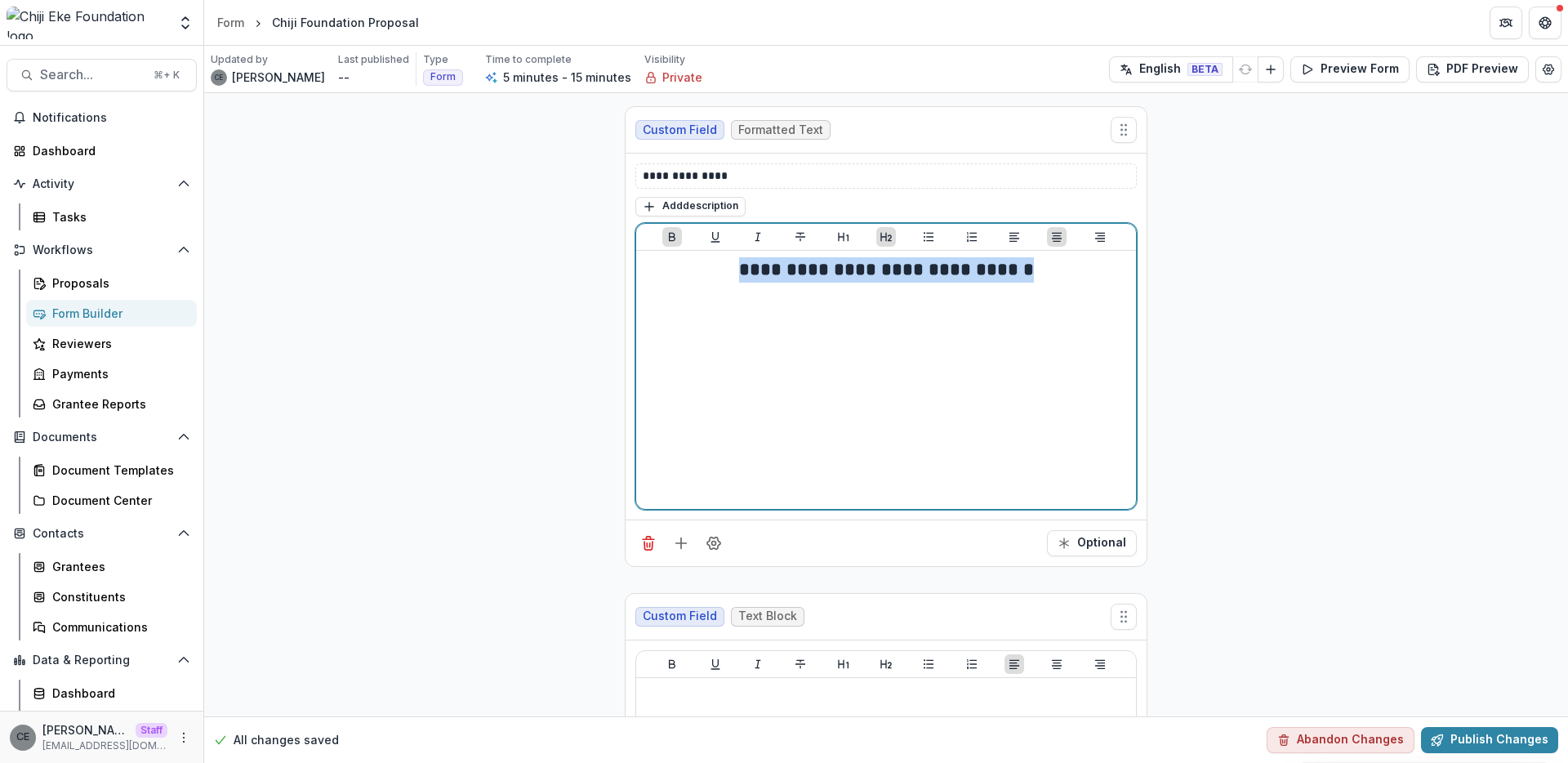
drag, startPoint x: 1032, startPoint y: 267, endPoint x: 738, endPoint y: 268, distance: 294.0
click at [738, 268] on h2 "**********" at bounding box center [885, 270] width 486 height 25
copy strong "**********"
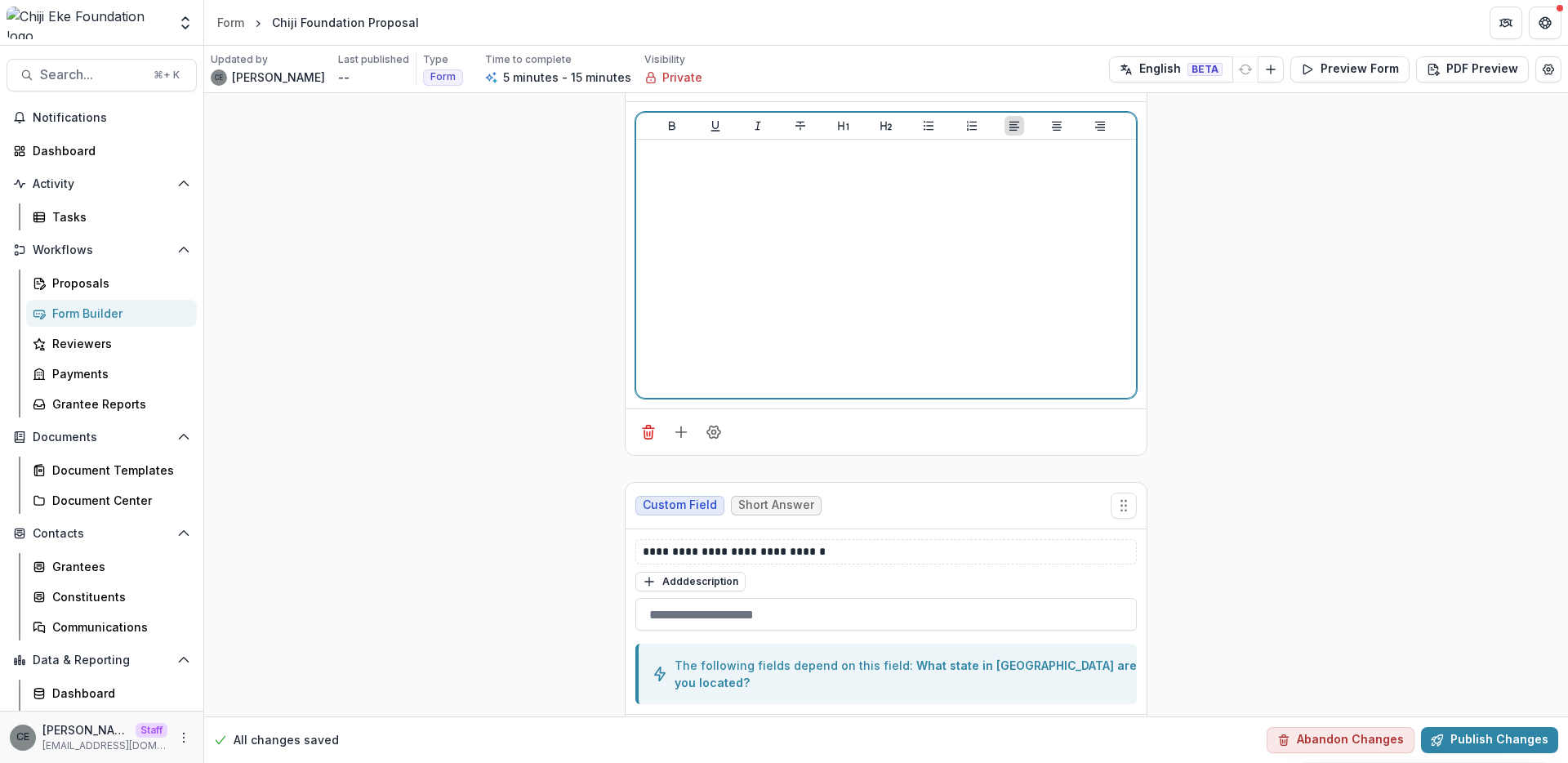
click at [866, 263] on div at bounding box center [885, 268] width 486 height 245
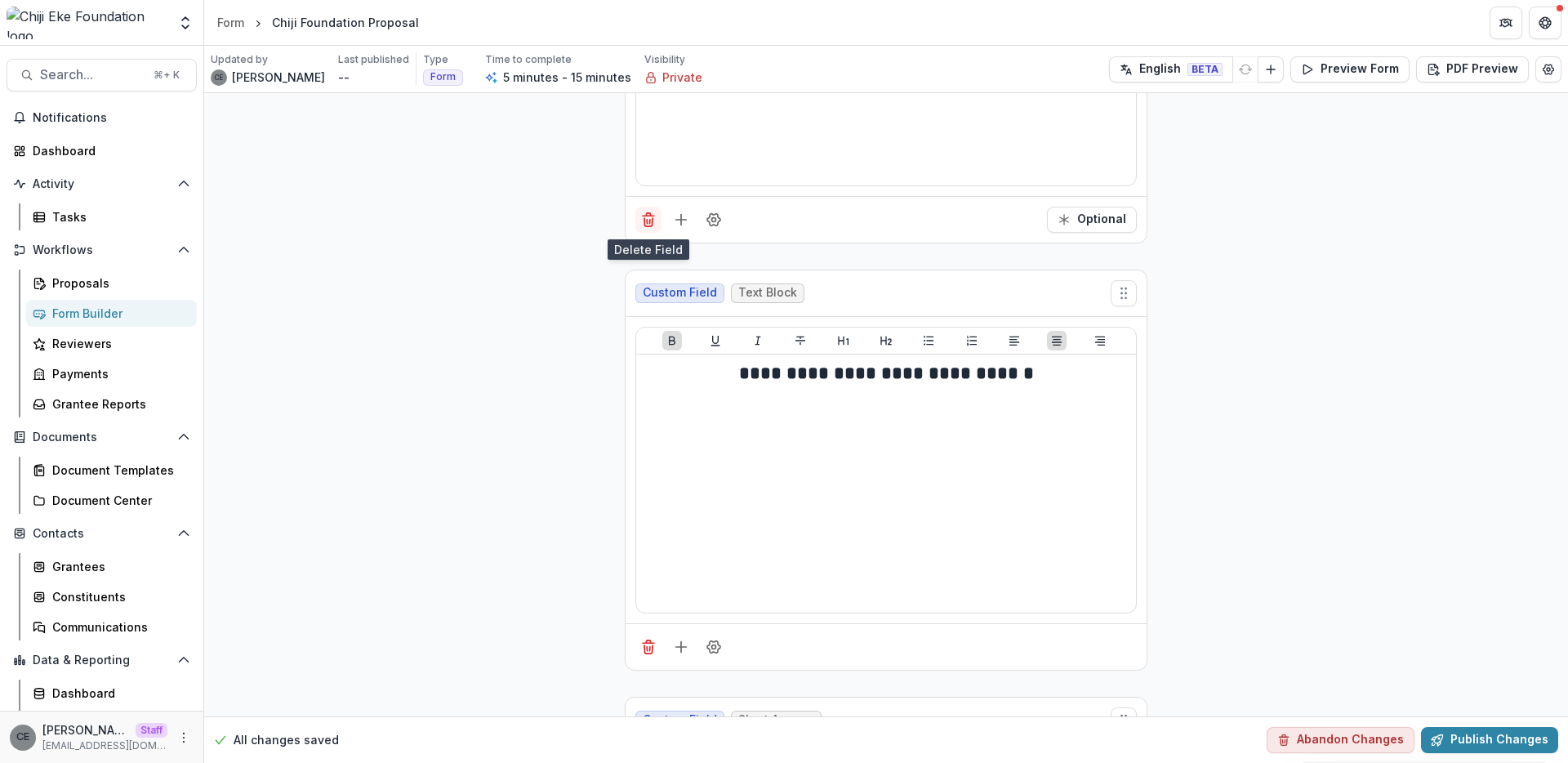
click at [645, 223] on icon "Delete field" at bounding box center [648, 220] width 16 height 16
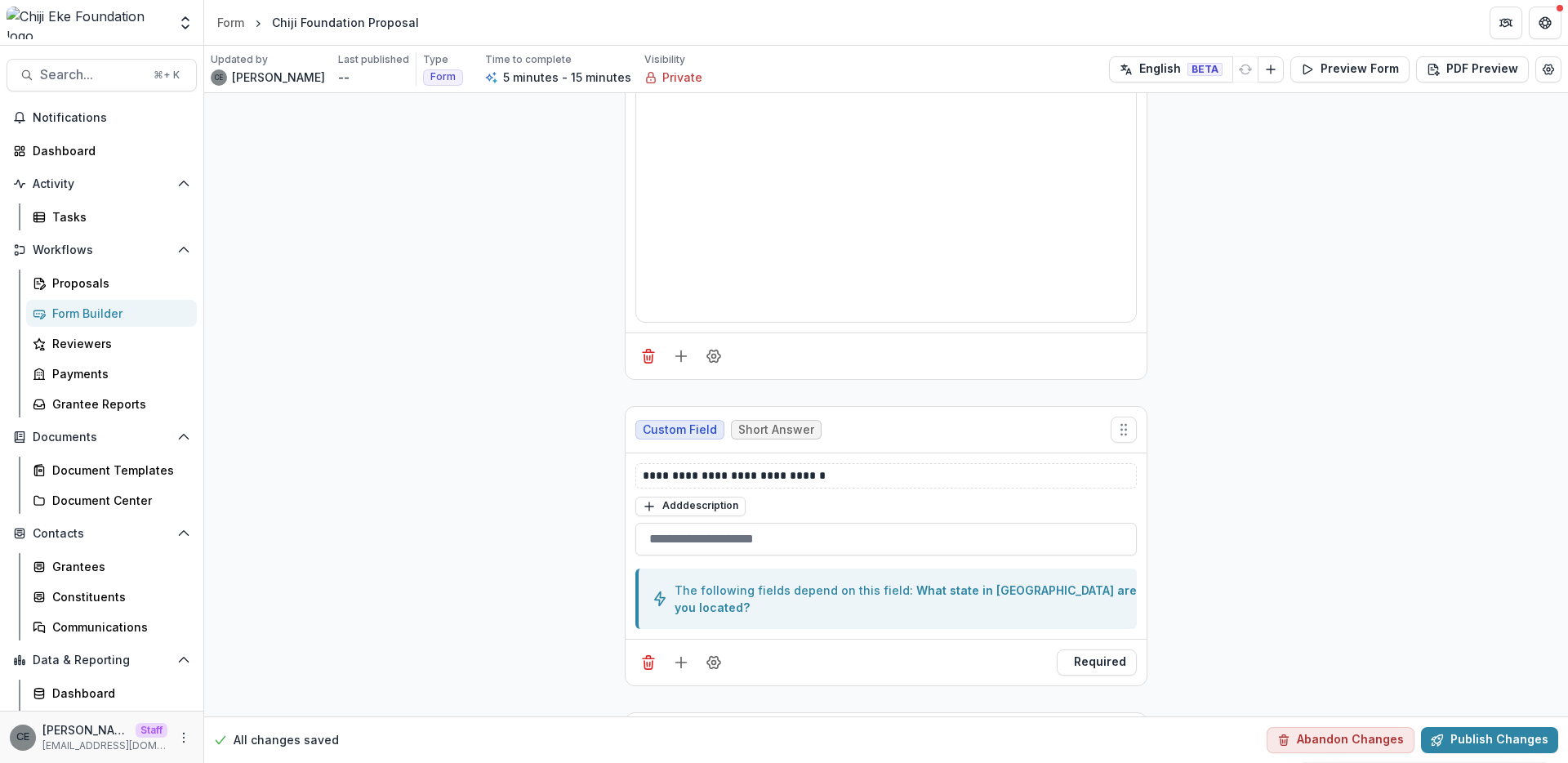
scroll to position [155, 0]
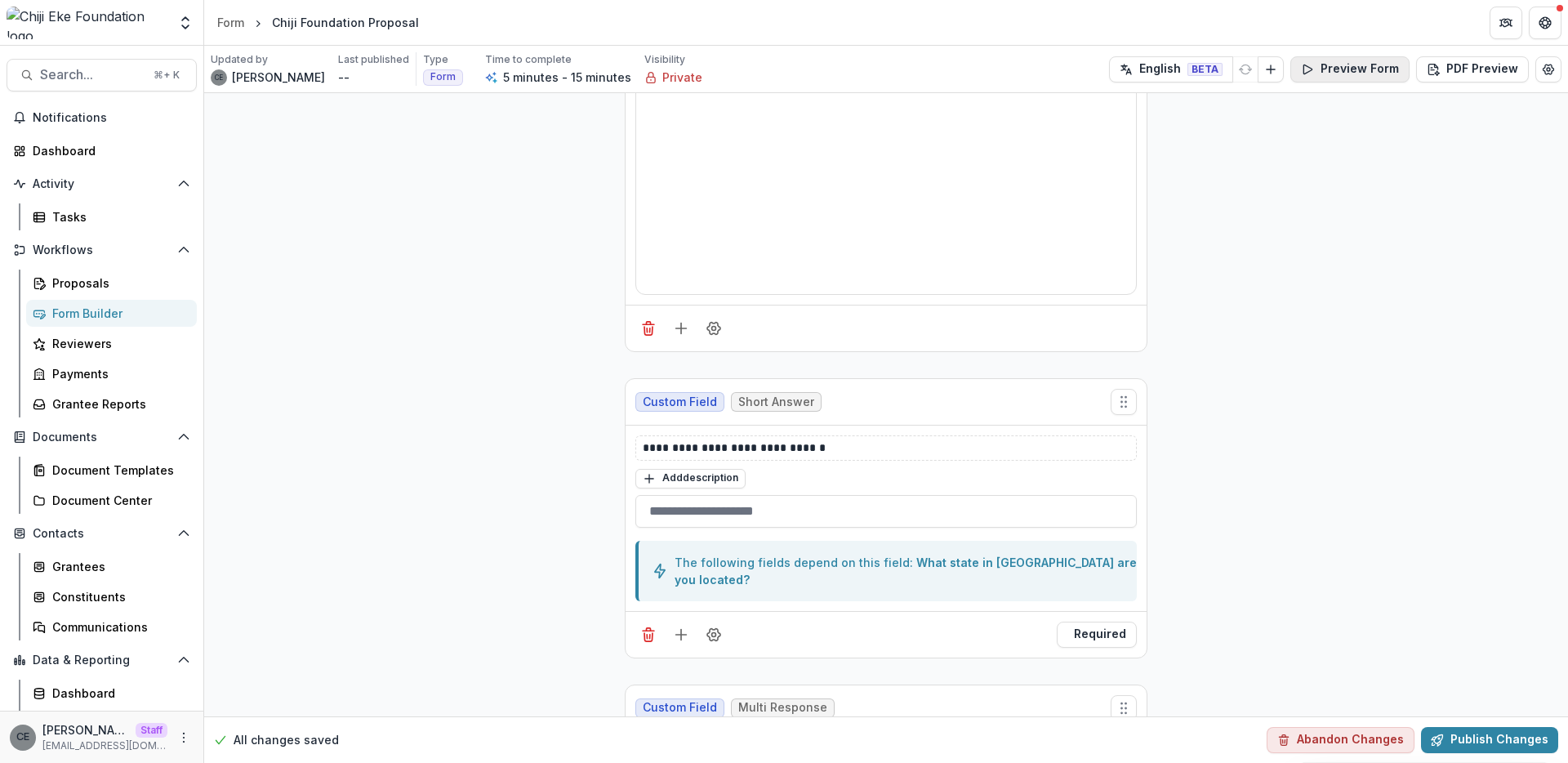
click at [1348, 68] on button "Preview Form" at bounding box center [1349, 69] width 119 height 26
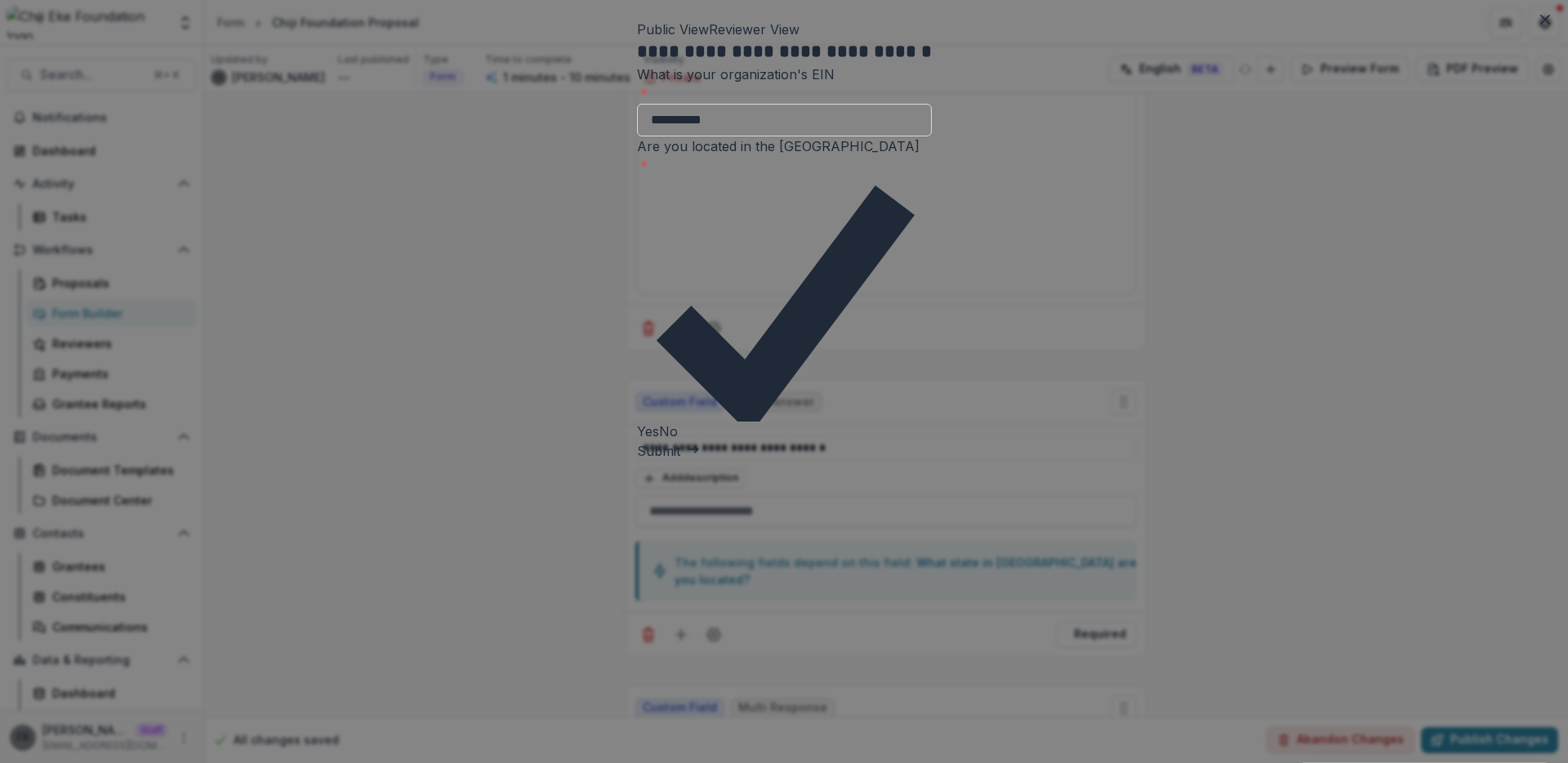
click at [637, 441] on button "Submit" at bounding box center [668, 451] width 63 height 20
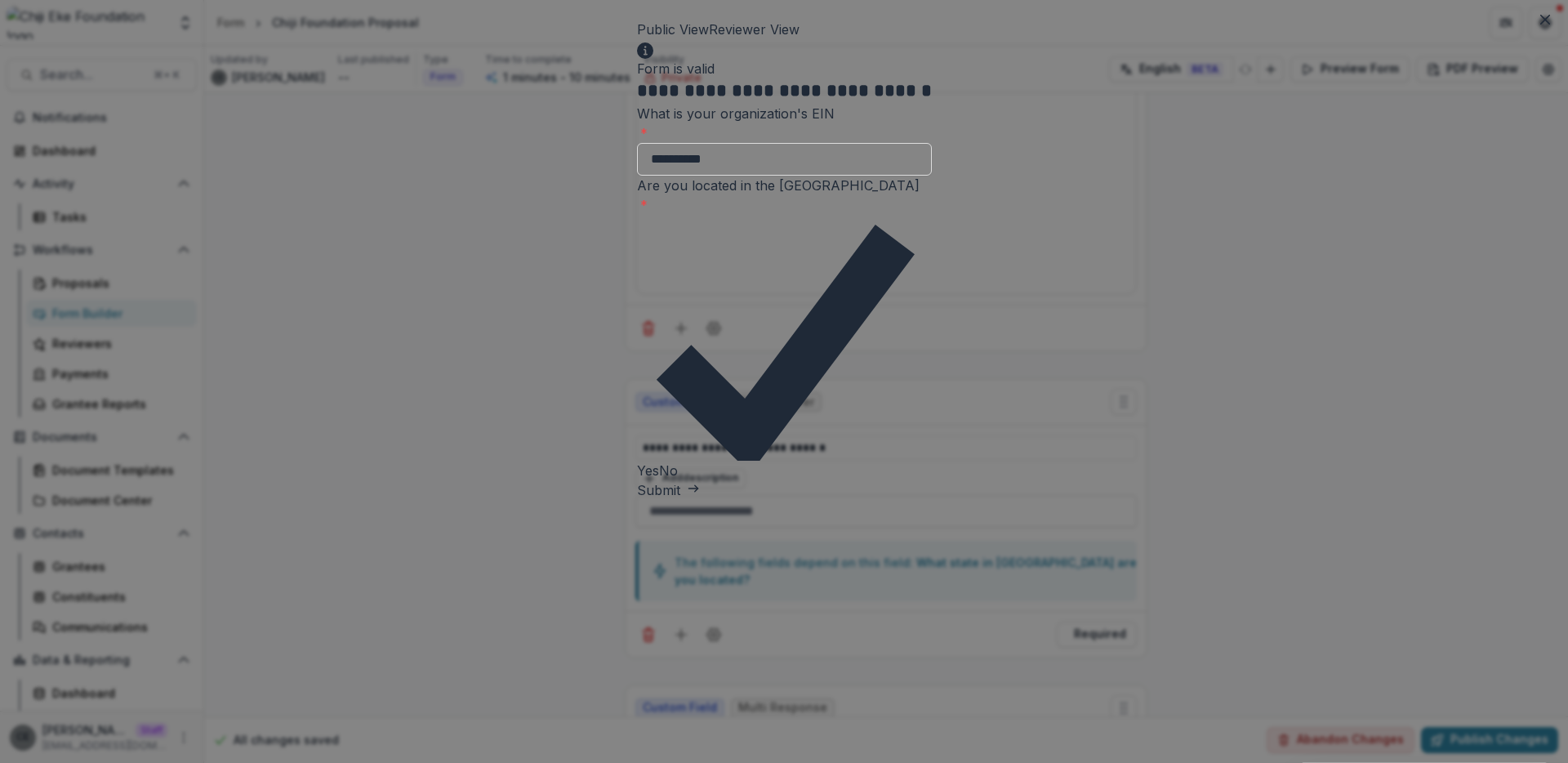
click at [637, 480] on button "Submit" at bounding box center [668, 490] width 63 height 20
click at [1540, 19] on icon "Close" at bounding box center [1545, 19] width 10 height 10
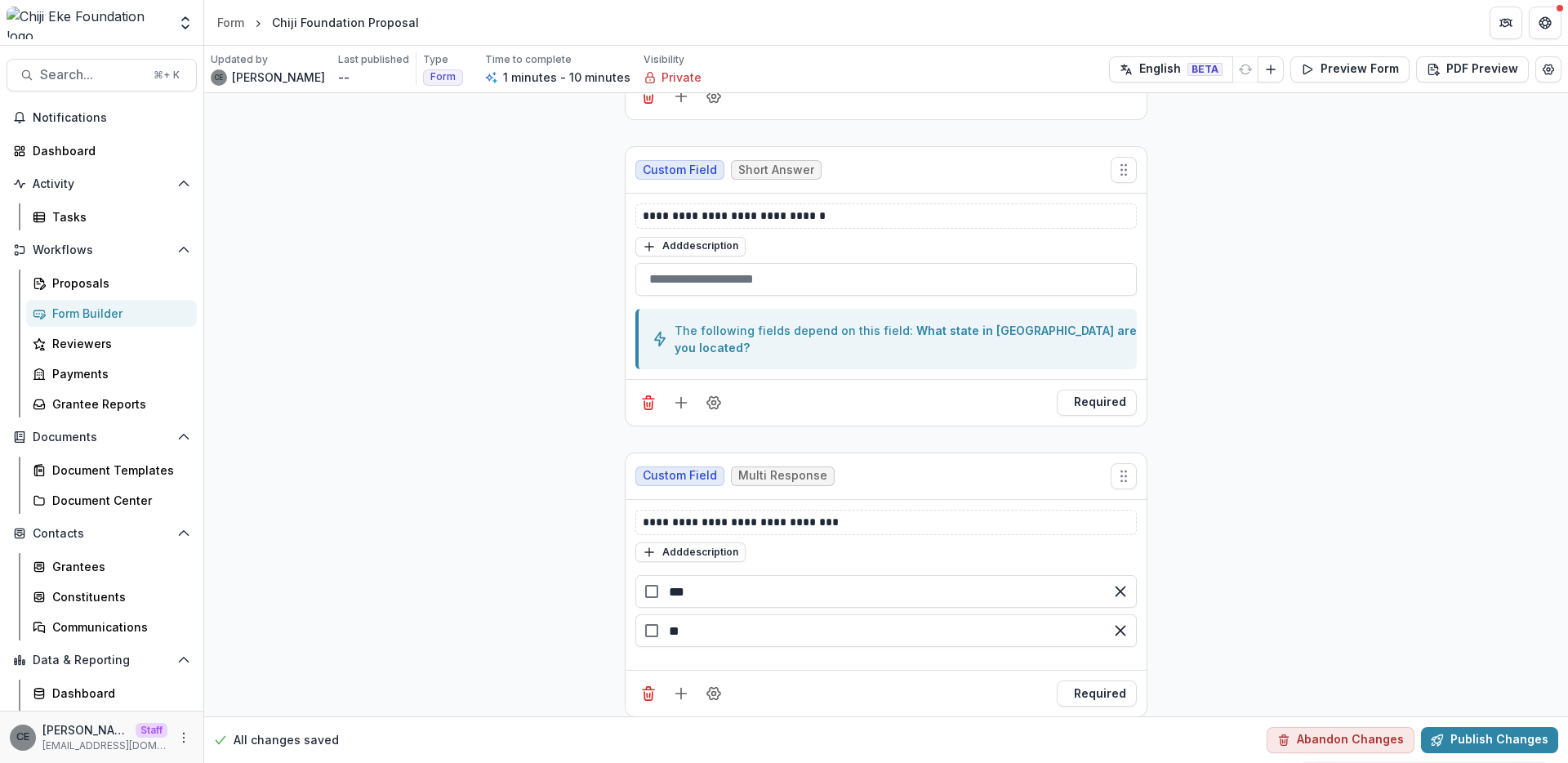
scroll to position [385, 0]
click at [1098, 392] on button "Required" at bounding box center [1096, 404] width 80 height 26
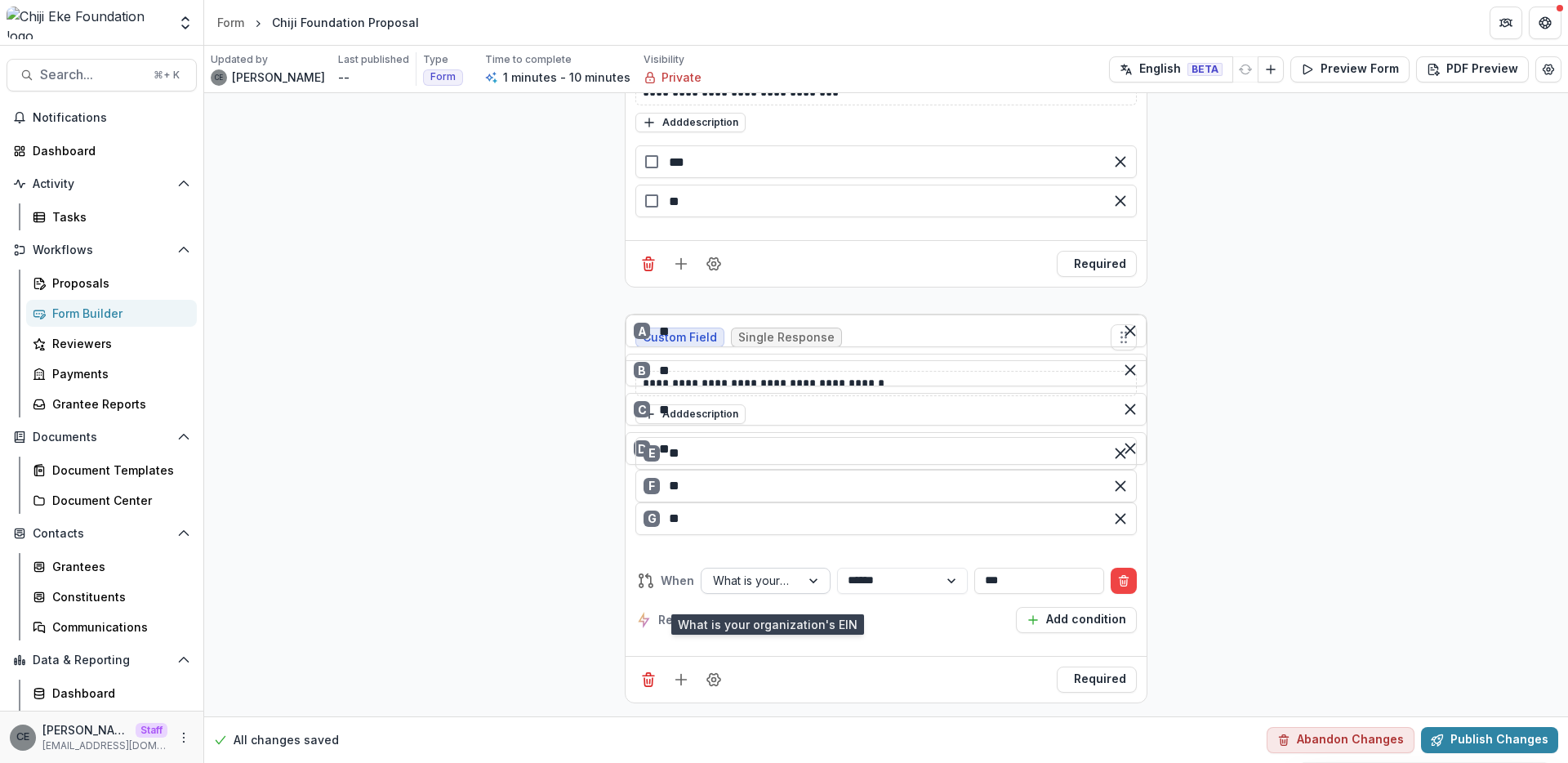
scroll to position [962, 0]
click at [810, 591] on div at bounding box center [814, 580] width 30 height 24
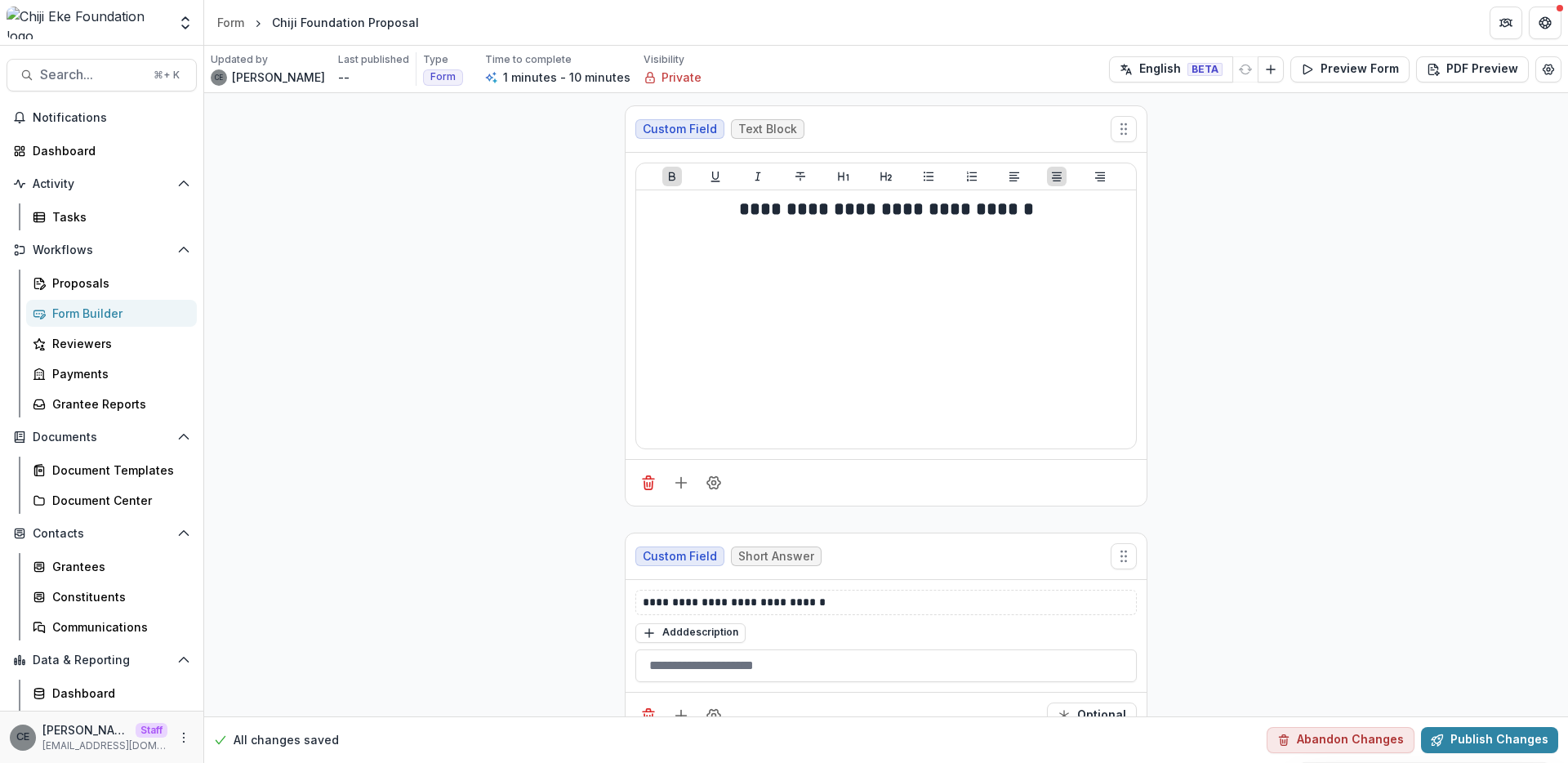
scroll to position [0, 0]
click at [1335, 70] on button "Preview Form" at bounding box center [1349, 69] width 119 height 26
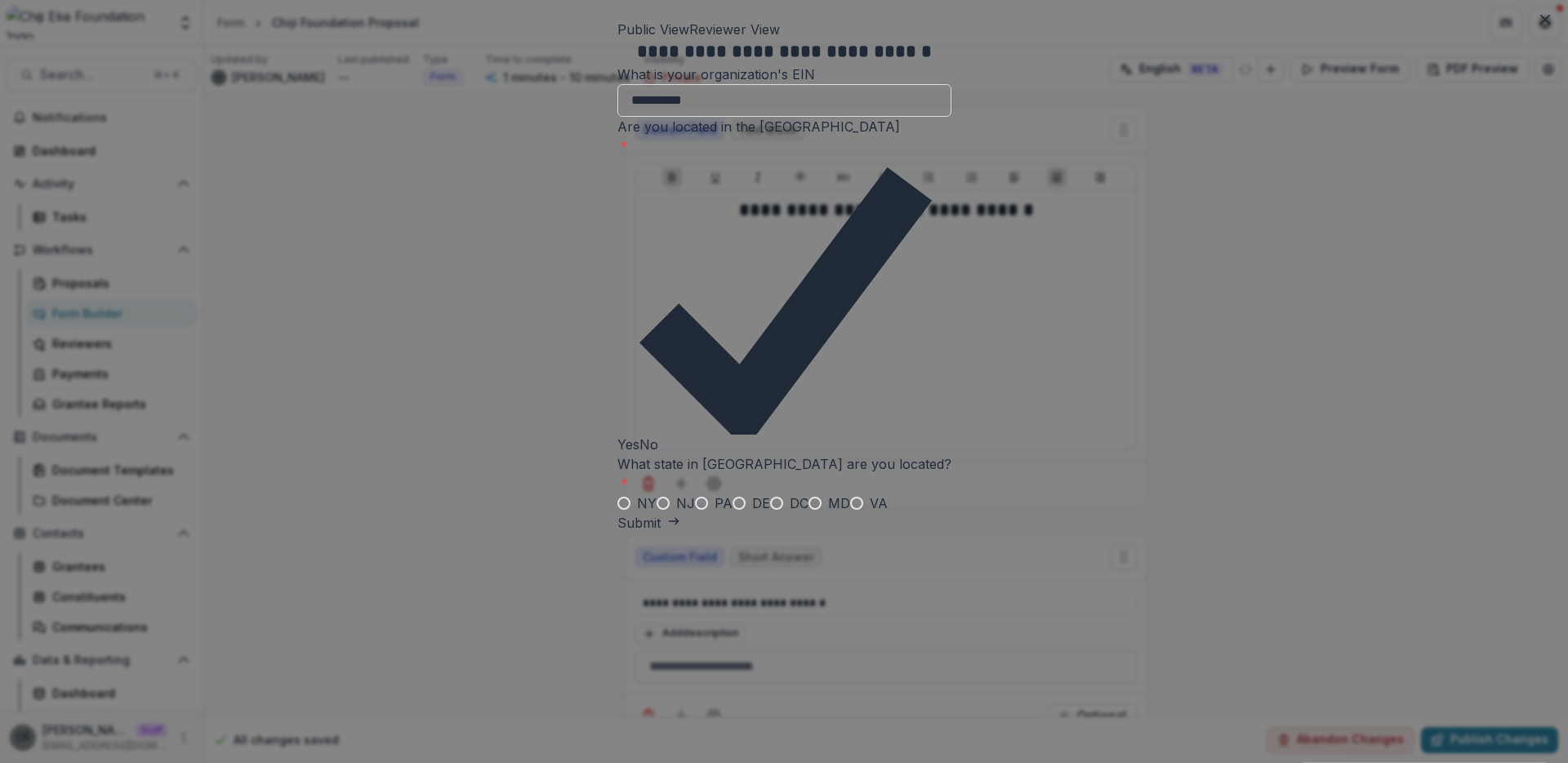
click at [639, 436] on span at bounding box center [639, 444] width 0 height 16
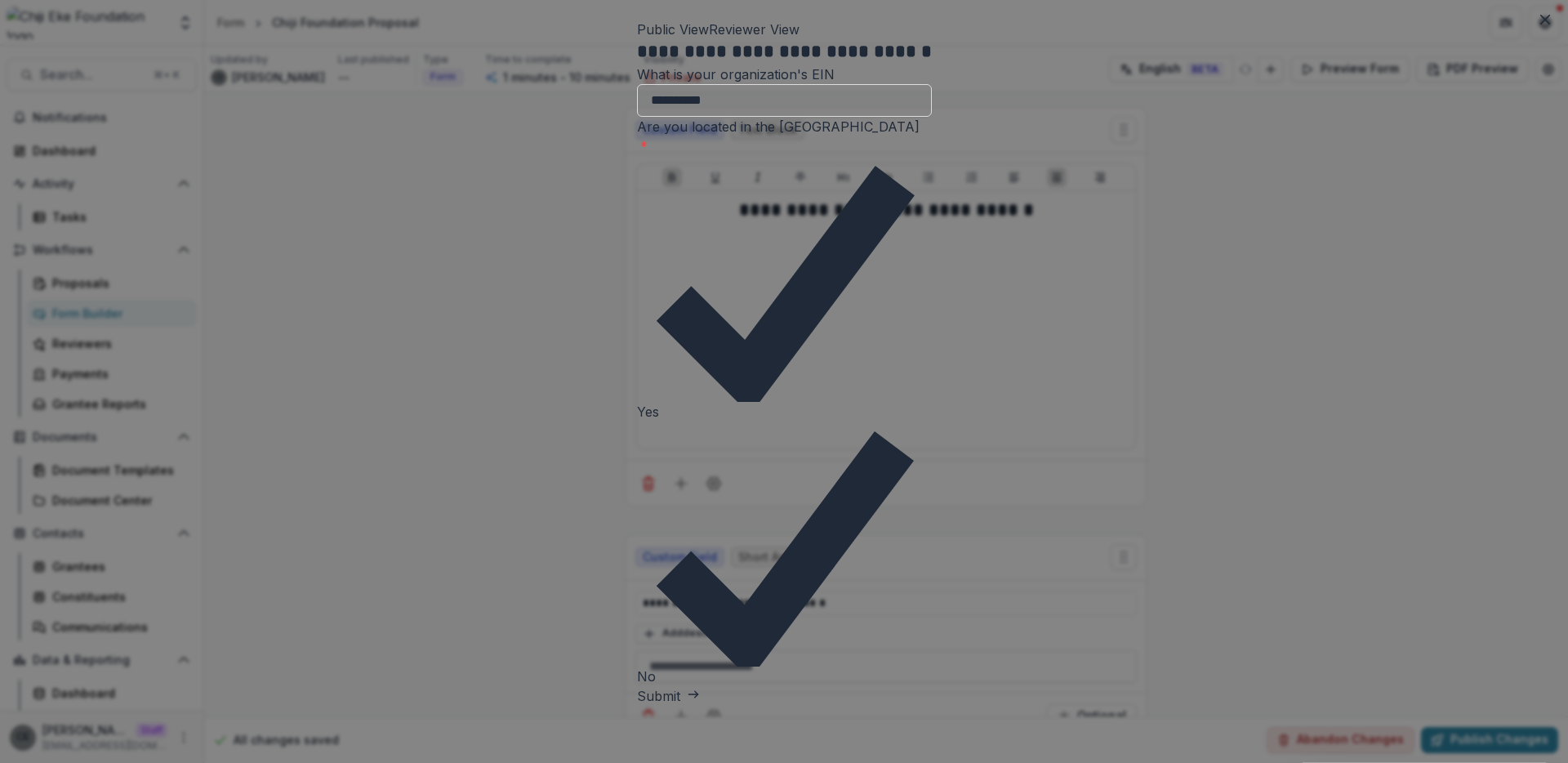
click at [637, 227] on icon at bounding box center [784, 278] width 295 height 246
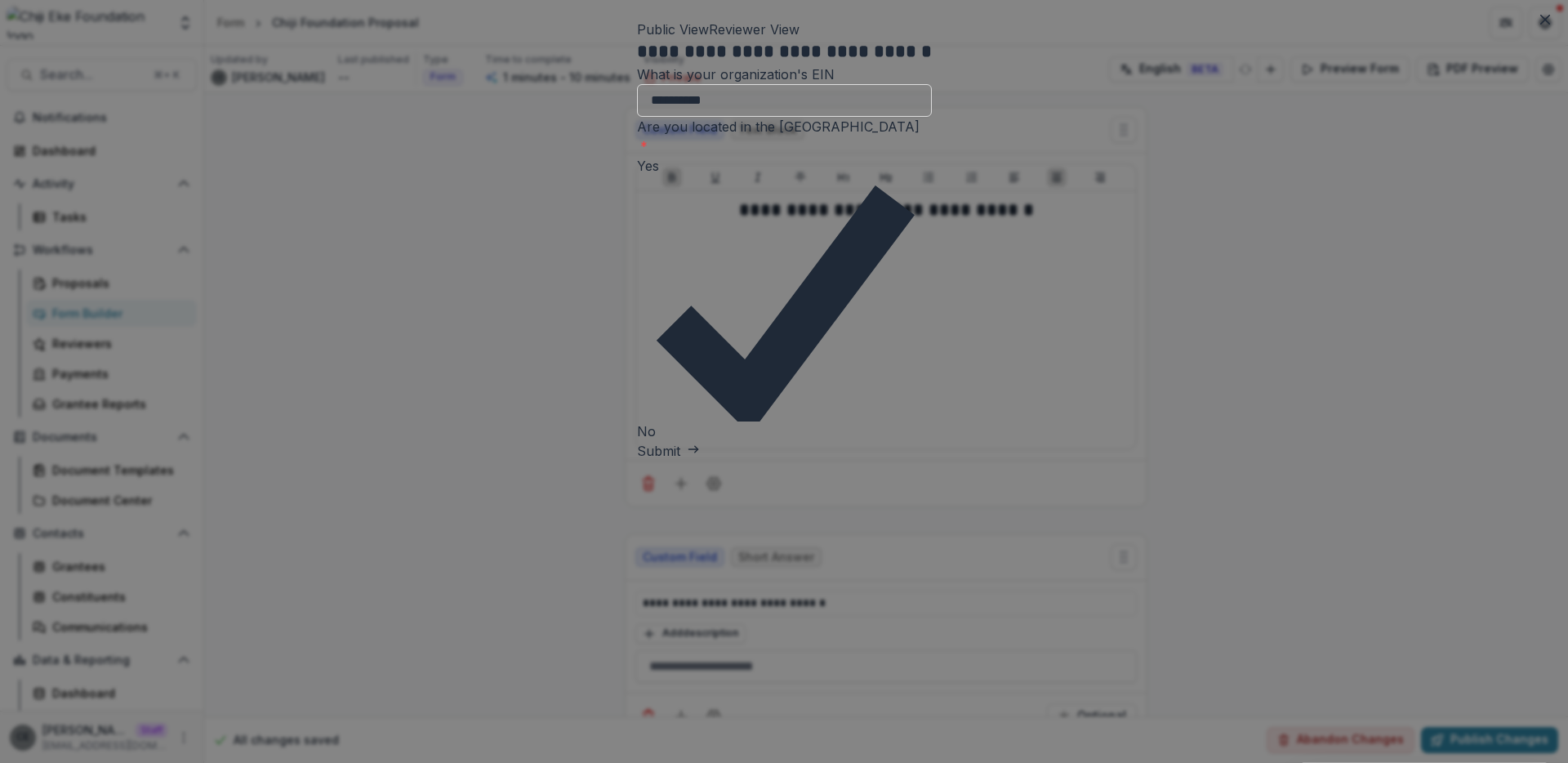
click at [637, 255] on icon at bounding box center [784, 298] width 295 height 246
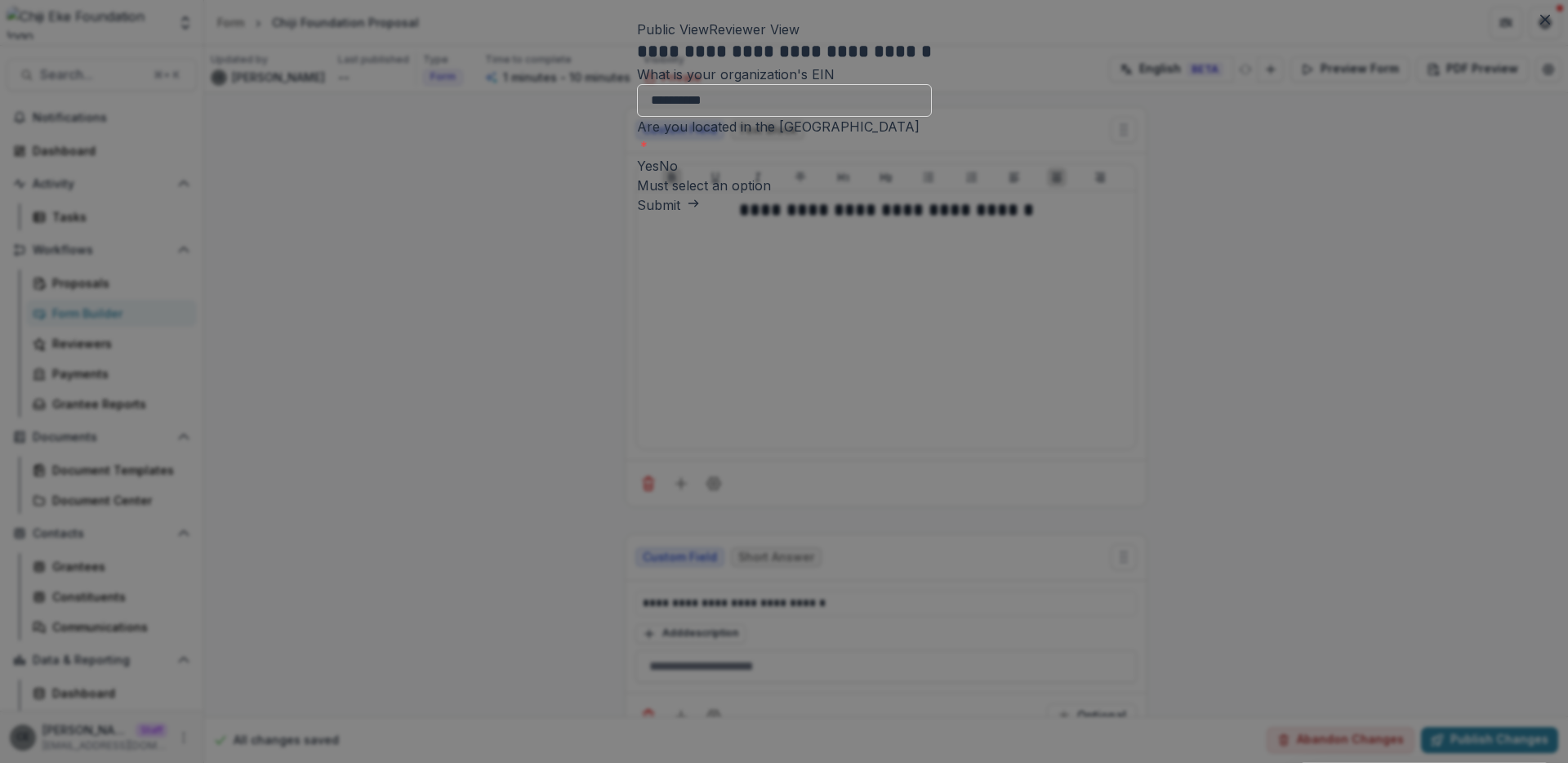
click at [637, 174] on span at bounding box center [637, 166] width 0 height 16
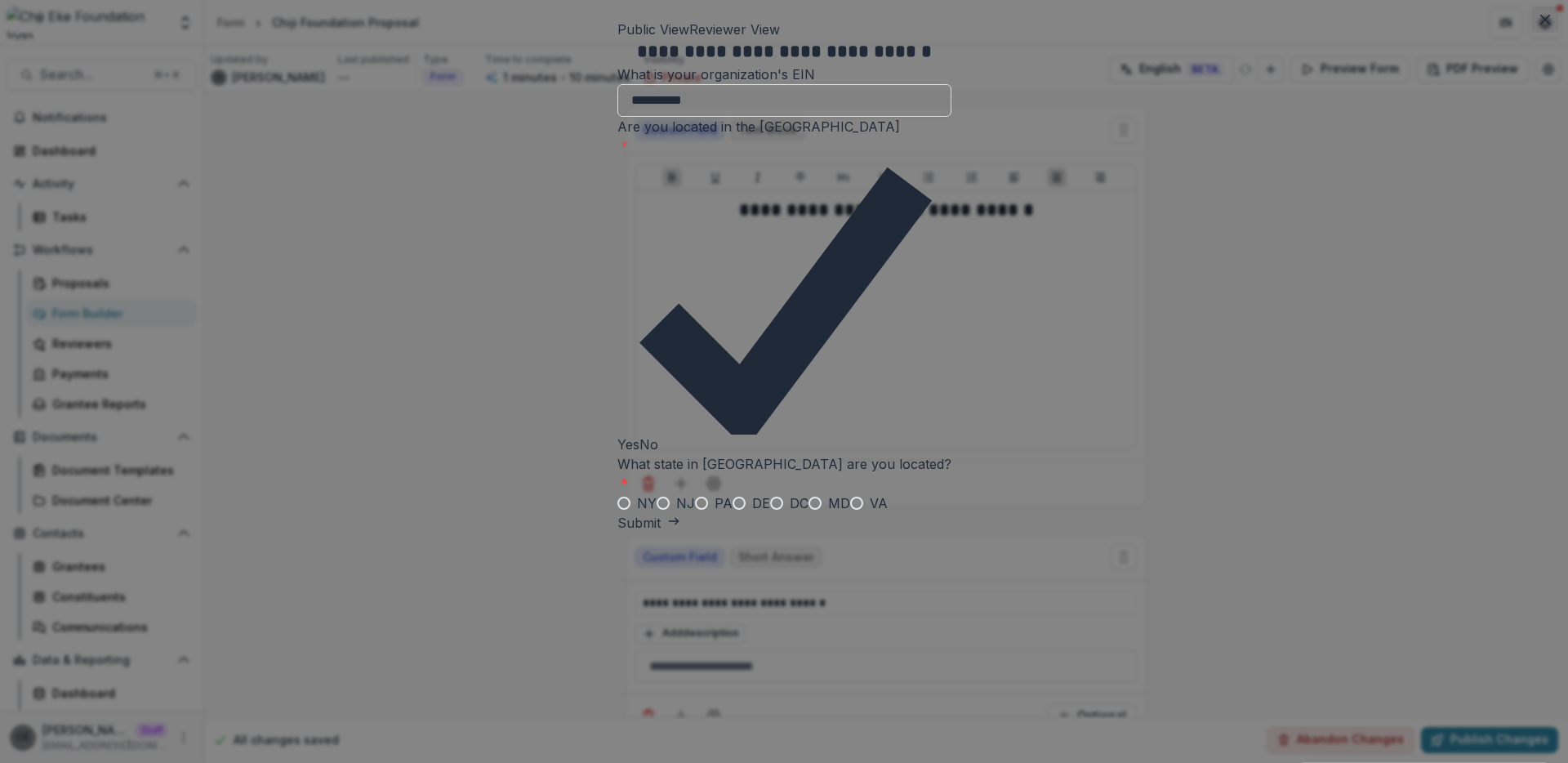
click at [1545, 20] on icon "Close" at bounding box center [1545, 19] width 10 height 10
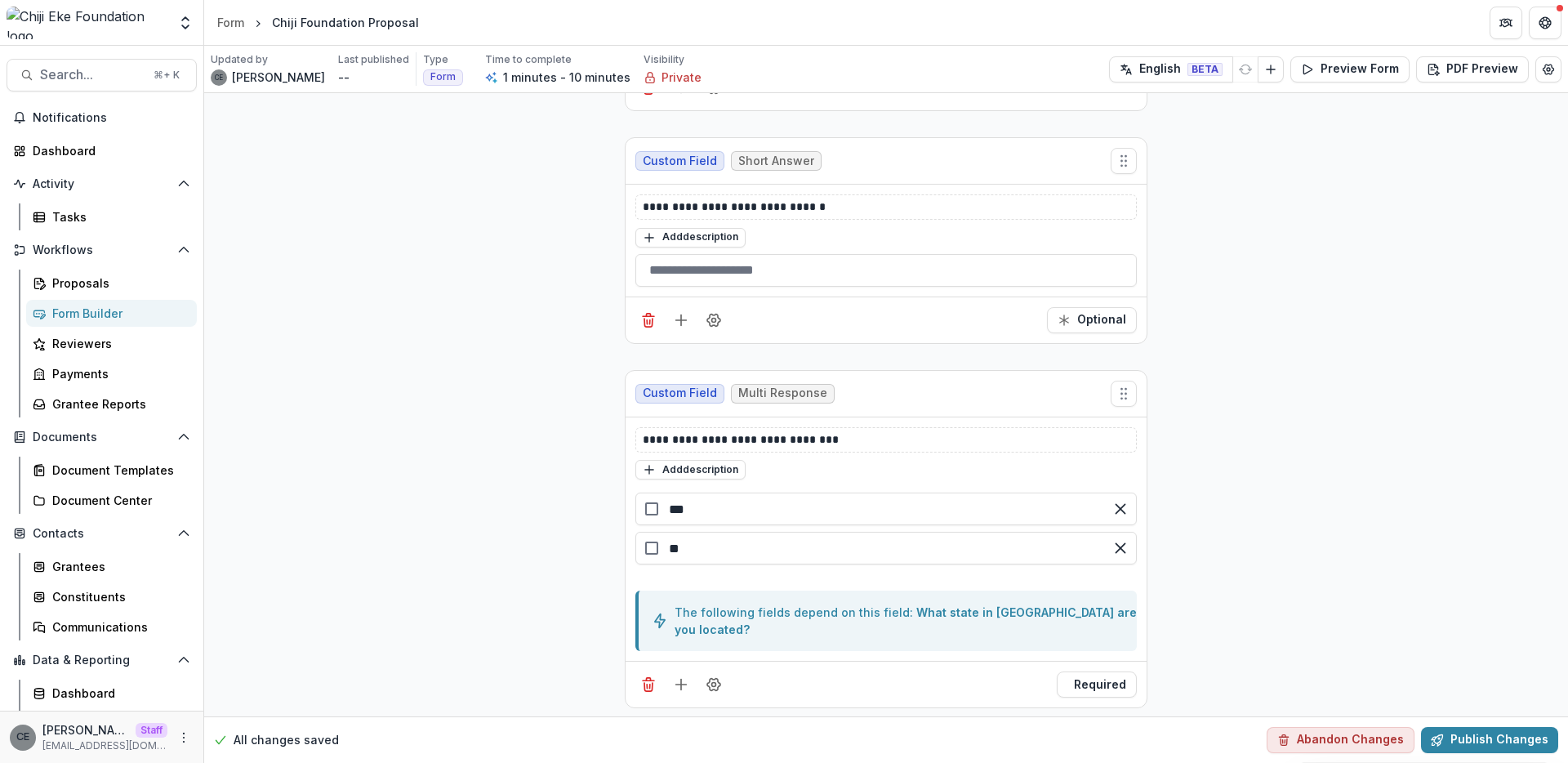
scroll to position [450, 0]
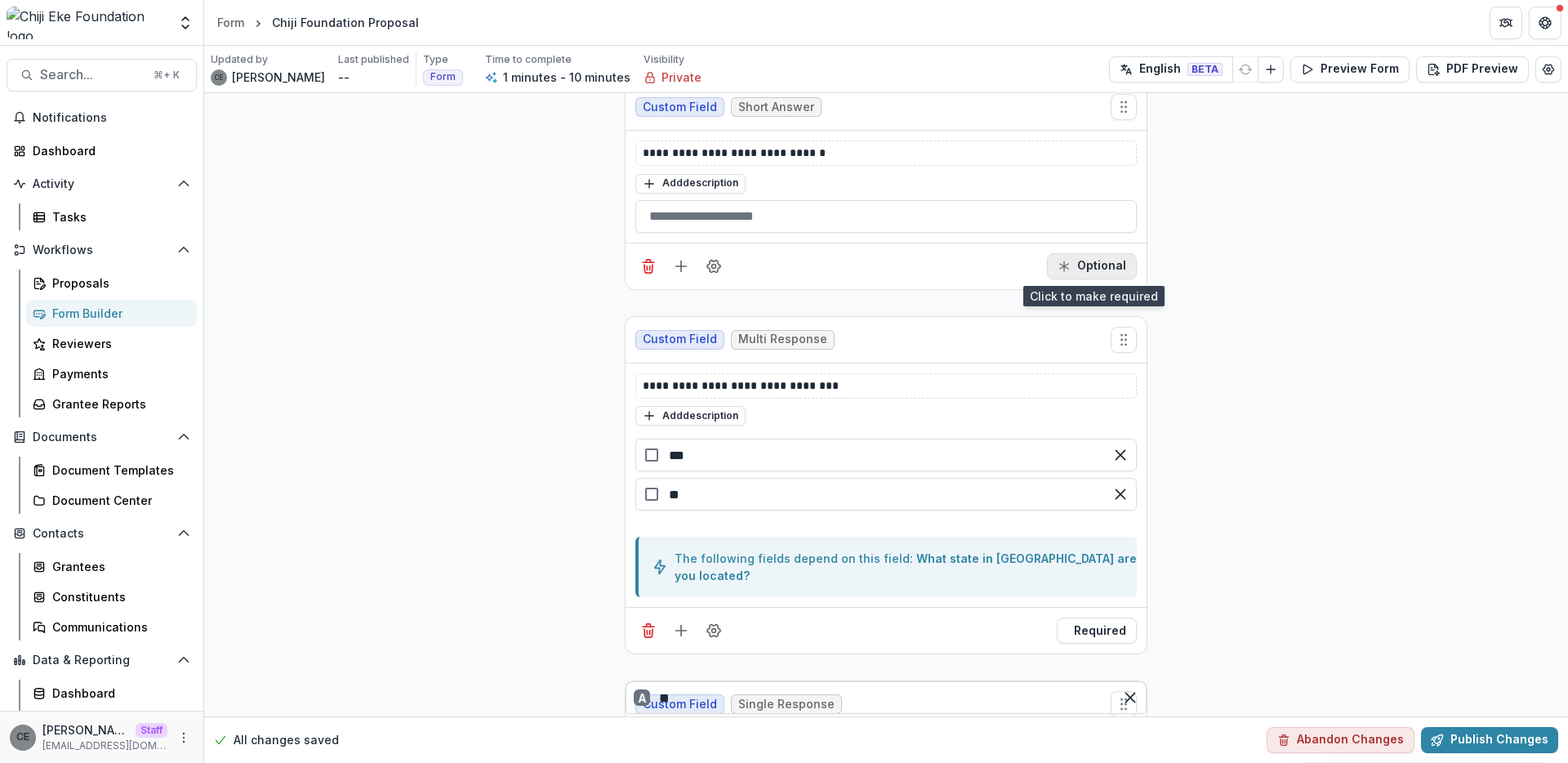
click at [1084, 262] on button "Optional" at bounding box center [1092, 266] width 90 height 26
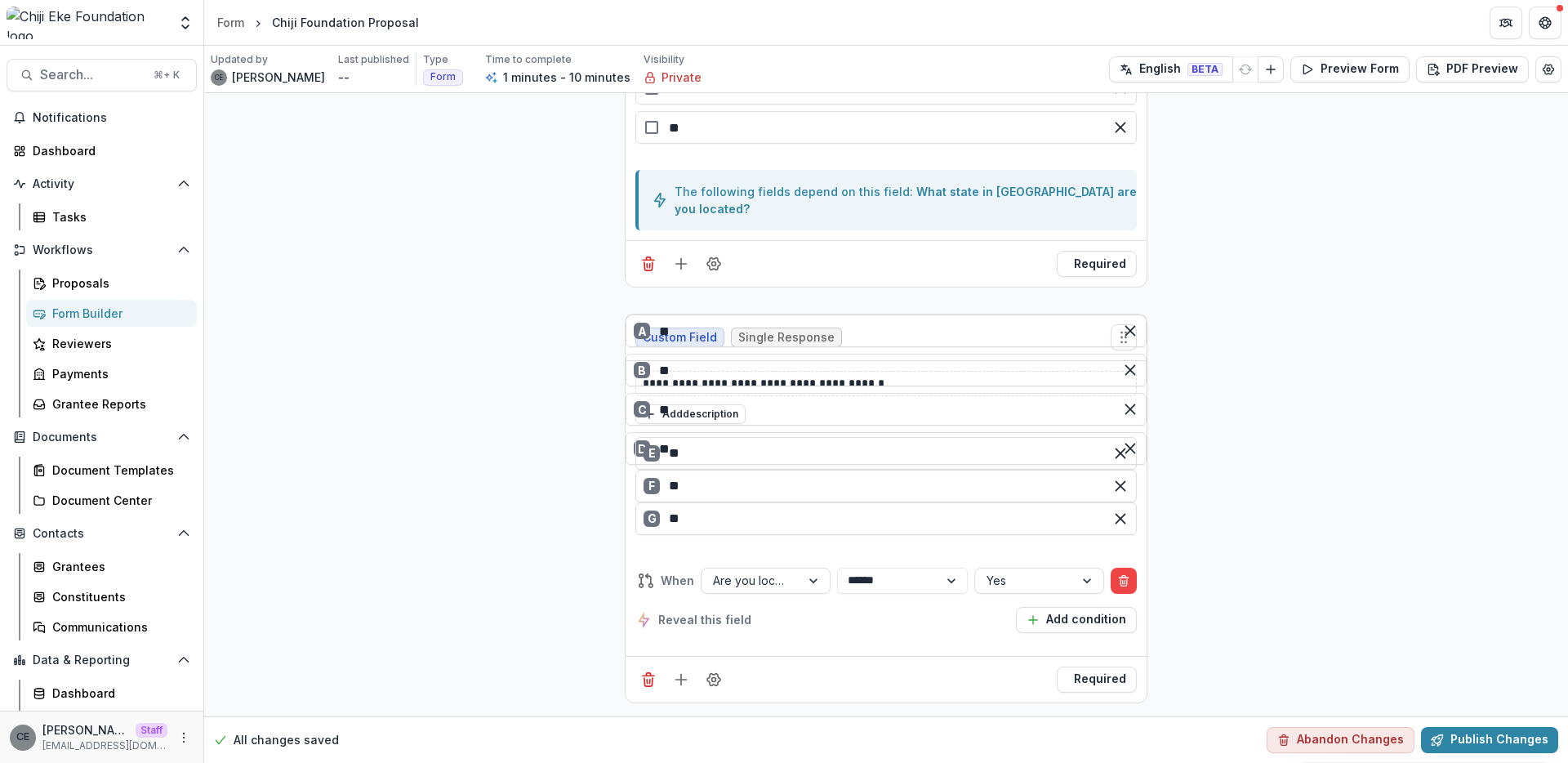
scroll to position [976, 0]
click at [1486, 746] on button "Publish Changes" at bounding box center [1489, 740] width 137 height 26
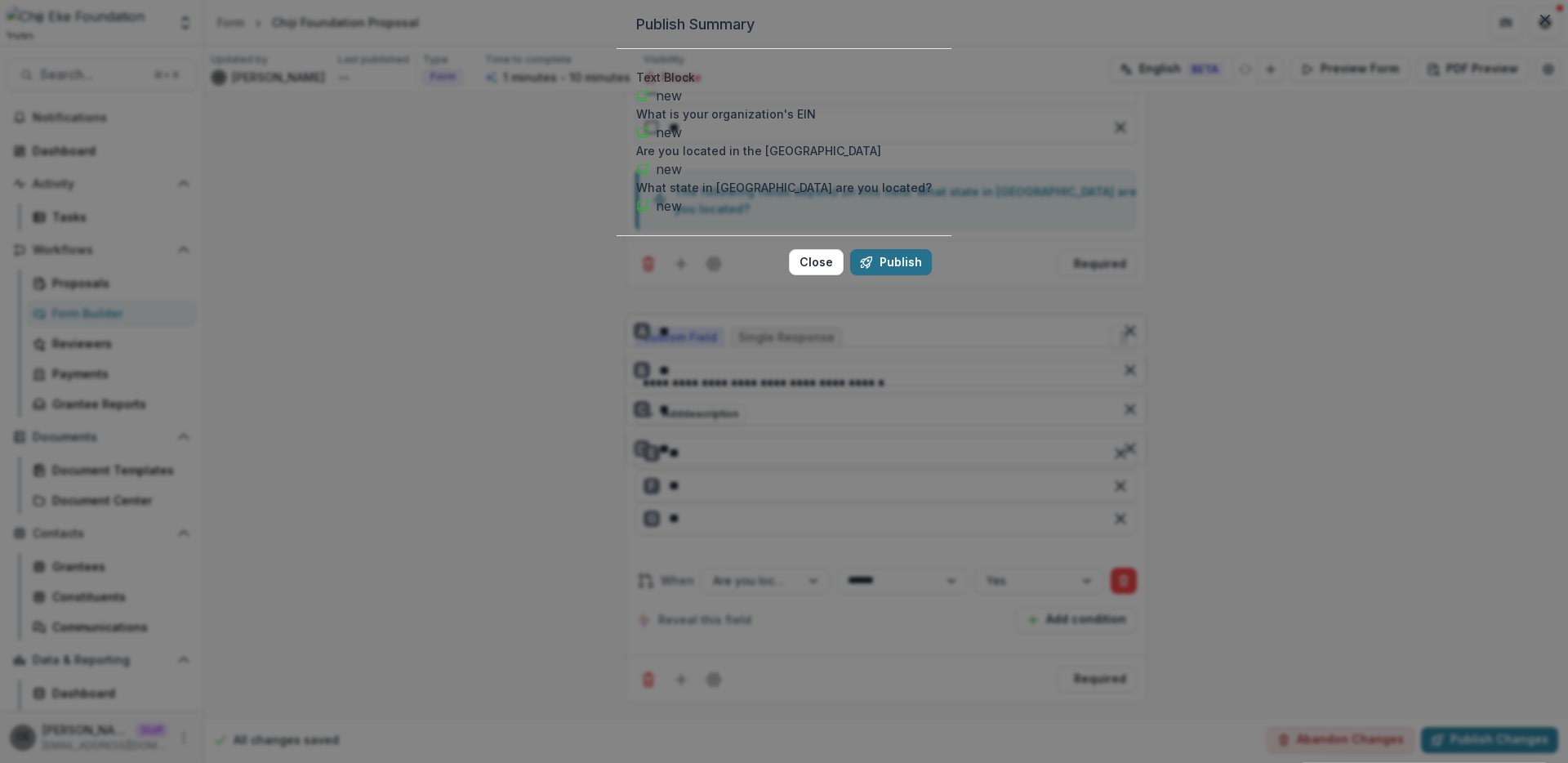
click at [903, 275] on button "Publish" at bounding box center [891, 261] width 82 height 26
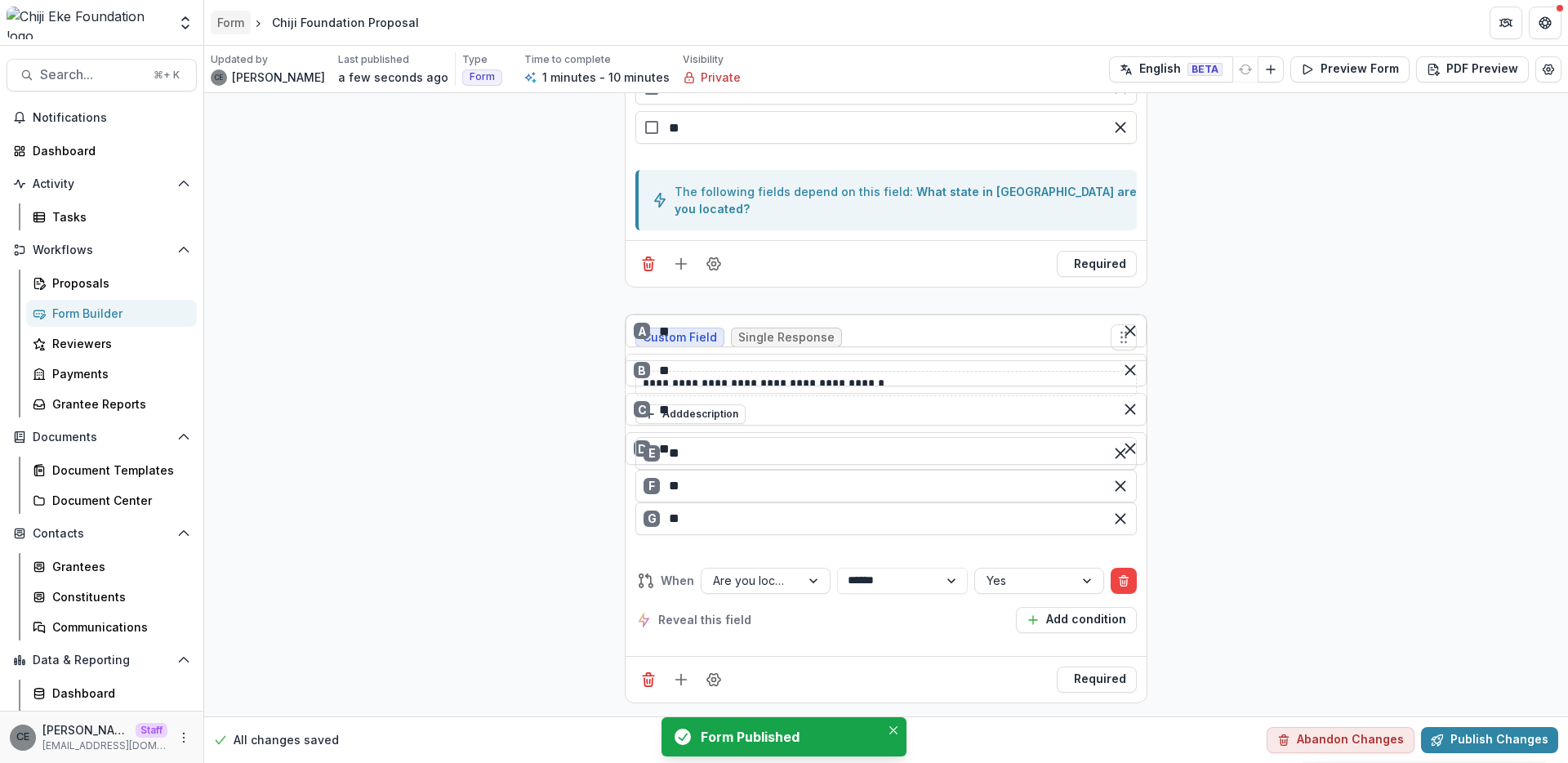
click at [238, 21] on div "Form" at bounding box center [231, 22] width 27 height 17
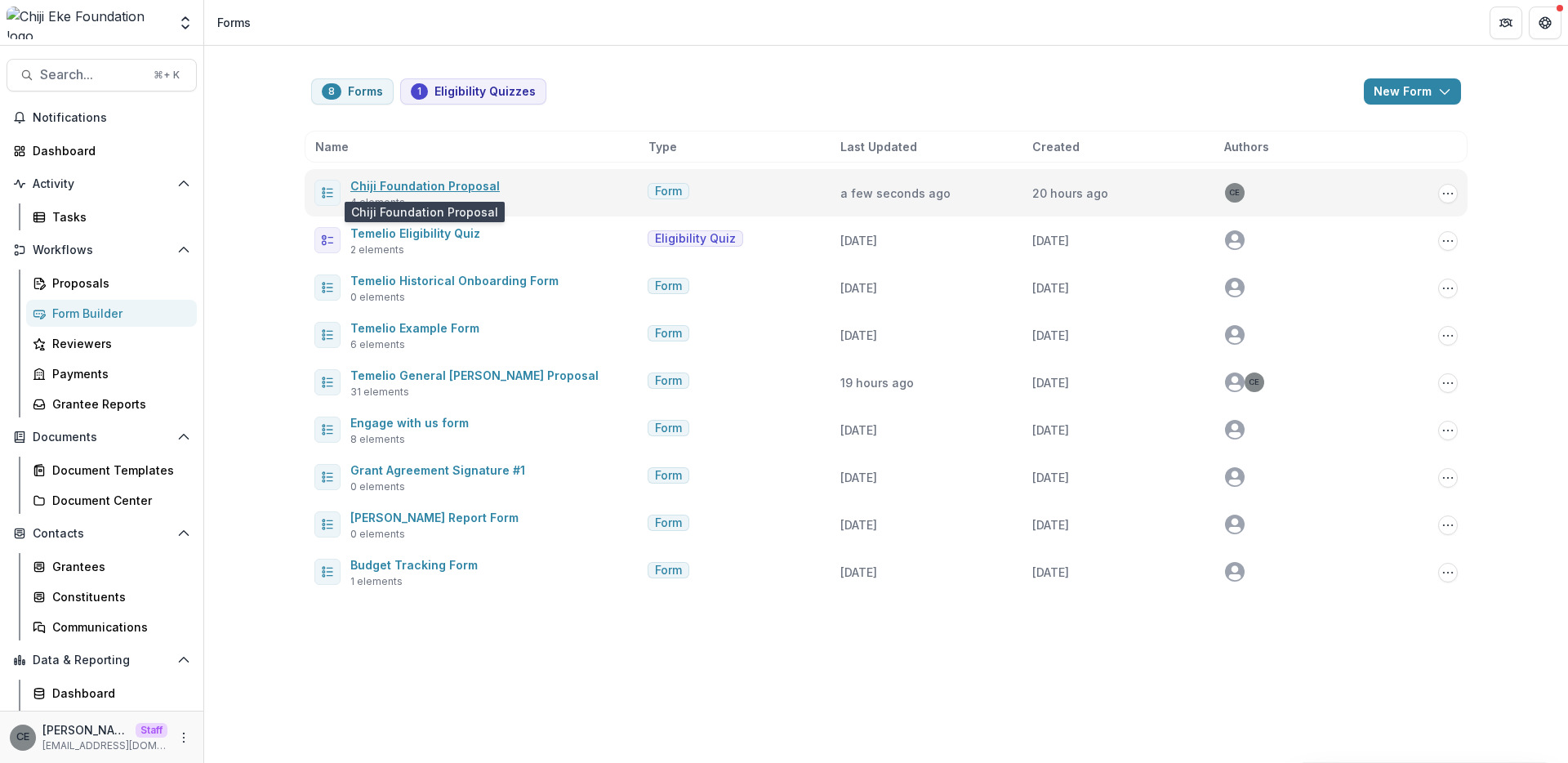
click at [440, 185] on link "Chiji Foundation Proposal" at bounding box center [425, 186] width 150 height 14
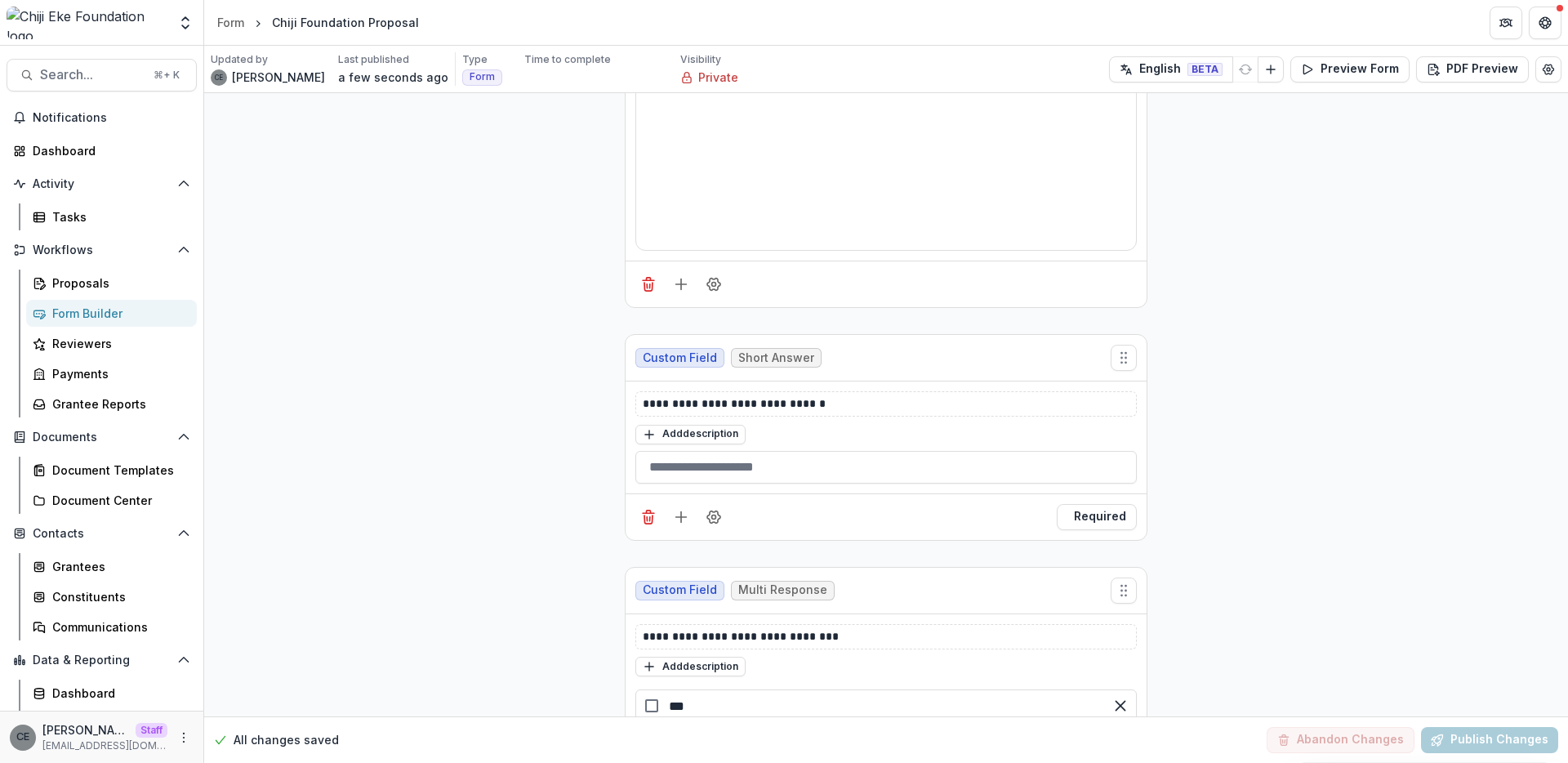
scroll to position [331, 0]
